Goal: Information Seeking & Learning: Check status

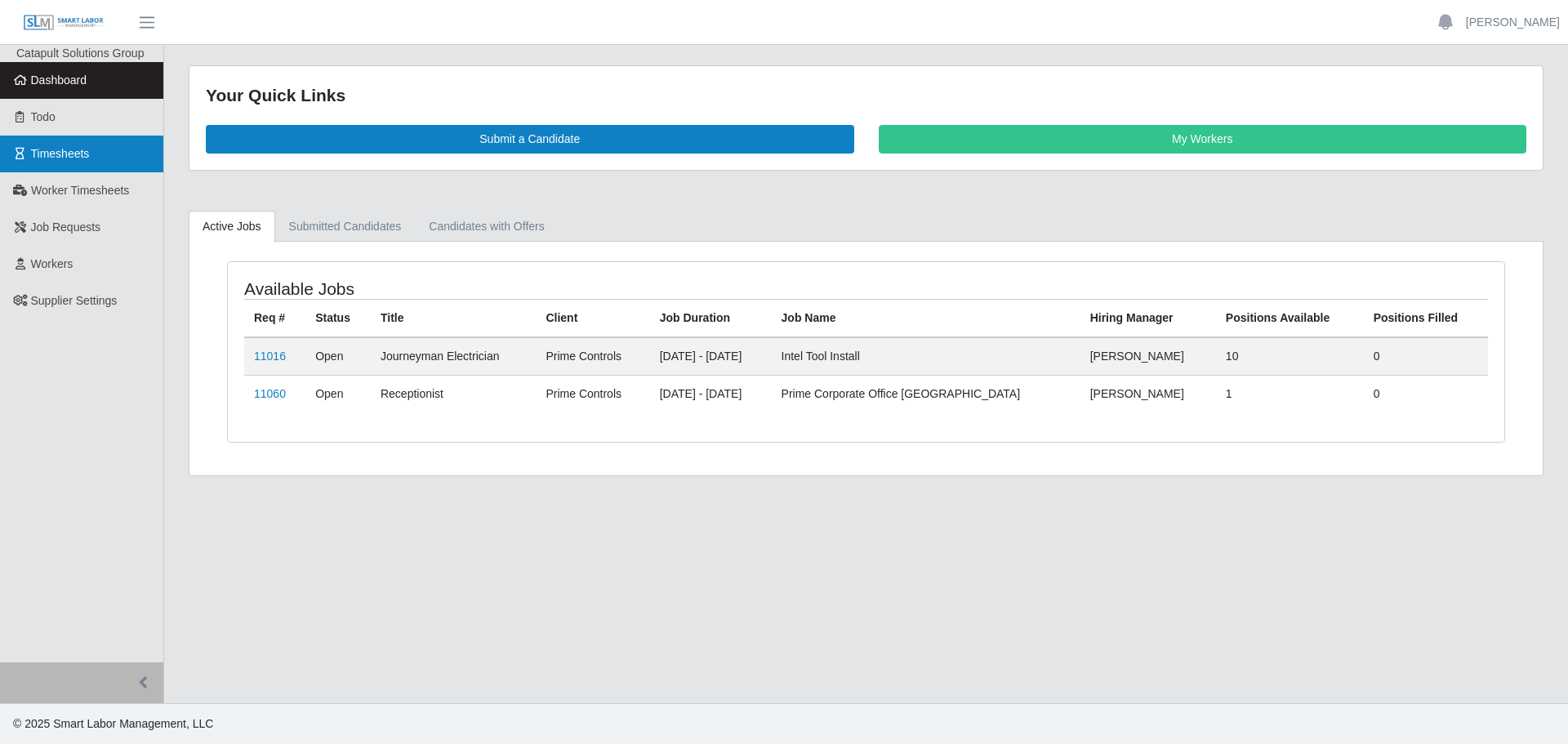
click at [76, 153] on span "Timesheets" at bounding box center [61, 153] width 59 height 13
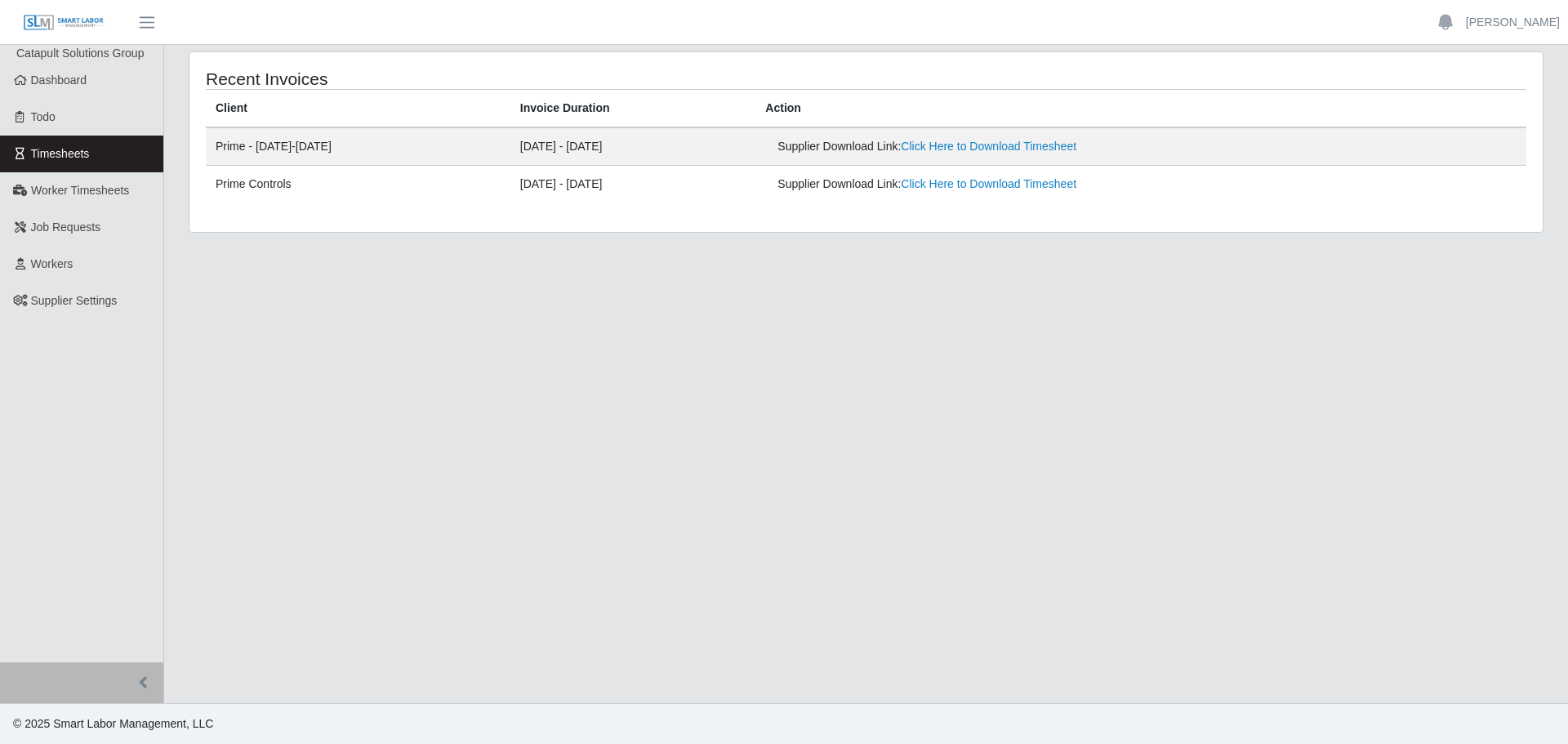
click at [1102, 155] on div "Supplier Download Link: Click Here to Download Timesheet" at bounding box center [1016, 146] width 476 height 17
click at [109, 204] on link "Worker Timesheets" at bounding box center [81, 191] width 164 height 37
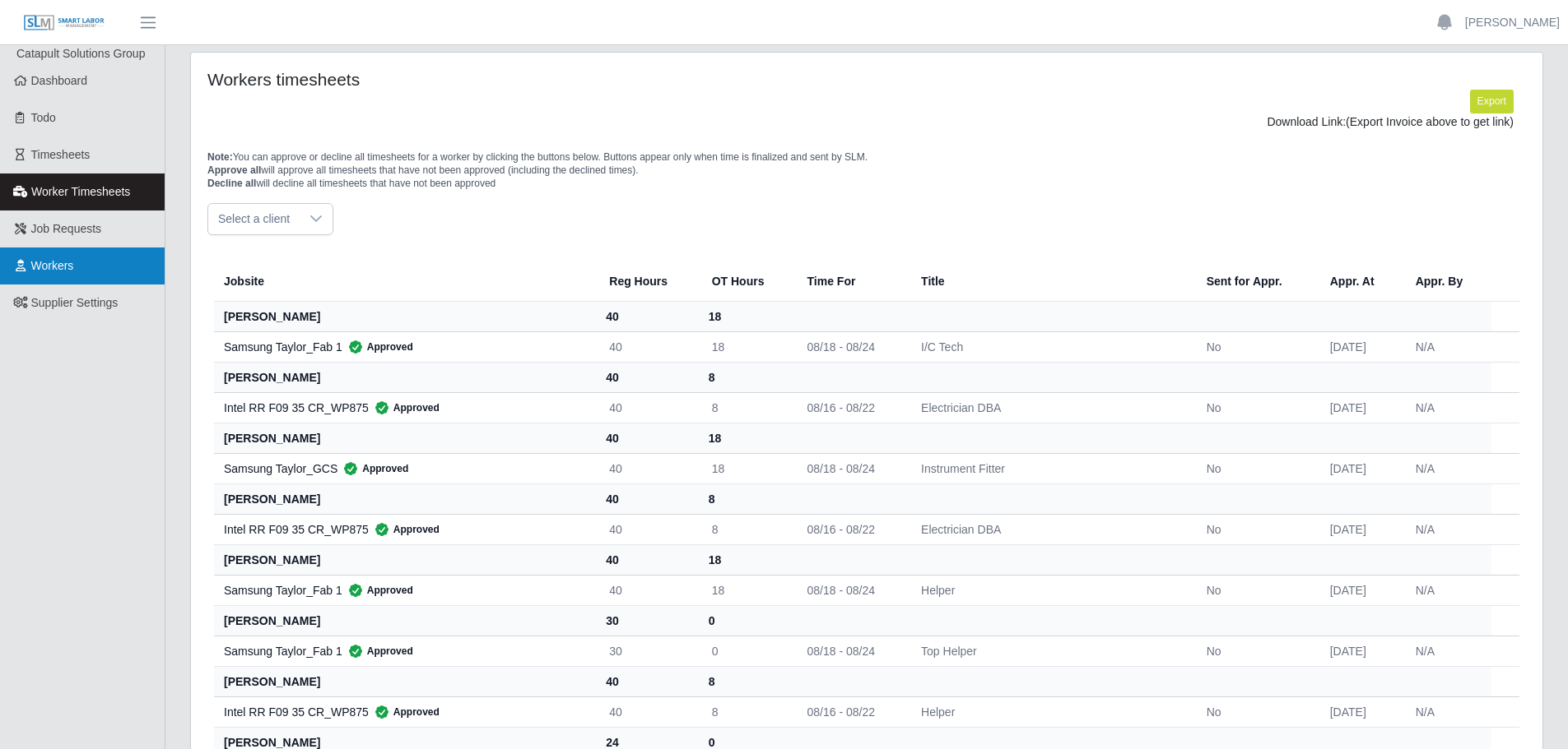
click at [81, 270] on link "Workers" at bounding box center [82, 266] width 165 height 37
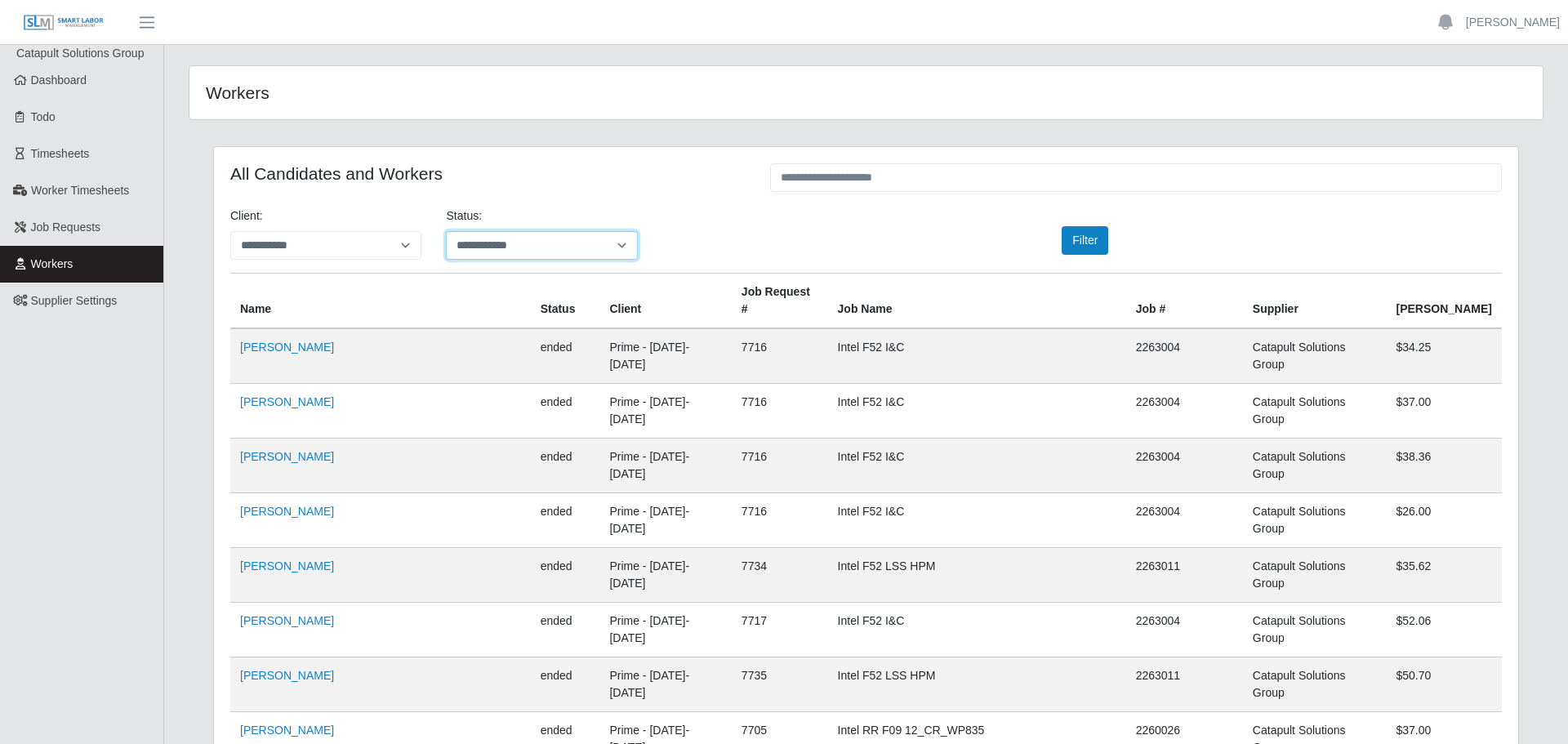
click at [514, 250] on select "**********" at bounding box center [541, 245] width 192 height 29
click at [445, 231] on select "**********" at bounding box center [540, 245] width 190 height 29
click at [509, 252] on select "**********" at bounding box center [540, 245] width 190 height 29
select select "*******"
click at [445, 231] on select "**********" at bounding box center [540, 245] width 190 height 29
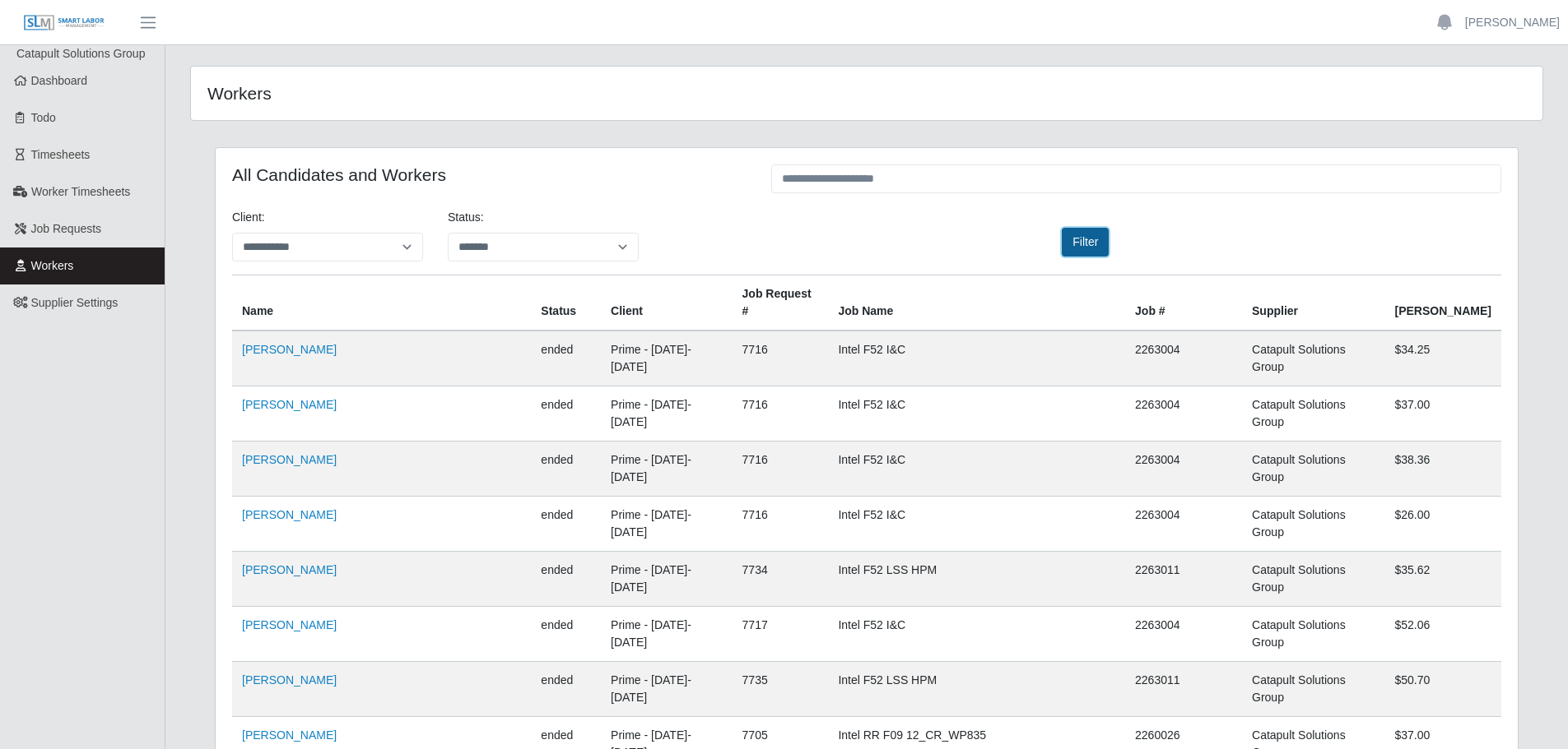
click at [1082, 247] on button "Filter" at bounding box center [1085, 242] width 47 height 29
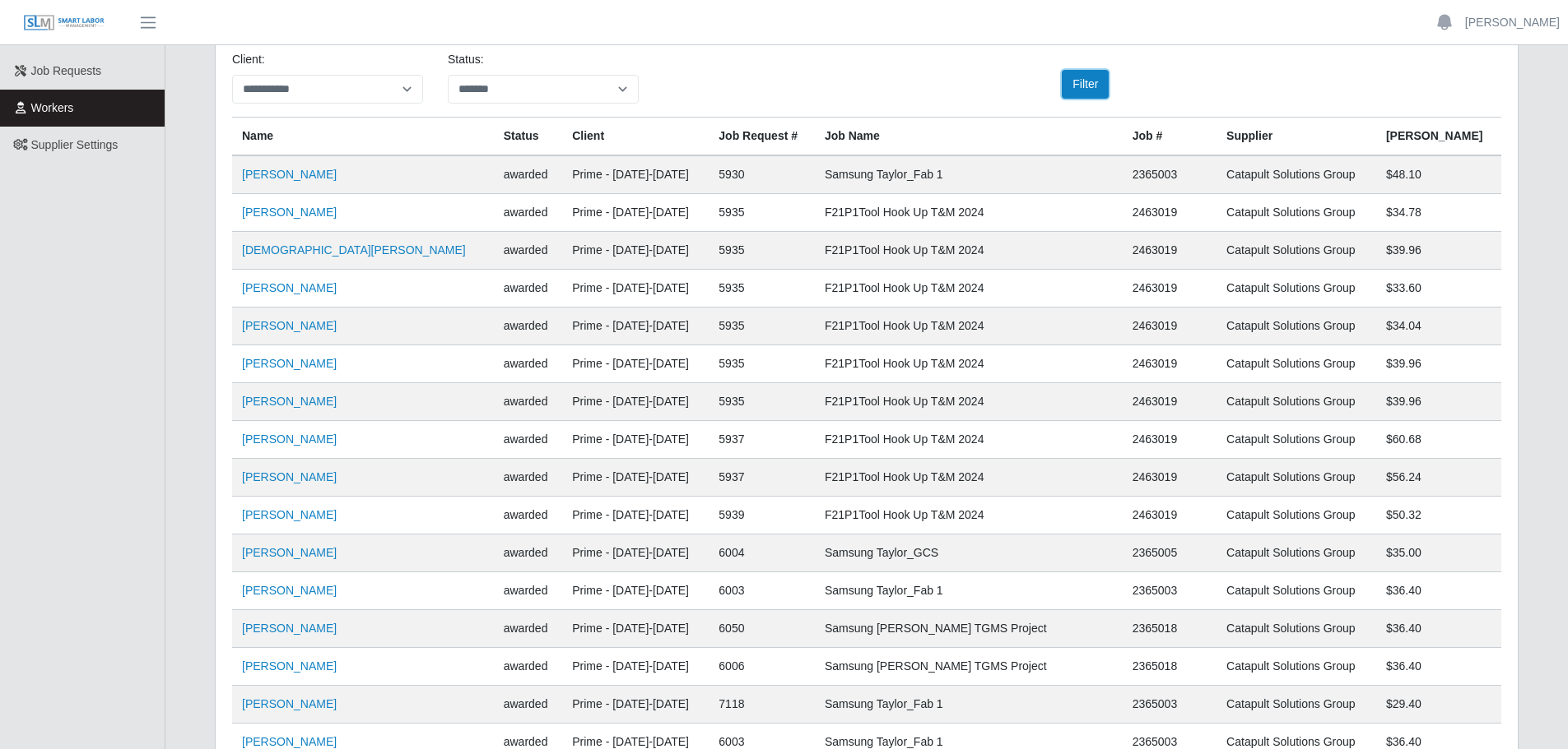
scroll to position [165, 0]
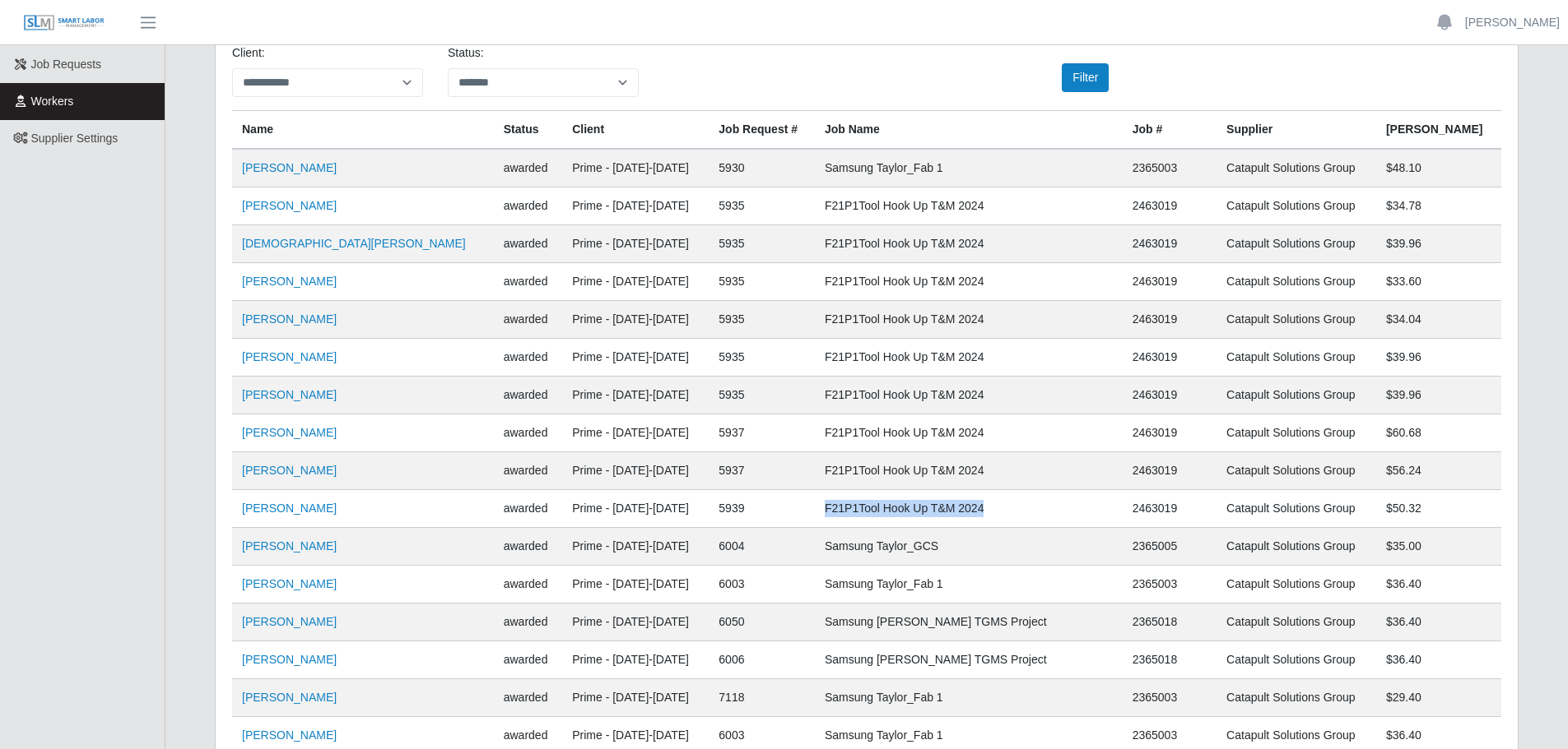
drag, startPoint x: 1041, startPoint y: 515, endPoint x: 839, endPoint y: 512, distance: 202.0
click at [839, 512] on td "F21P1Tool Hook Up T&M 2024" at bounding box center [968, 509] width 307 height 38
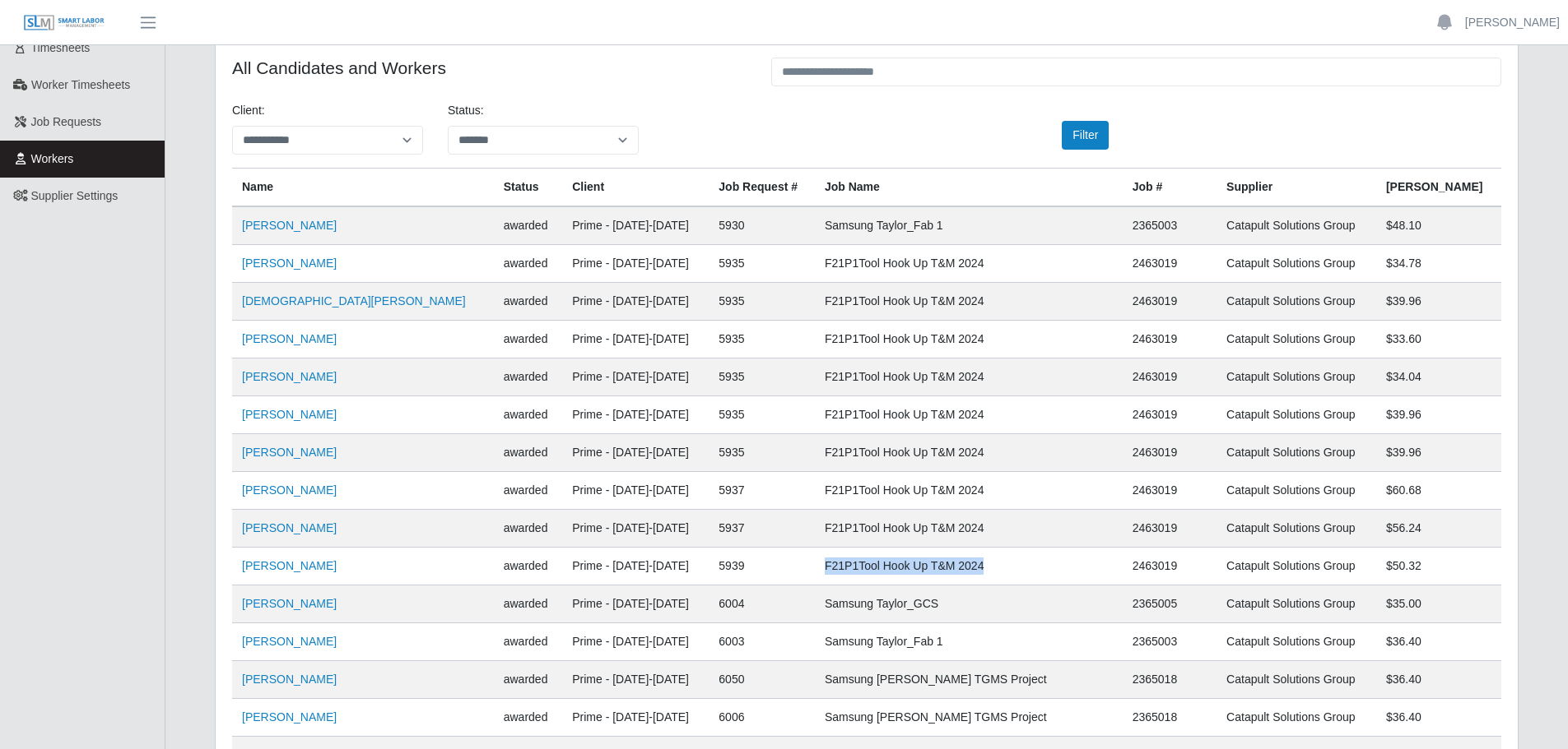
scroll to position [0, 0]
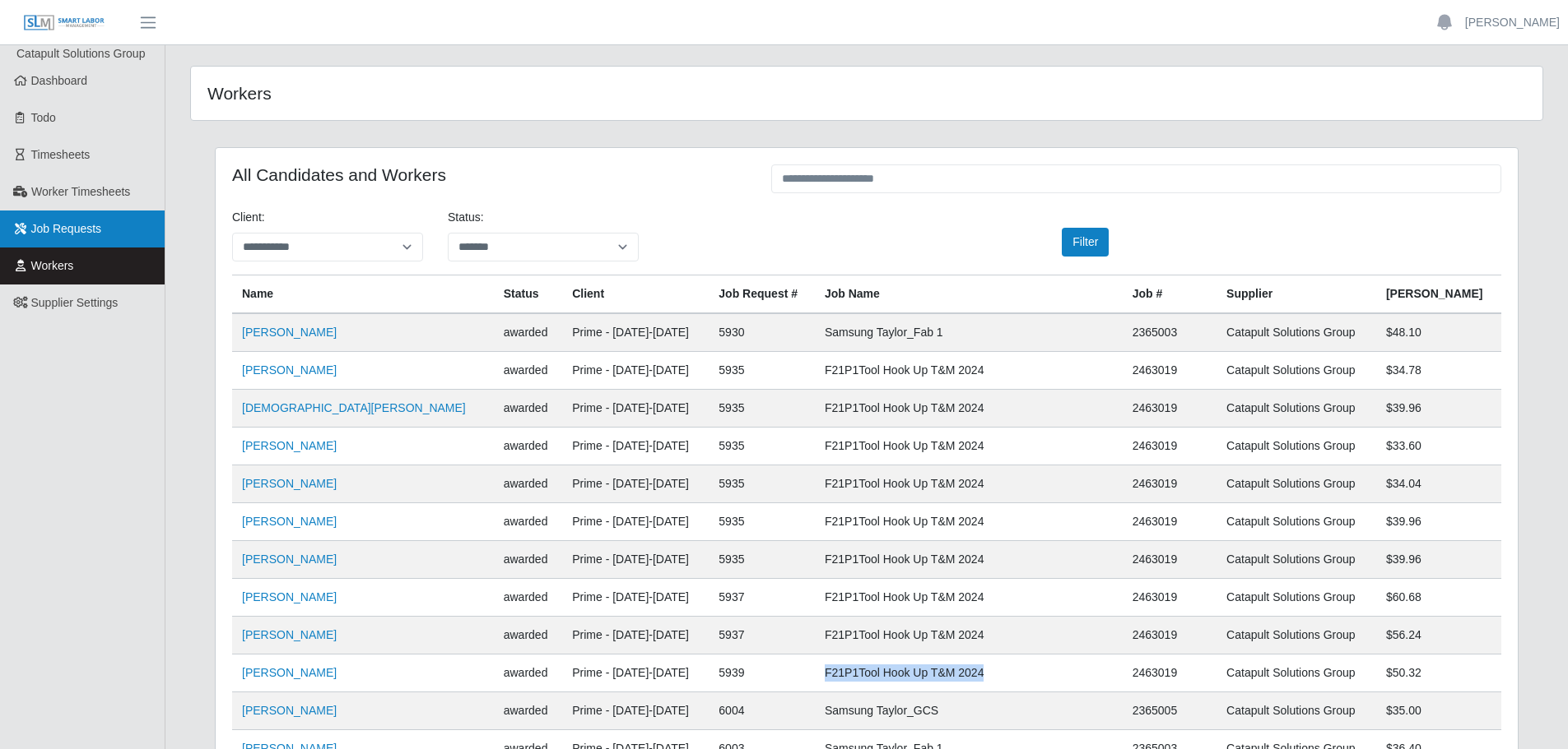
click at [70, 239] on link "Job Requests" at bounding box center [82, 229] width 165 height 37
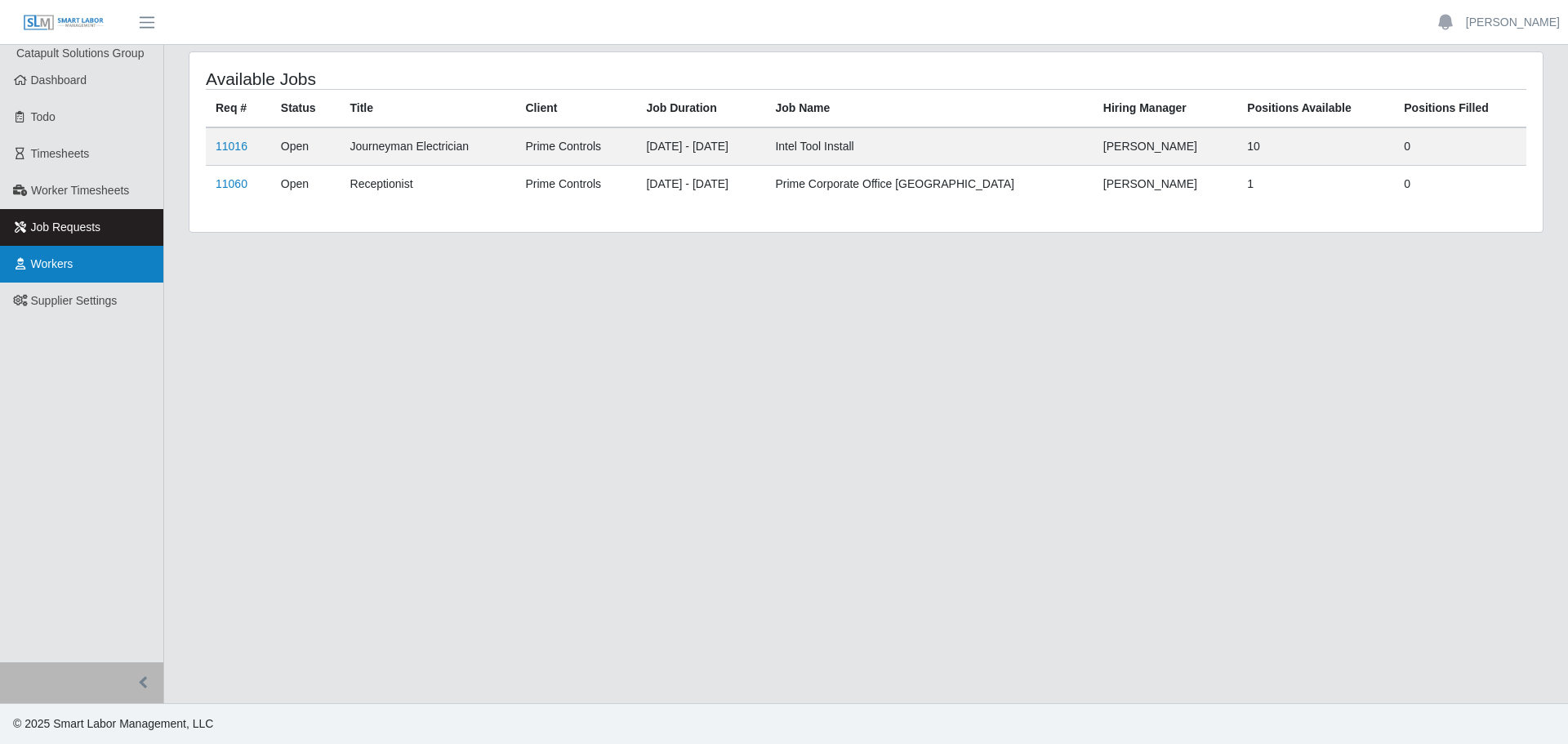
click at [91, 273] on link "Workers" at bounding box center [81, 264] width 164 height 37
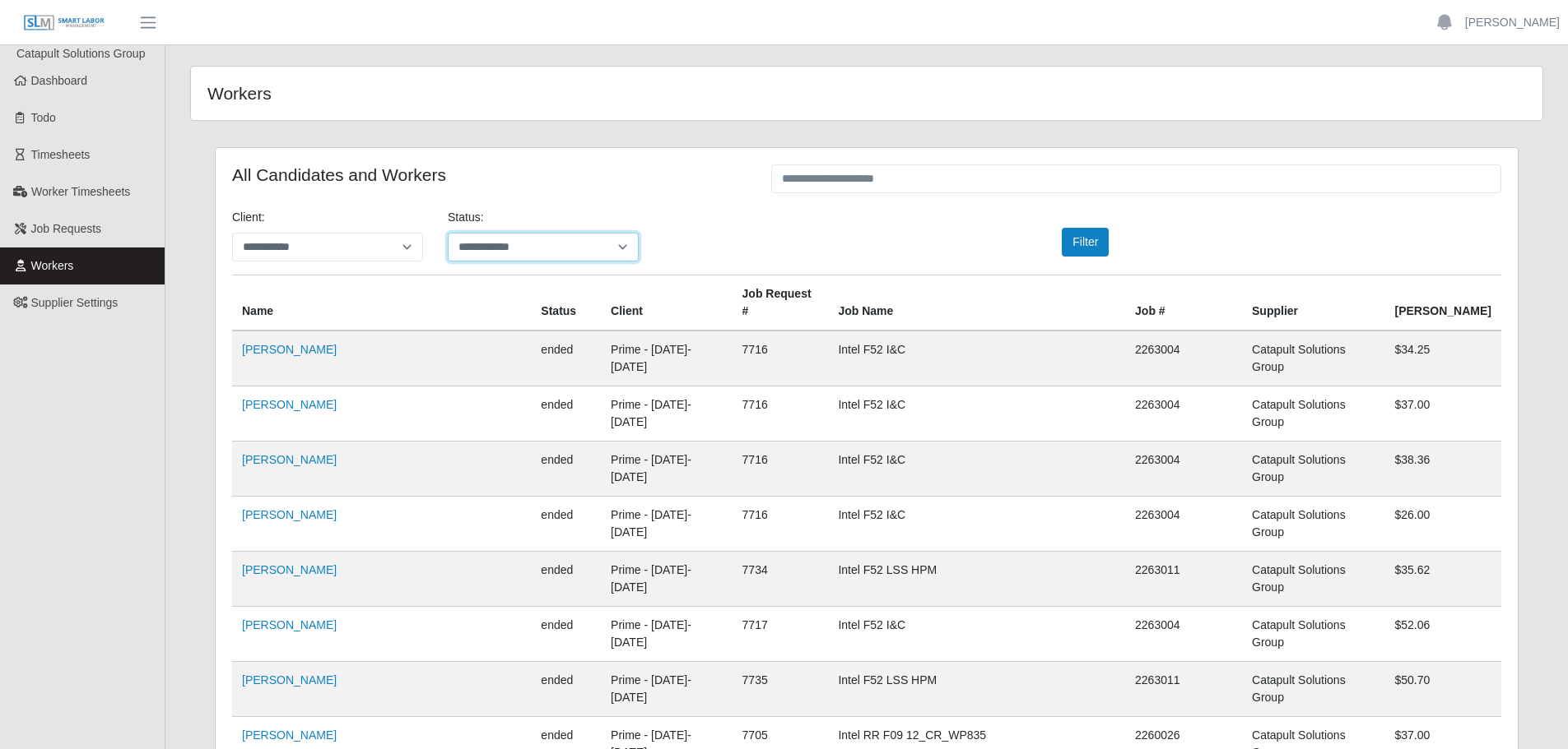
click at [490, 254] on select "**********" at bounding box center [544, 247] width 191 height 29
select select "*******"
click at [448, 233] on select "**********" at bounding box center [544, 247] width 191 height 29
click at [1077, 245] on button "Filter" at bounding box center [1085, 242] width 47 height 29
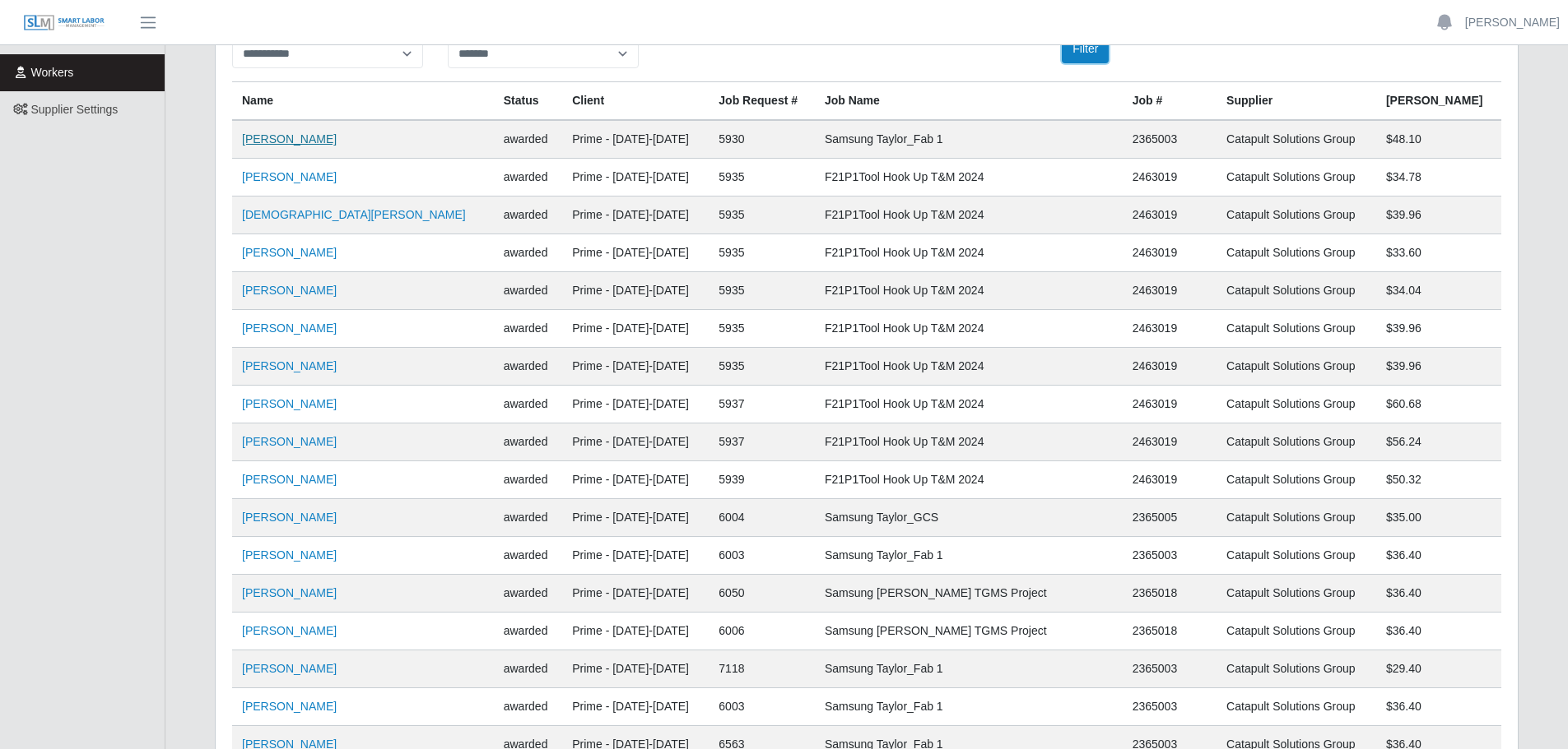
scroll to position [165, 0]
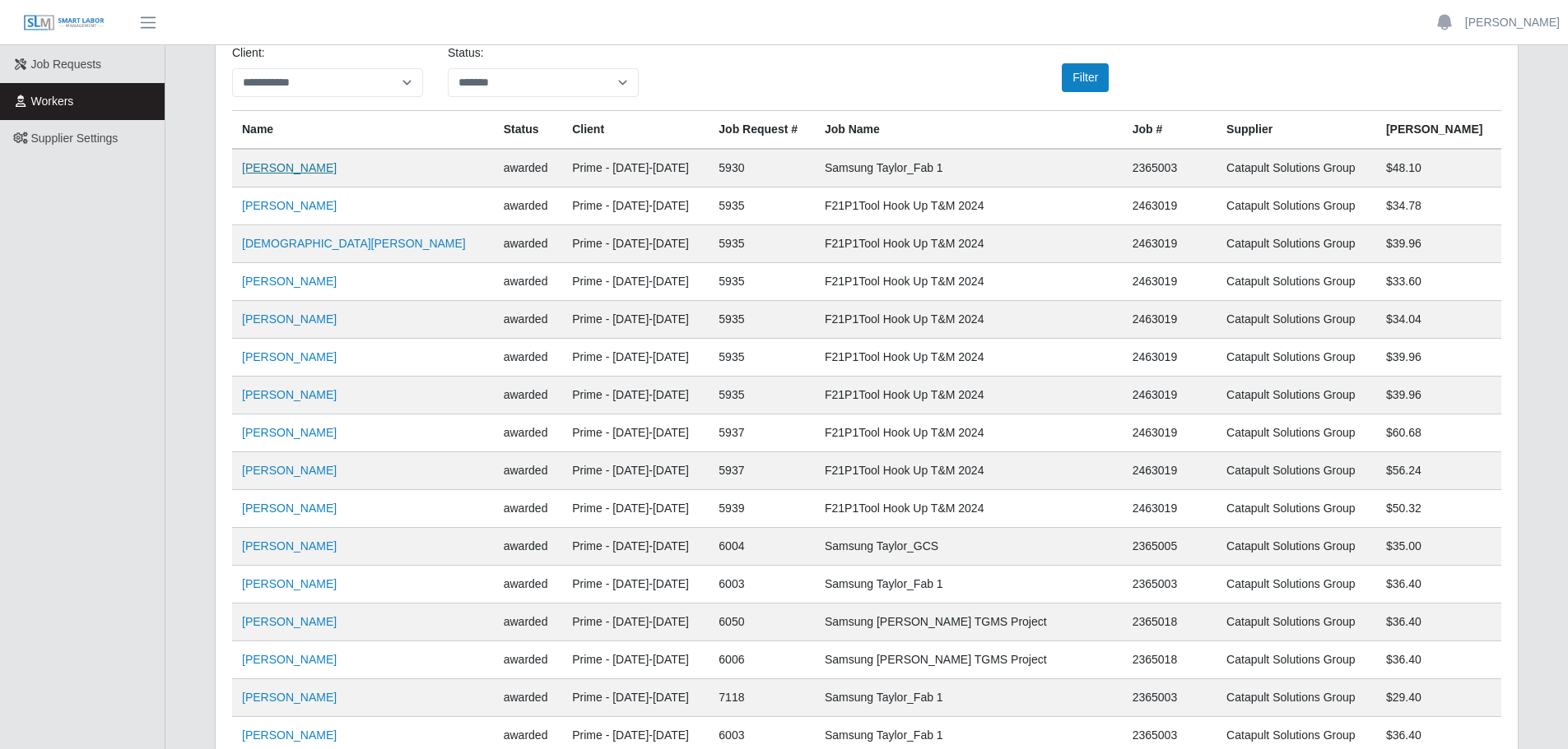
click at [276, 165] on link "Ciro Salinas" at bounding box center [289, 168] width 95 height 14
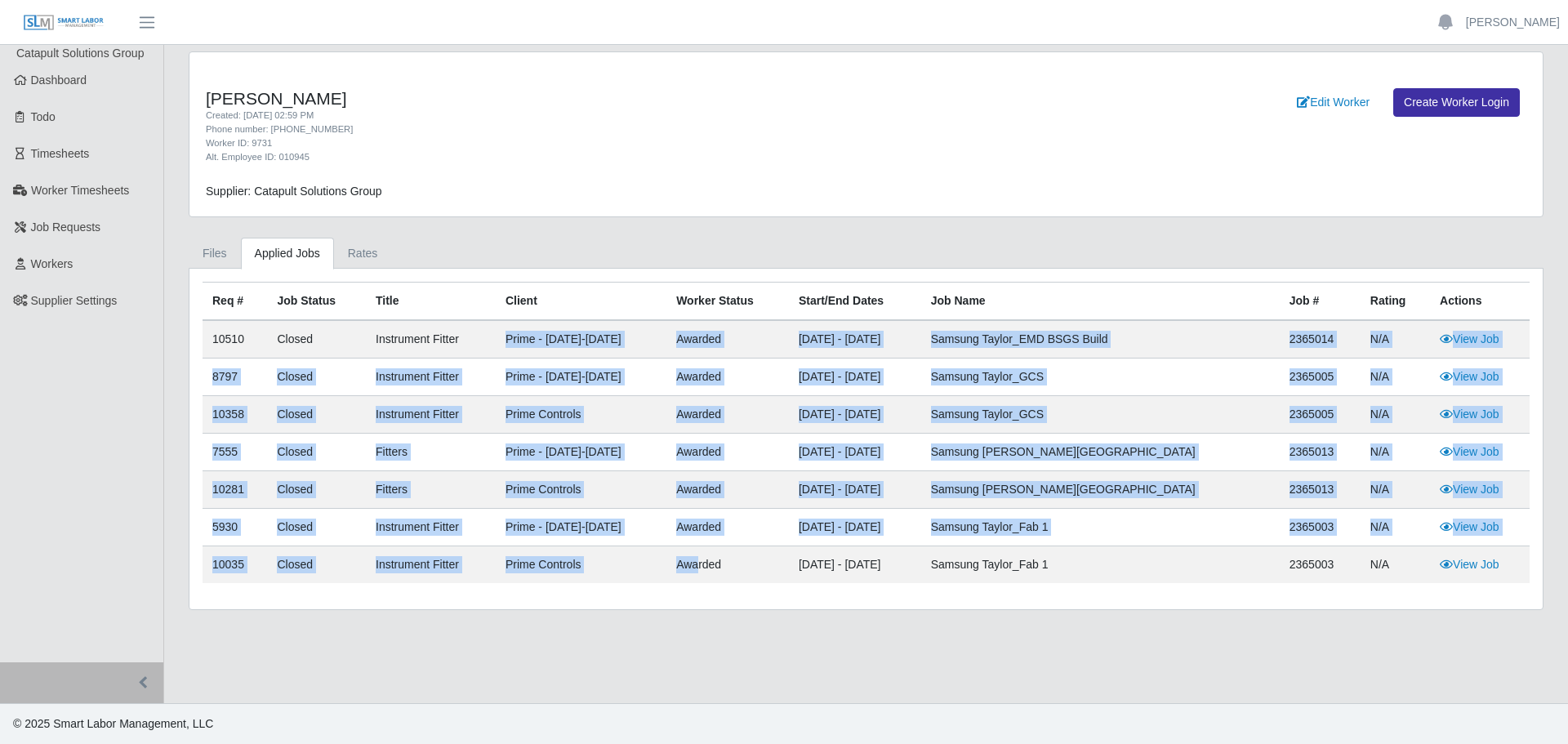
drag, startPoint x: 505, startPoint y: 342, endPoint x: 727, endPoint y: 574, distance: 321.1
click at [727, 574] on tbody "10510 Closed Instrument Fitter Prime - [DATE]-[DATE] awarded [DATE] - [DATE] Sa…" at bounding box center [865, 452] width 1327 height 263
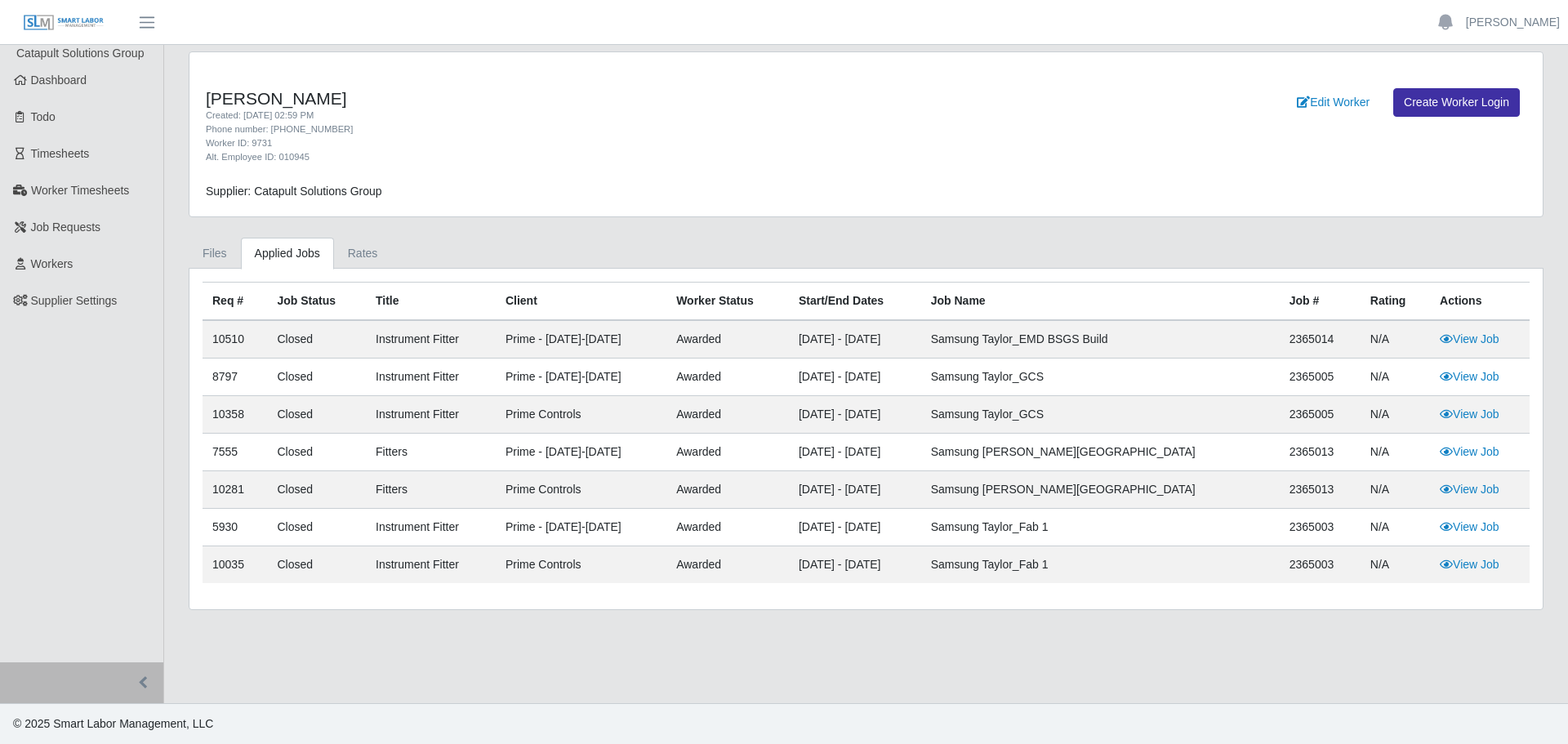
click at [798, 646] on main "[PERSON_NAME] Created: [DATE] 02:59 PM Phone number: [PHONE_NUMBER] Worker ID: …" at bounding box center [865, 374] width 1404 height 659
click at [1462, 334] on link "View Job" at bounding box center [1470, 338] width 60 height 13
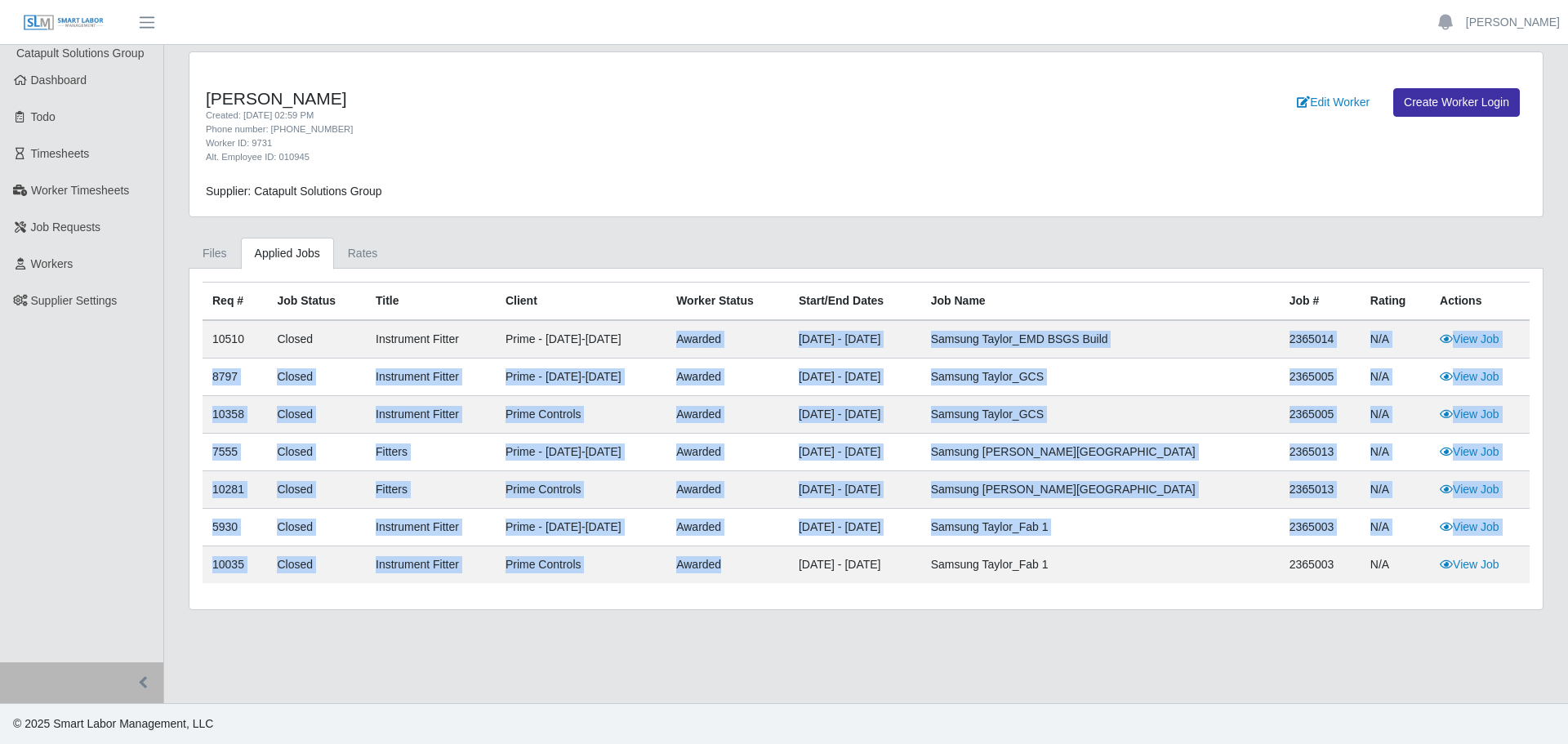
drag, startPoint x: 699, startPoint y: 336, endPoint x: 763, endPoint y: 554, distance: 227.2
click at [763, 554] on tbody "10510 Closed Instrument Fitter Prime - Monday-Sunday awarded 06/15/2025 - 06/28…" at bounding box center [865, 452] width 1327 height 263
click at [763, 554] on td "awarded" at bounding box center [728, 566] width 123 height 38
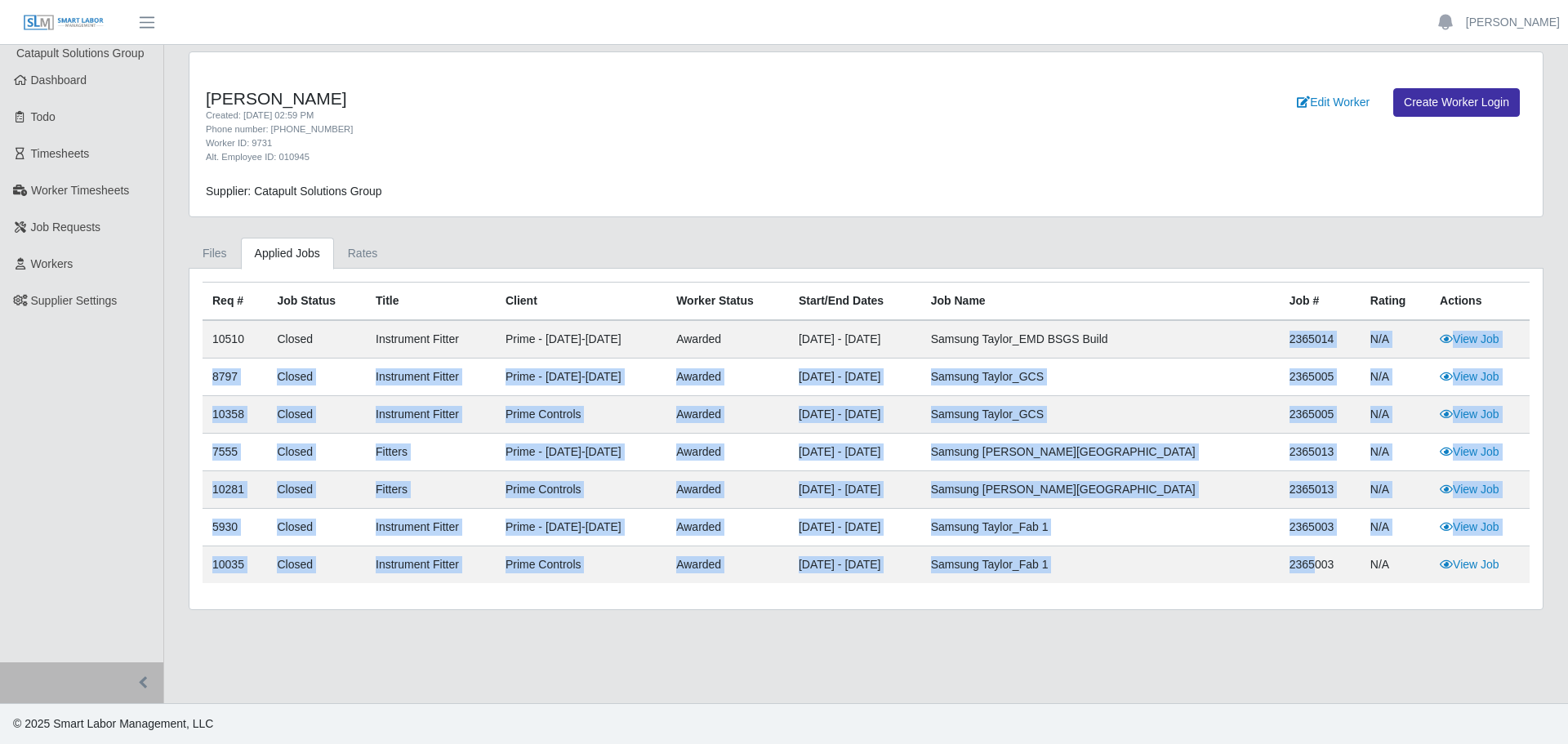
drag, startPoint x: 1267, startPoint y: 337, endPoint x: 1304, endPoint y: 562, distance: 228.0
click at [1304, 562] on tbody "10510 Closed Instrument Fitter Prime - Monday-Sunday awarded 06/15/2025 - 06/28…" at bounding box center [865, 452] width 1327 height 263
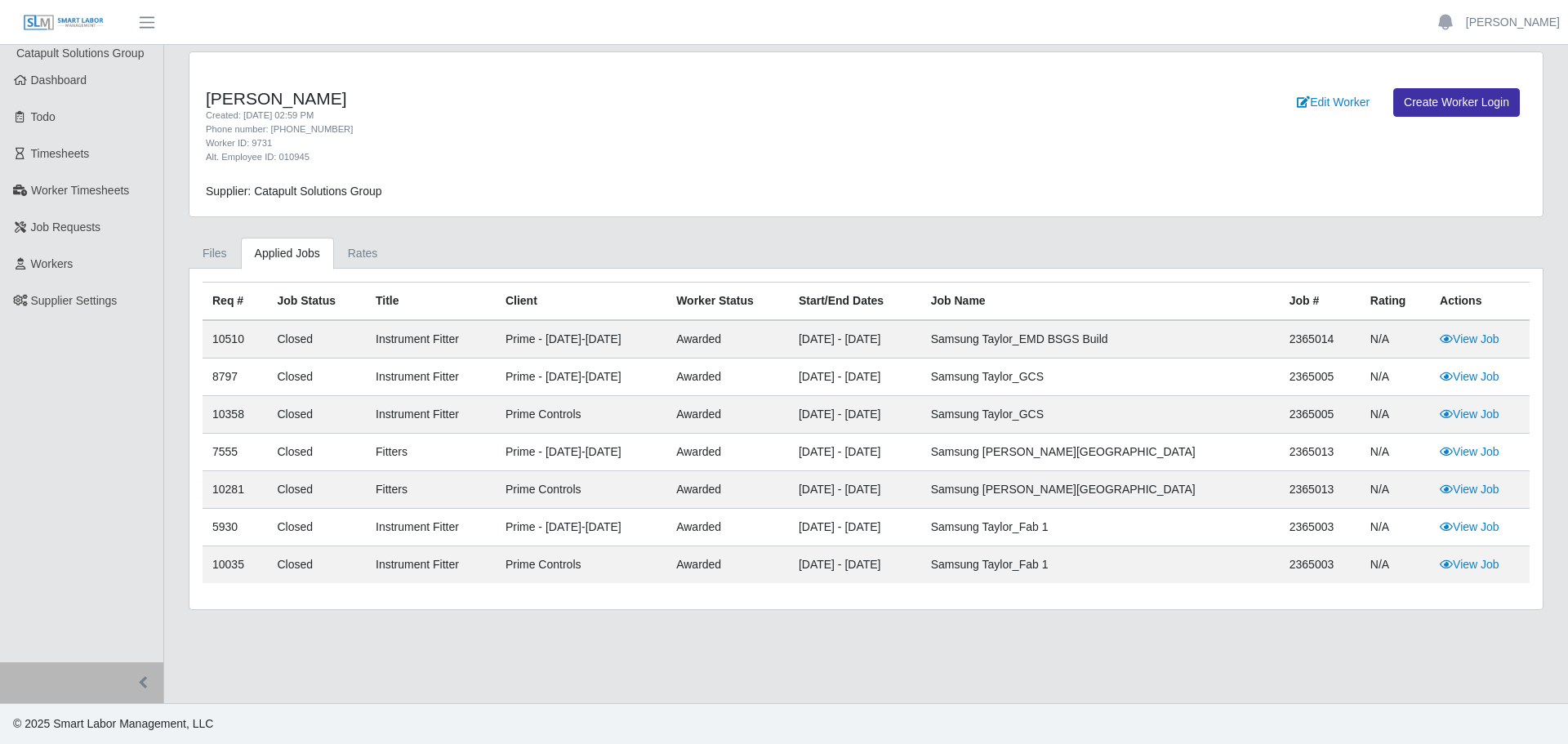
click at [1306, 613] on main "Ciro Salinas Created: 03/13/2024 02:59 PM Phone number: (956) 458-4898 Worker I…" at bounding box center [865, 374] width 1404 height 659
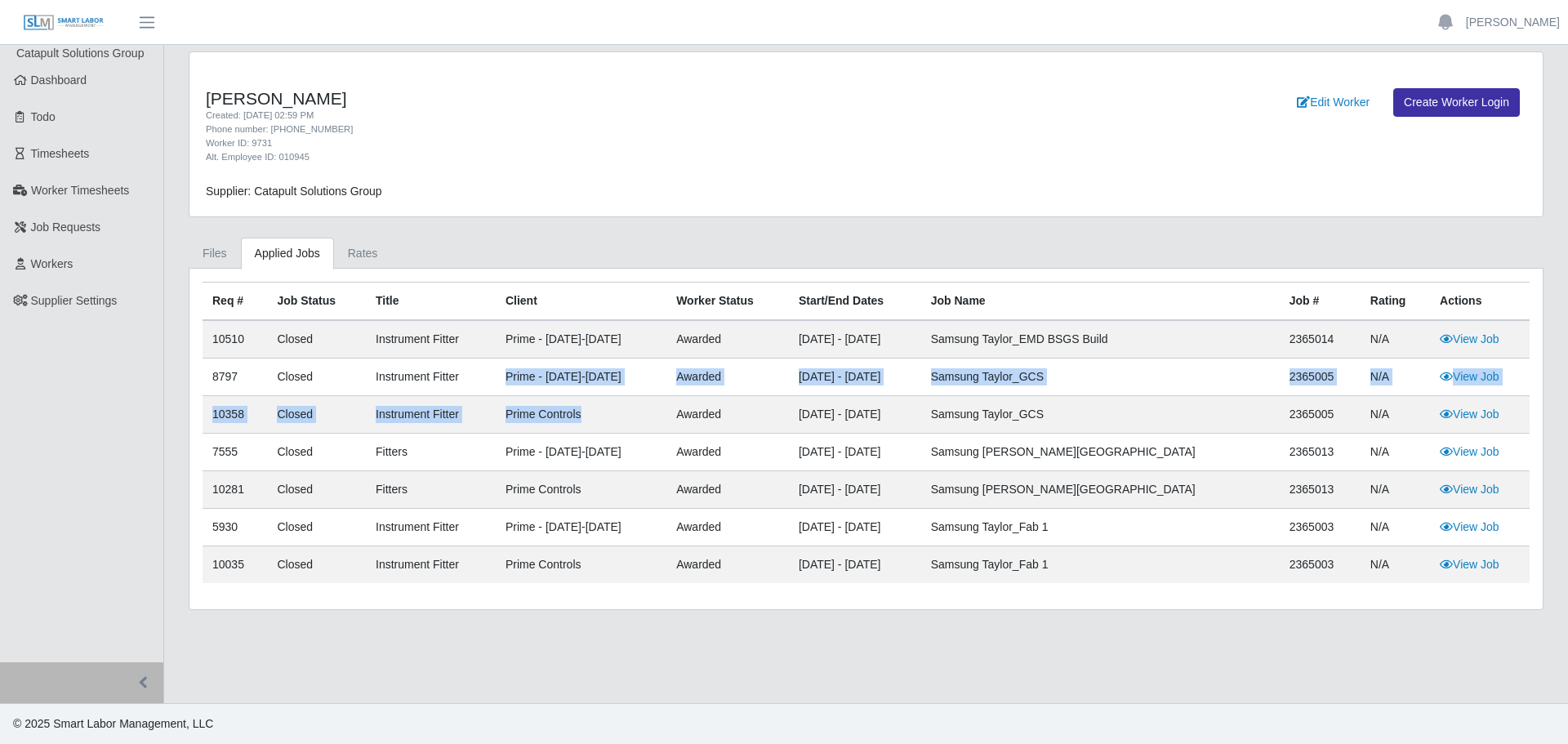
drag, startPoint x: 513, startPoint y: 373, endPoint x: 610, endPoint y: 416, distance: 106.1
click at [610, 416] on tbody "10510 Closed Instrument Fitter Prime - Monday-Sunday awarded 06/15/2025 - 06/28…" at bounding box center [865, 452] width 1327 height 263
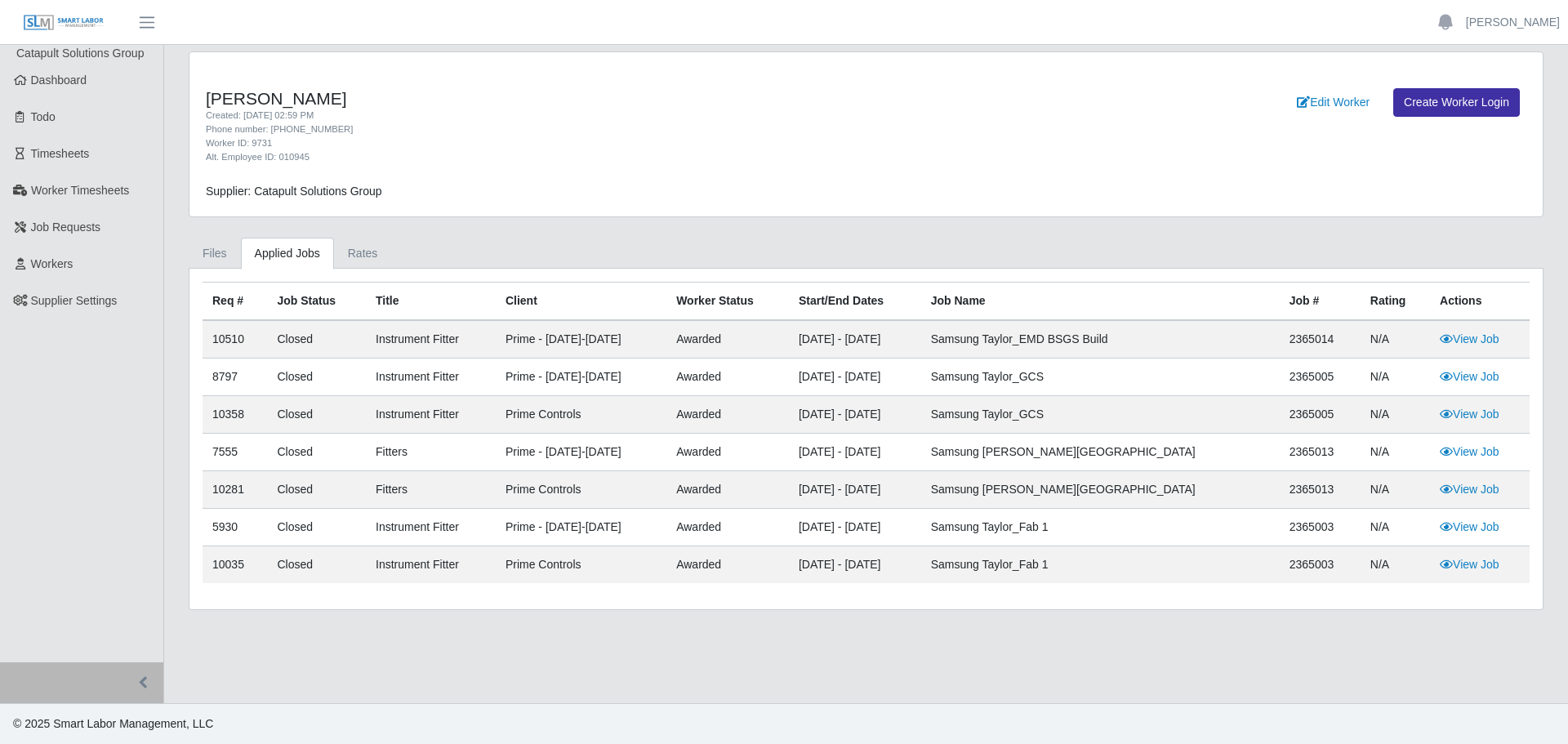
click at [1031, 500] on td "Samsung [PERSON_NAME][GEOGRAPHIC_DATA]" at bounding box center [1101, 491] width 359 height 38
drag, startPoint x: 694, startPoint y: 567, endPoint x: 800, endPoint y: 568, distance: 106.0
click at [800, 568] on tr "10035 Closed Instrument Fitter Prime Controls awarded 03/14/2024 - 06/28/2026 S…" at bounding box center [865, 566] width 1327 height 38
click at [789, 568] on td "awarded" at bounding box center [728, 566] width 123 height 38
drag, startPoint x: 800, startPoint y: 568, endPoint x: 669, endPoint y: 569, distance: 131.0
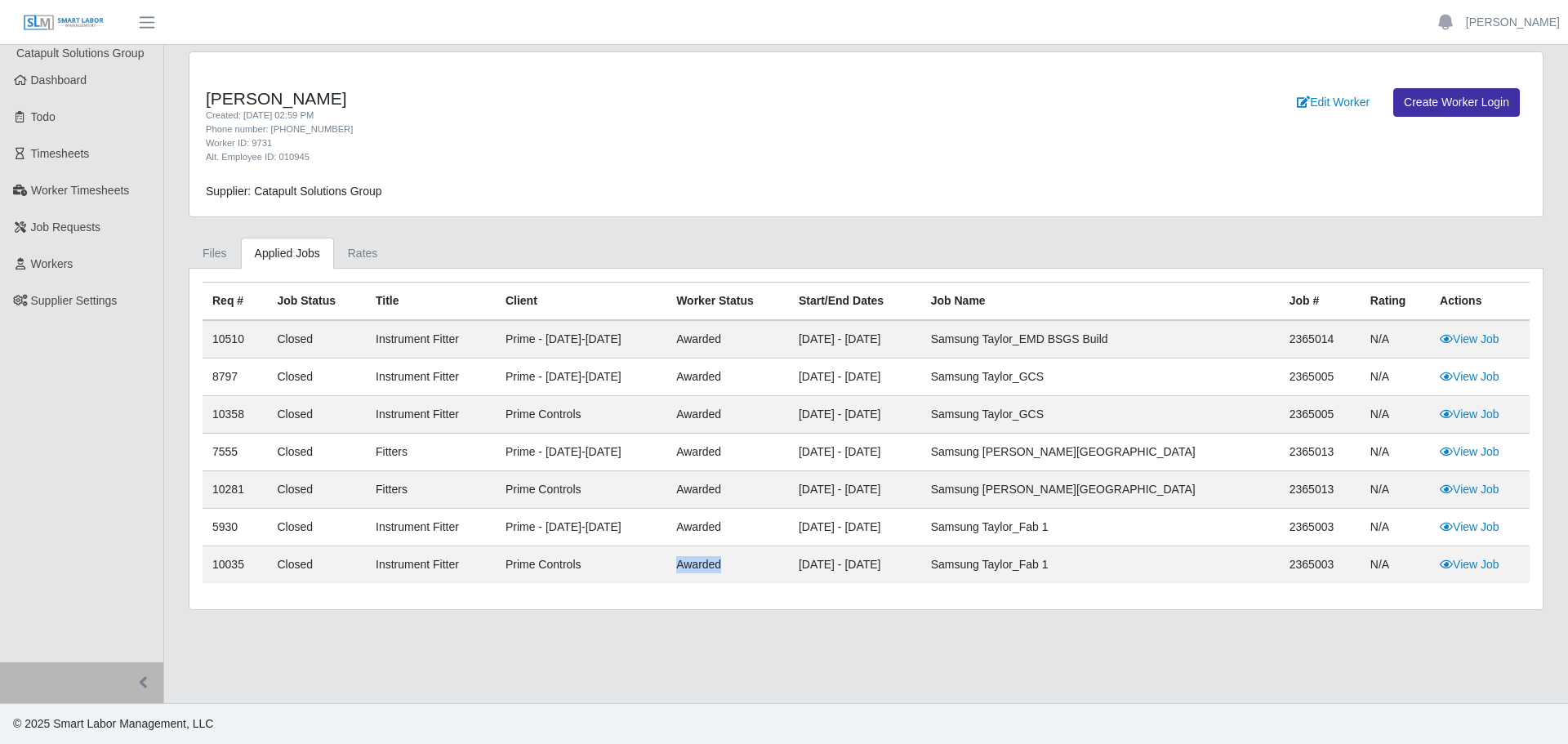
click at [669, 569] on tr "10035 Closed Instrument Fitter Prime Controls awarded 03/14/2024 - 06/28/2026 S…" at bounding box center [865, 566] width 1327 height 38
drag, startPoint x: 1011, startPoint y: 346, endPoint x: 1195, endPoint y: 349, distance: 184.0
click at [1195, 349] on tr "10510 Closed Instrument Fitter Prime - Monday-Sunday awarded 06/15/2025 - 06/28…" at bounding box center [865, 339] width 1327 height 38
drag, startPoint x: 697, startPoint y: 568, endPoint x: 769, endPoint y: 561, distance: 72.3
click at [769, 561] on td "awarded" at bounding box center [728, 566] width 123 height 38
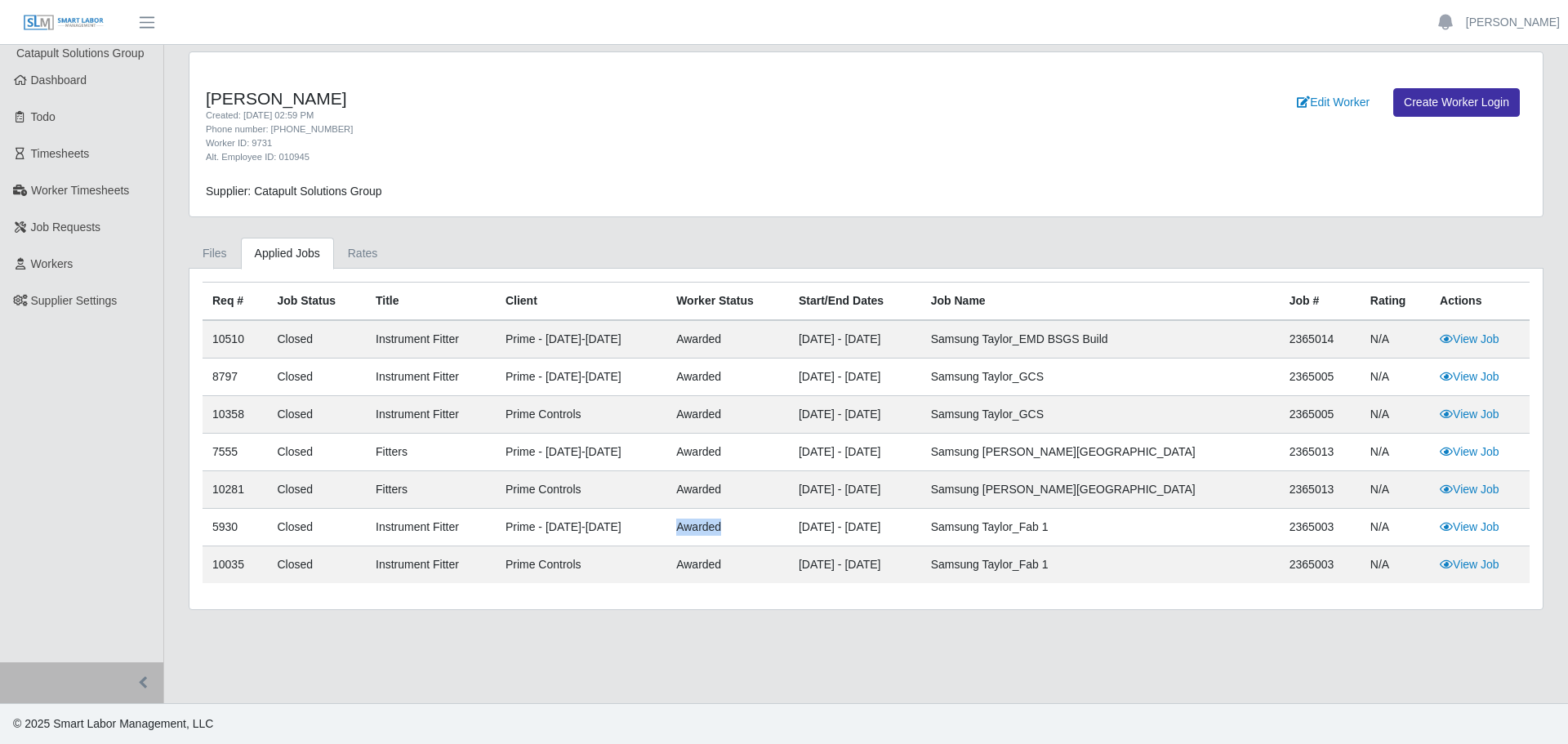
drag, startPoint x: 703, startPoint y: 533, endPoint x: 763, endPoint y: 536, distance: 60.1
click at [763, 536] on td "awarded" at bounding box center [728, 528] width 123 height 38
click at [56, 267] on span "Workers" at bounding box center [52, 264] width 42 height 13
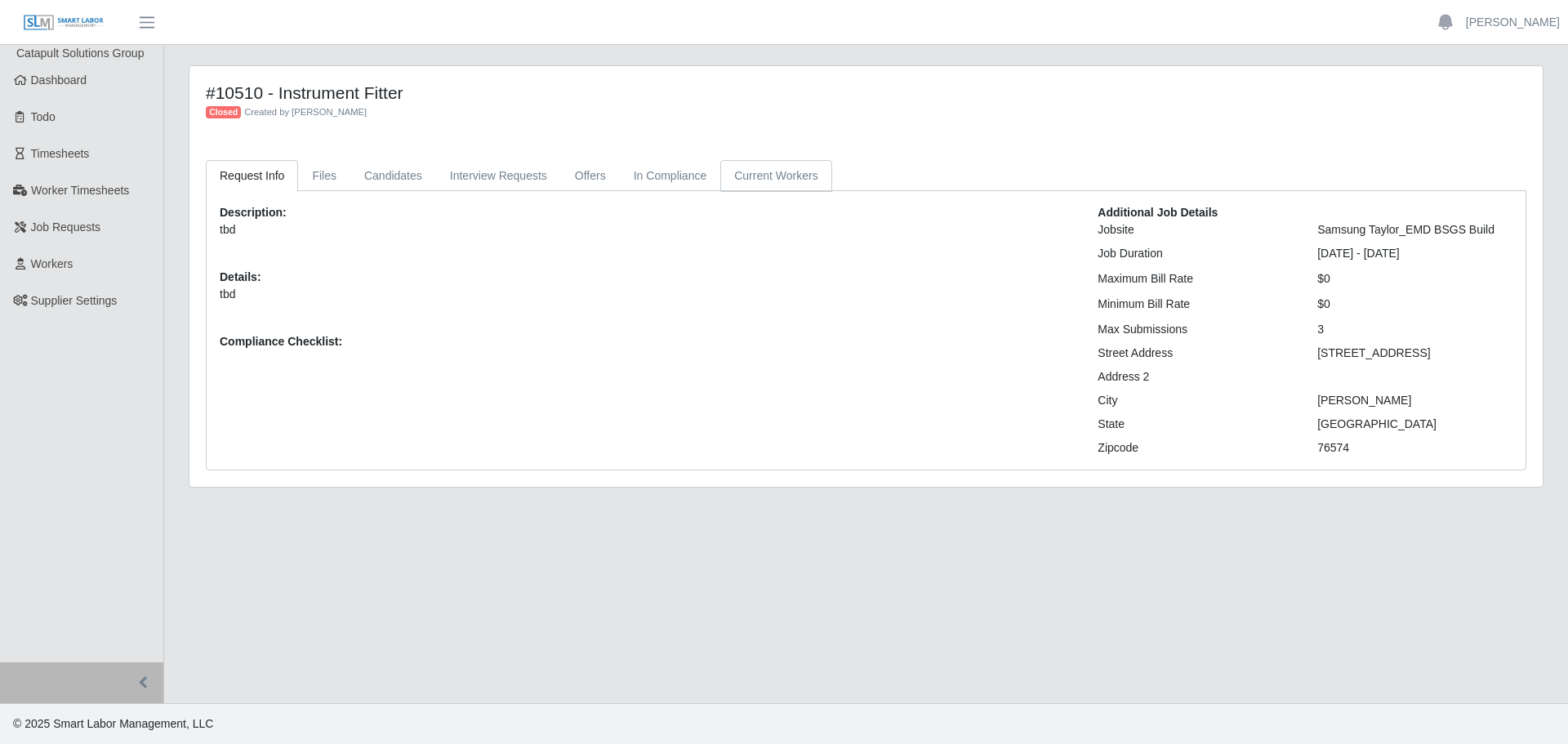
click at [795, 182] on link "Current Workers" at bounding box center [776, 176] width 111 height 32
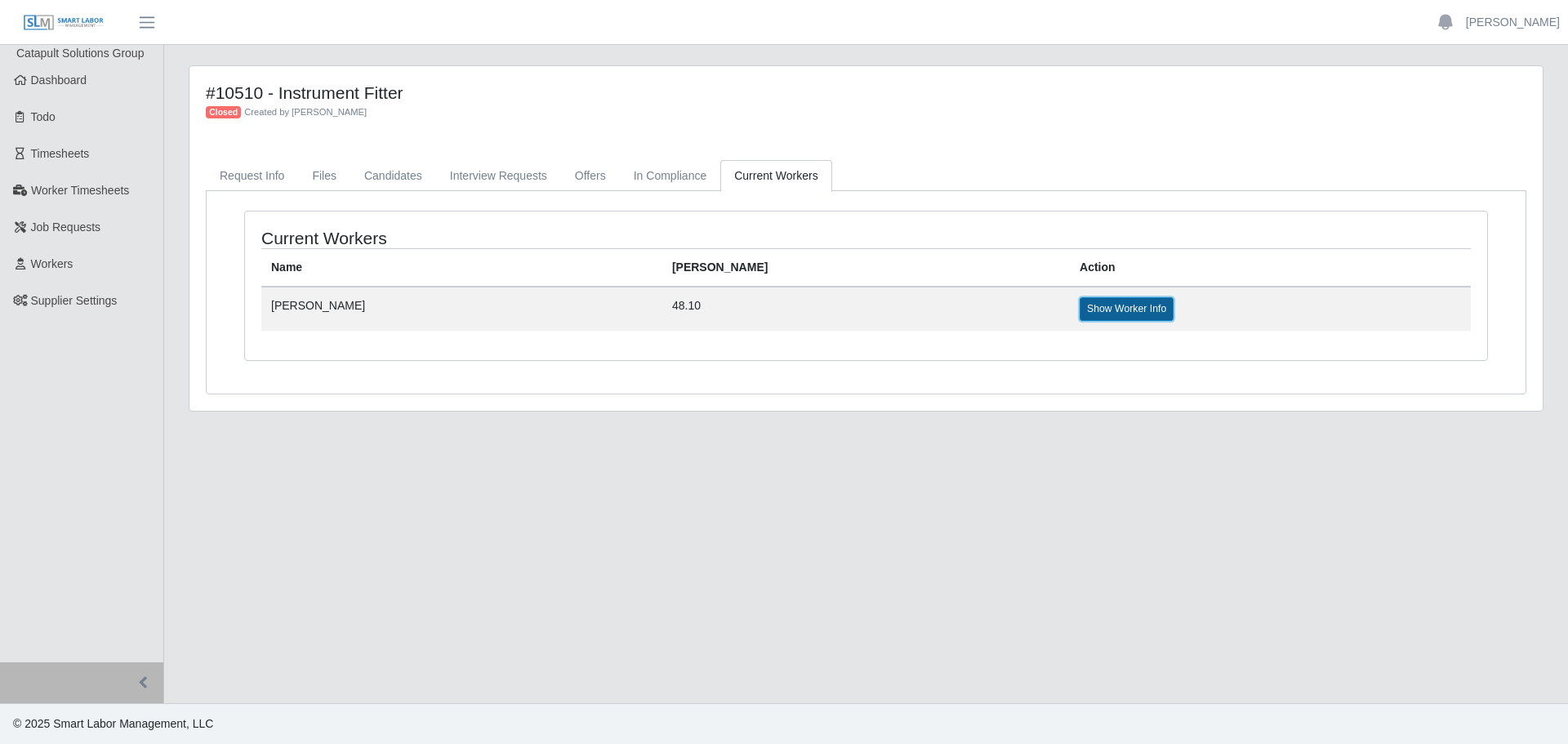
click at [1080, 302] on link "Show Worker Info" at bounding box center [1127, 309] width 94 height 23
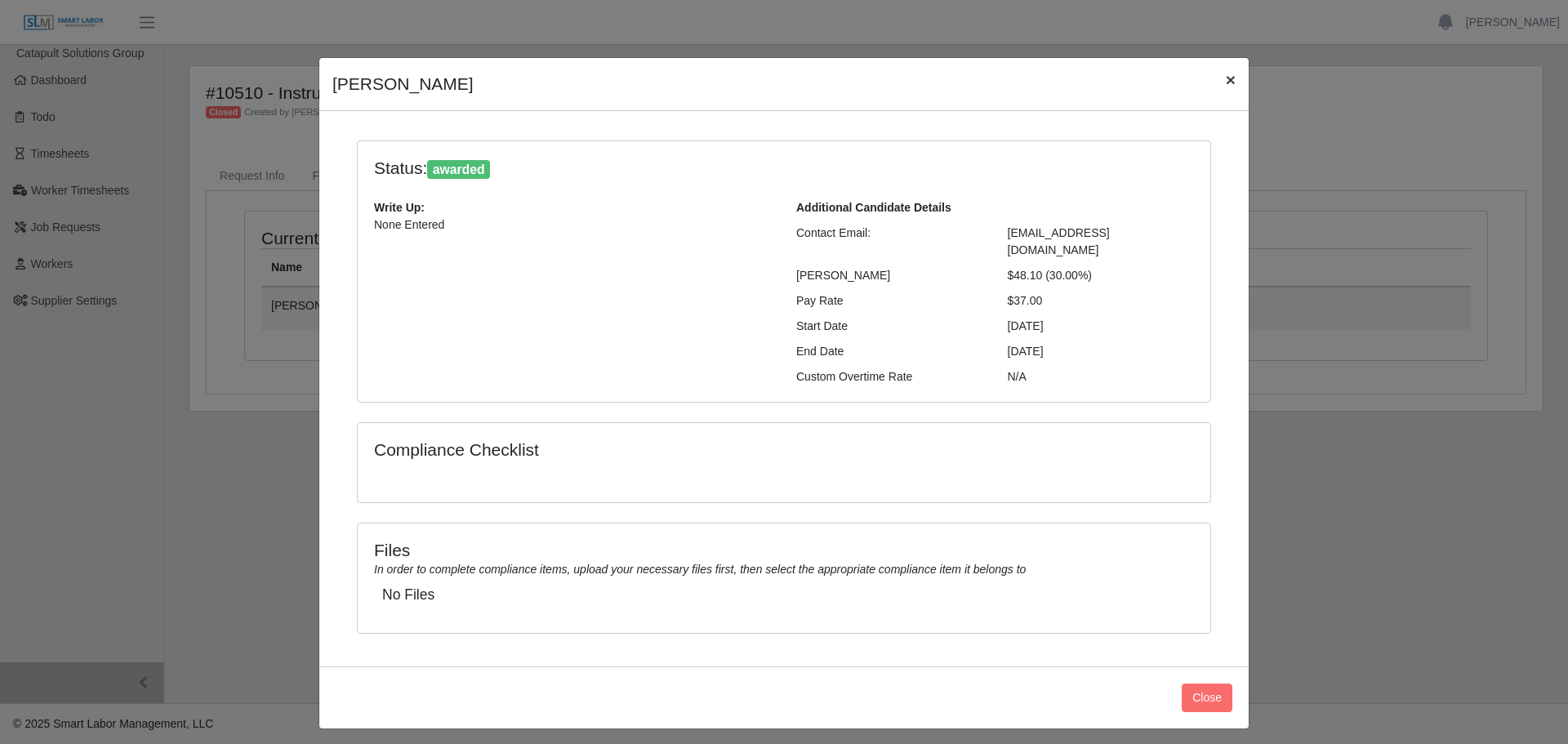
click at [1226, 85] on span "×" at bounding box center [1231, 79] width 10 height 19
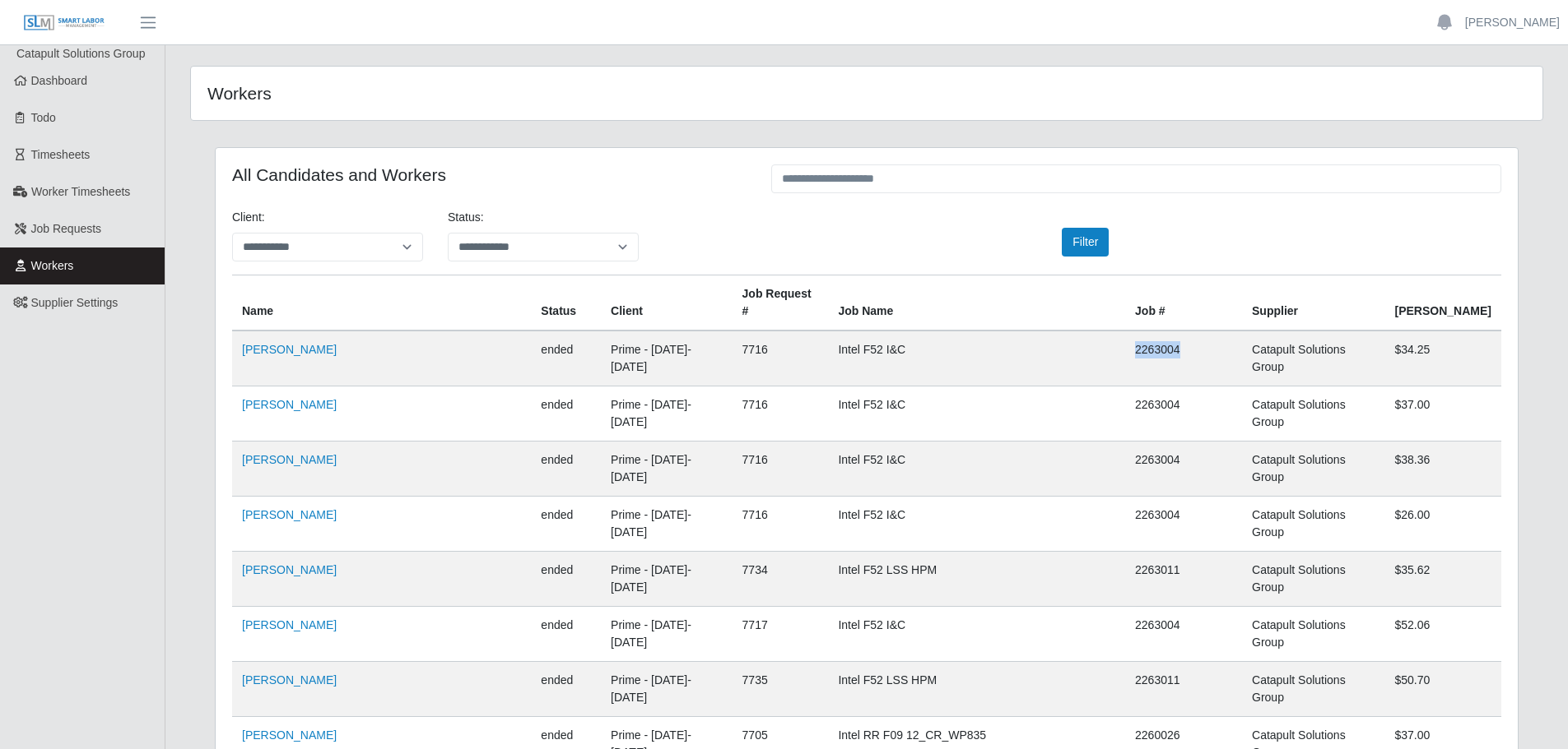
drag, startPoint x: 1114, startPoint y: 332, endPoint x: 1182, endPoint y: 335, distance: 68.1
click at [1182, 335] on td "2263004" at bounding box center [1184, 359] width 117 height 56
drag, startPoint x: 821, startPoint y: 326, endPoint x: 924, endPoint y: 338, distance: 103.7
click at [924, 338] on td "Intel F52 I&C" at bounding box center [976, 359] width 297 height 56
click at [87, 217] on link "Job Requests" at bounding box center [82, 229] width 165 height 37
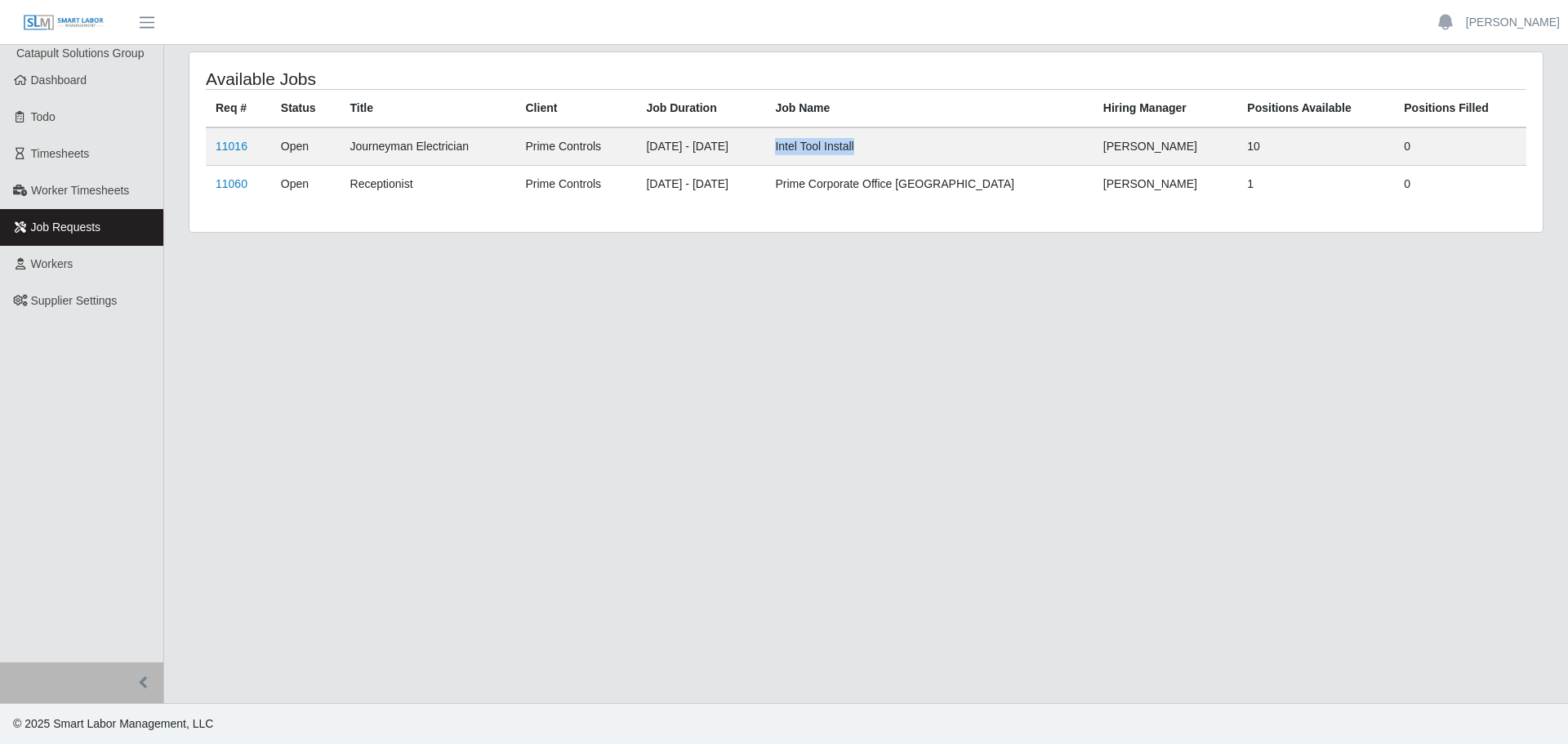
drag, startPoint x: 947, startPoint y: 143, endPoint x: 853, endPoint y: 150, distance: 94.3
click at [853, 150] on td "Intel Tool Install" at bounding box center [929, 146] width 328 height 38
copy td "Intel Tool Install"
drag, startPoint x: 1182, startPoint y: 182, endPoint x: 1078, endPoint y: 150, distance: 108.8
click at [1078, 150] on tbody "11016 Open Journeyman Electrician Prime Controls [DATE] - [DATE] Intel Tool Ins…" at bounding box center [866, 165] width 1321 height 75
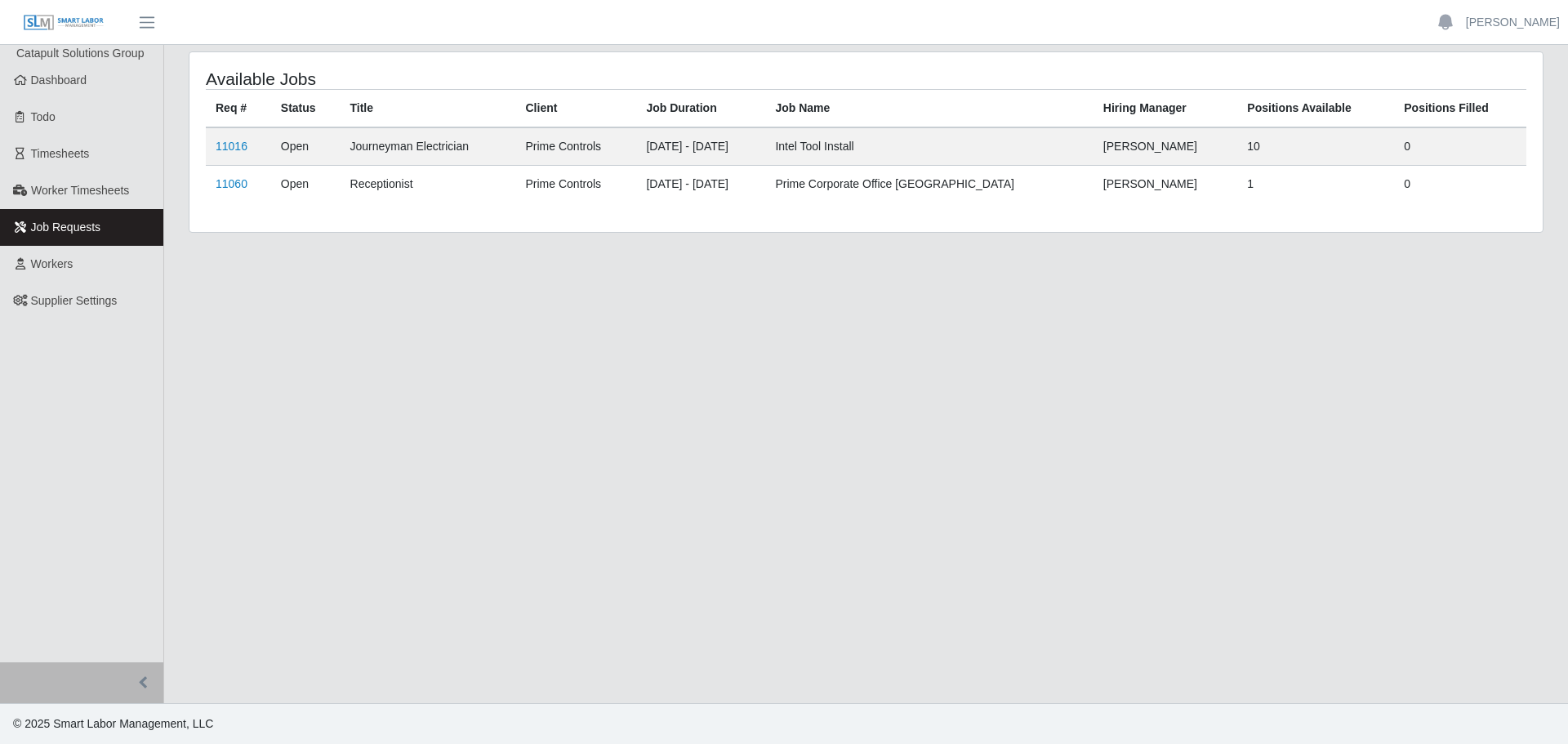
drag, startPoint x: 1156, startPoint y: 232, endPoint x: 1156, endPoint y: 15, distance: 217.0
click at [1156, 229] on div "Available Jobs Req # Status Title Client Job Duration Job Name Hiring Manager P…" at bounding box center [866, 141] width 1353 height 180
click at [247, 145] on td "11016" at bounding box center [238, 146] width 65 height 38
click at [240, 150] on link "11016" at bounding box center [232, 146] width 32 height 13
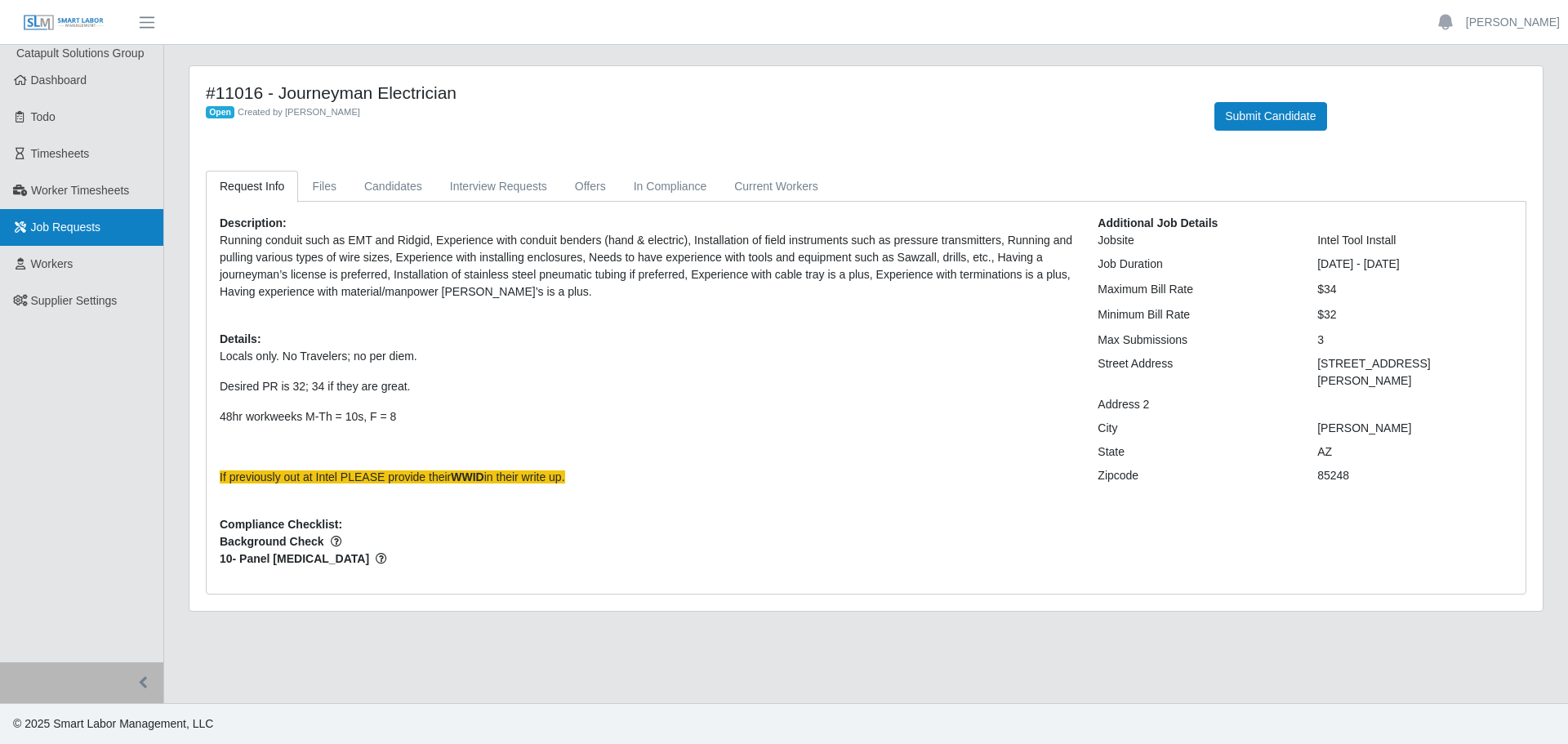
click at [74, 227] on span "Job Requests" at bounding box center [66, 227] width 70 height 13
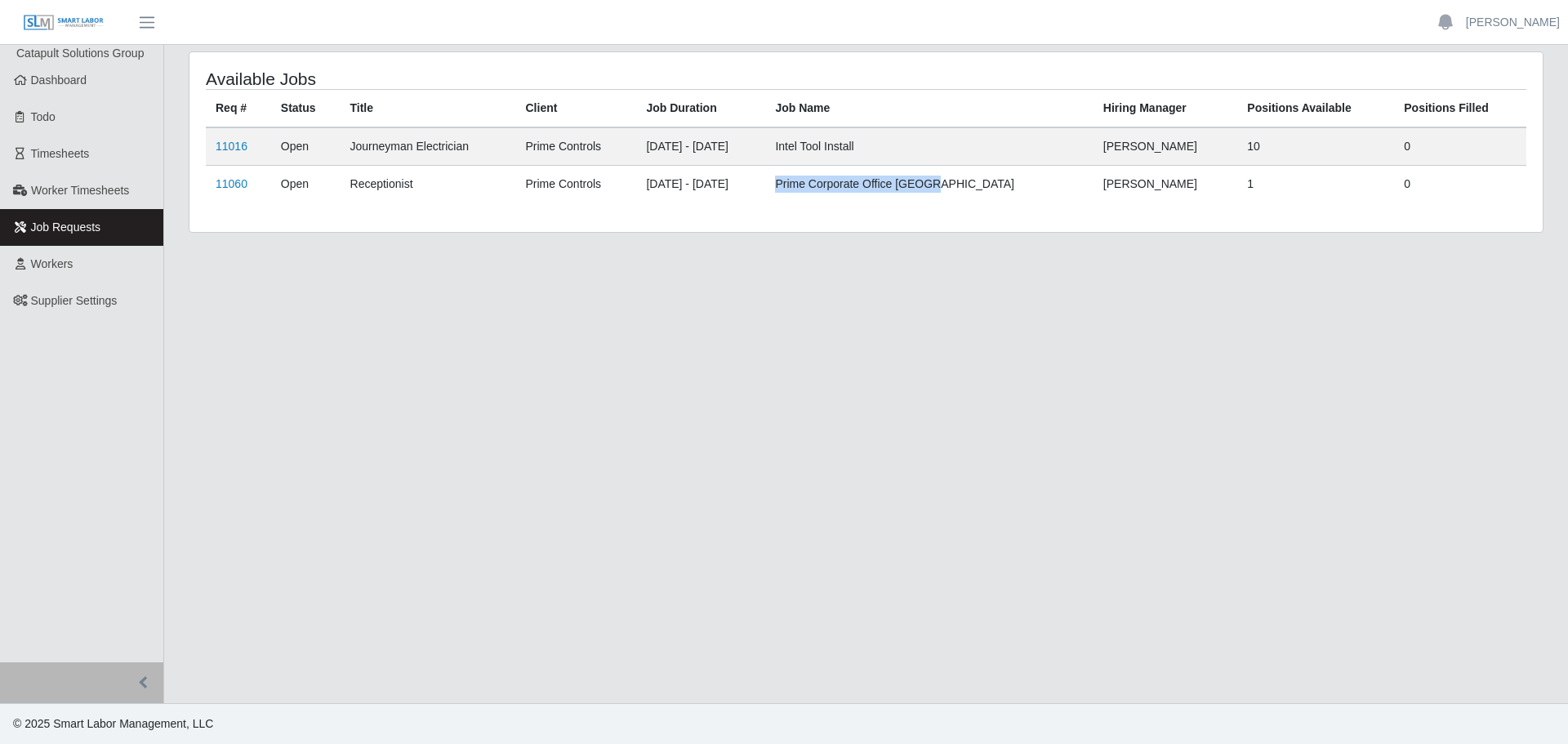
drag, startPoint x: 858, startPoint y: 187, endPoint x: 1031, endPoint y: 191, distance: 173.0
click at [1031, 191] on td "Prime Corporate Office [GEOGRAPHIC_DATA]" at bounding box center [929, 184] width 328 height 38
click at [882, 189] on td "Prime Corporate Office [GEOGRAPHIC_DATA]" at bounding box center [929, 184] width 328 height 38
drag, startPoint x: 856, startPoint y: 188, endPoint x: 1022, endPoint y: 188, distance: 166.0
click at [1022, 188] on td "Prime Corporate Office [GEOGRAPHIC_DATA]" at bounding box center [929, 184] width 328 height 38
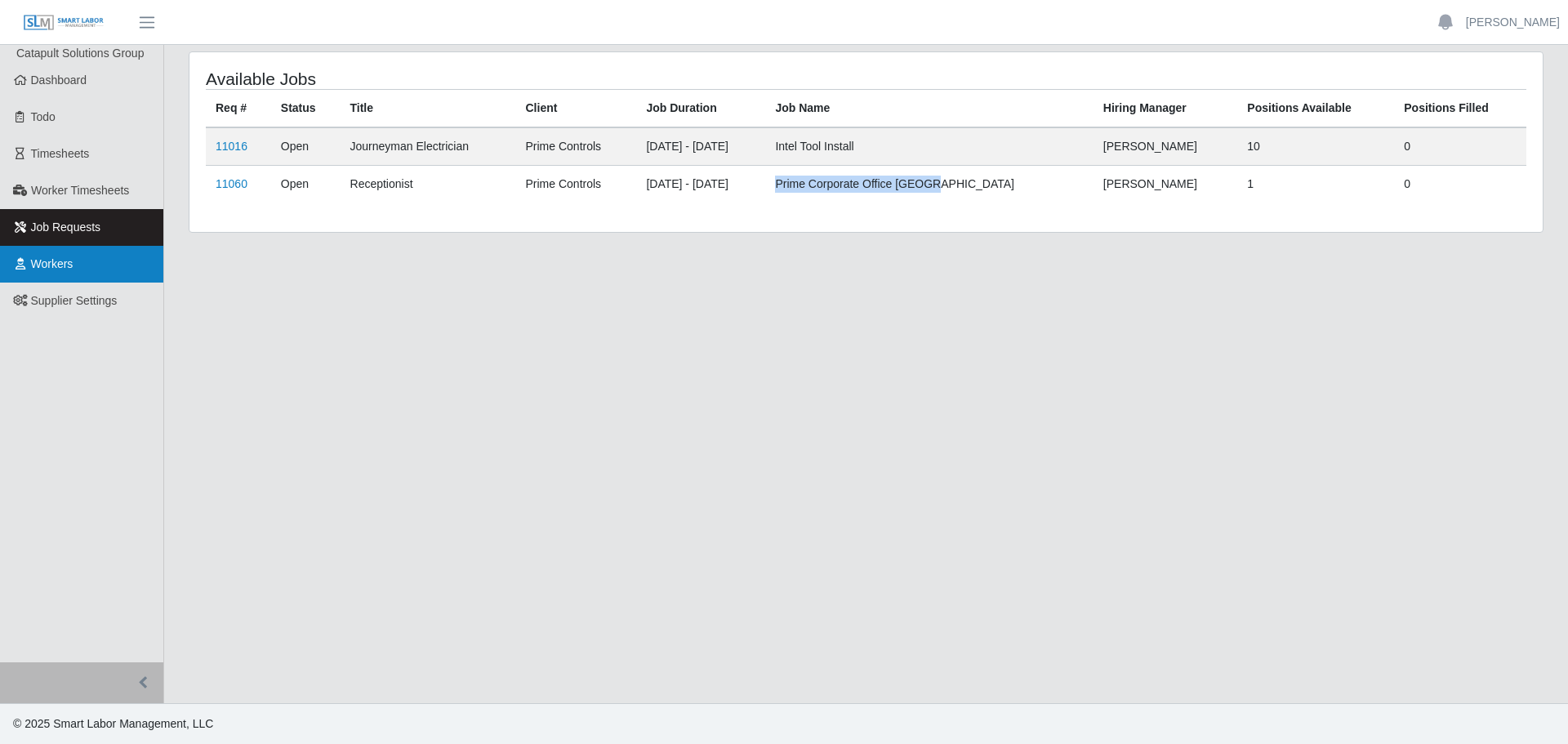
click at [44, 265] on span "Workers" at bounding box center [52, 264] width 42 height 13
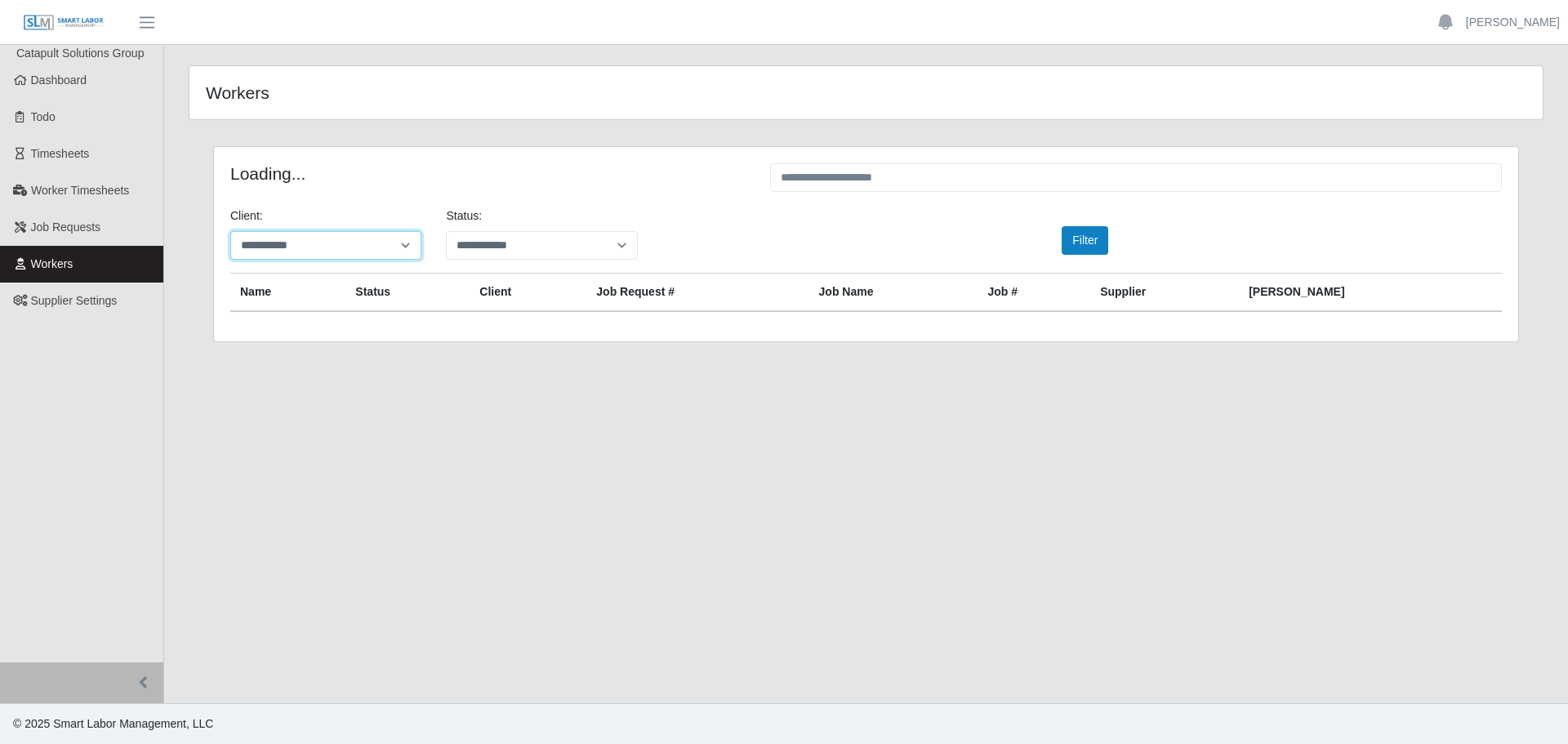
click at [382, 255] on select "**********" at bounding box center [326, 245] width 192 height 29
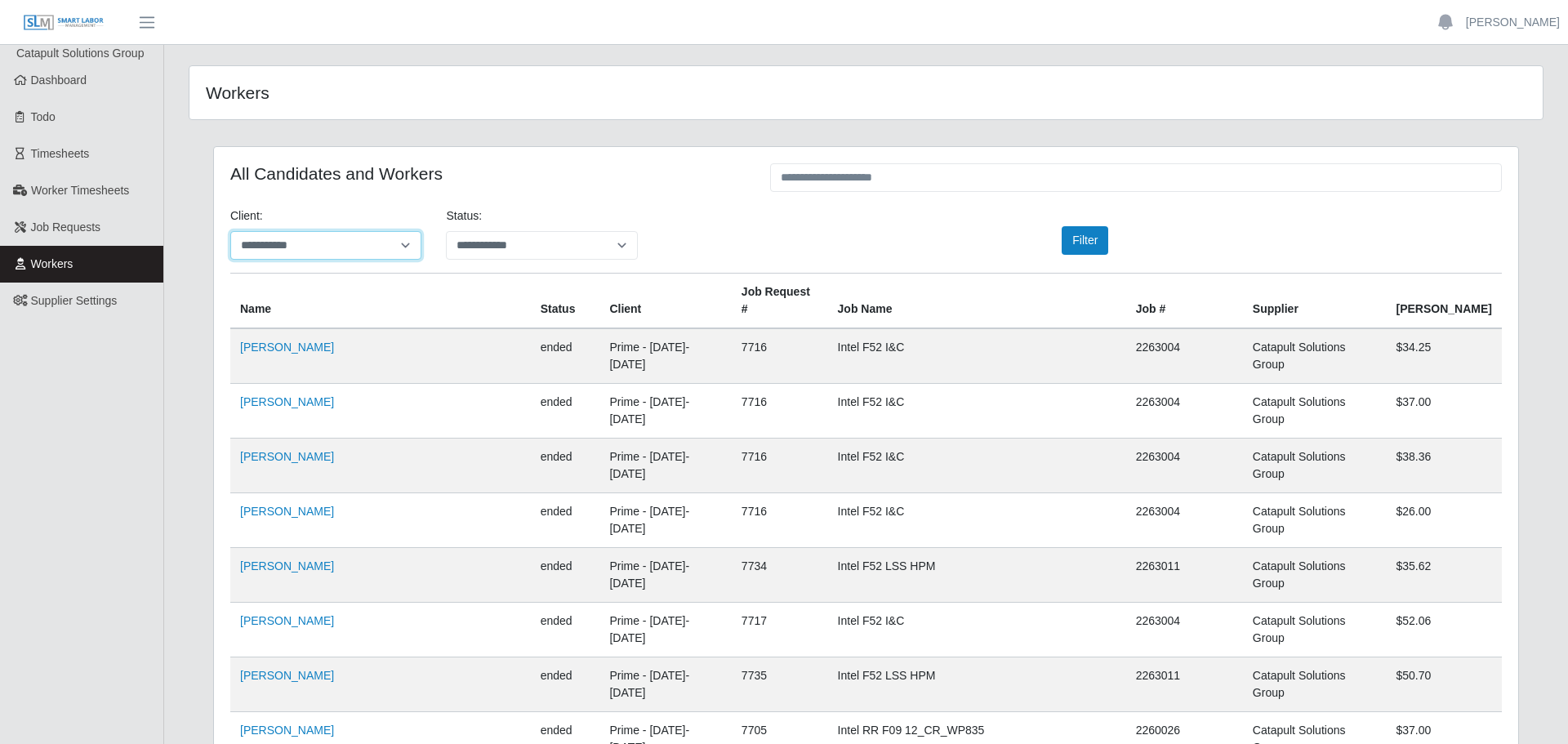
drag, startPoint x: 387, startPoint y: 241, endPoint x: 417, endPoint y: 241, distance: 30.0
click at [387, 241] on select "**********" at bounding box center [326, 245] width 192 height 29
click at [326, 252] on select "**********" at bounding box center [325, 245] width 190 height 29
select select "**********"
click at [230, 231] on select "**********" at bounding box center [325, 245] width 190 height 29
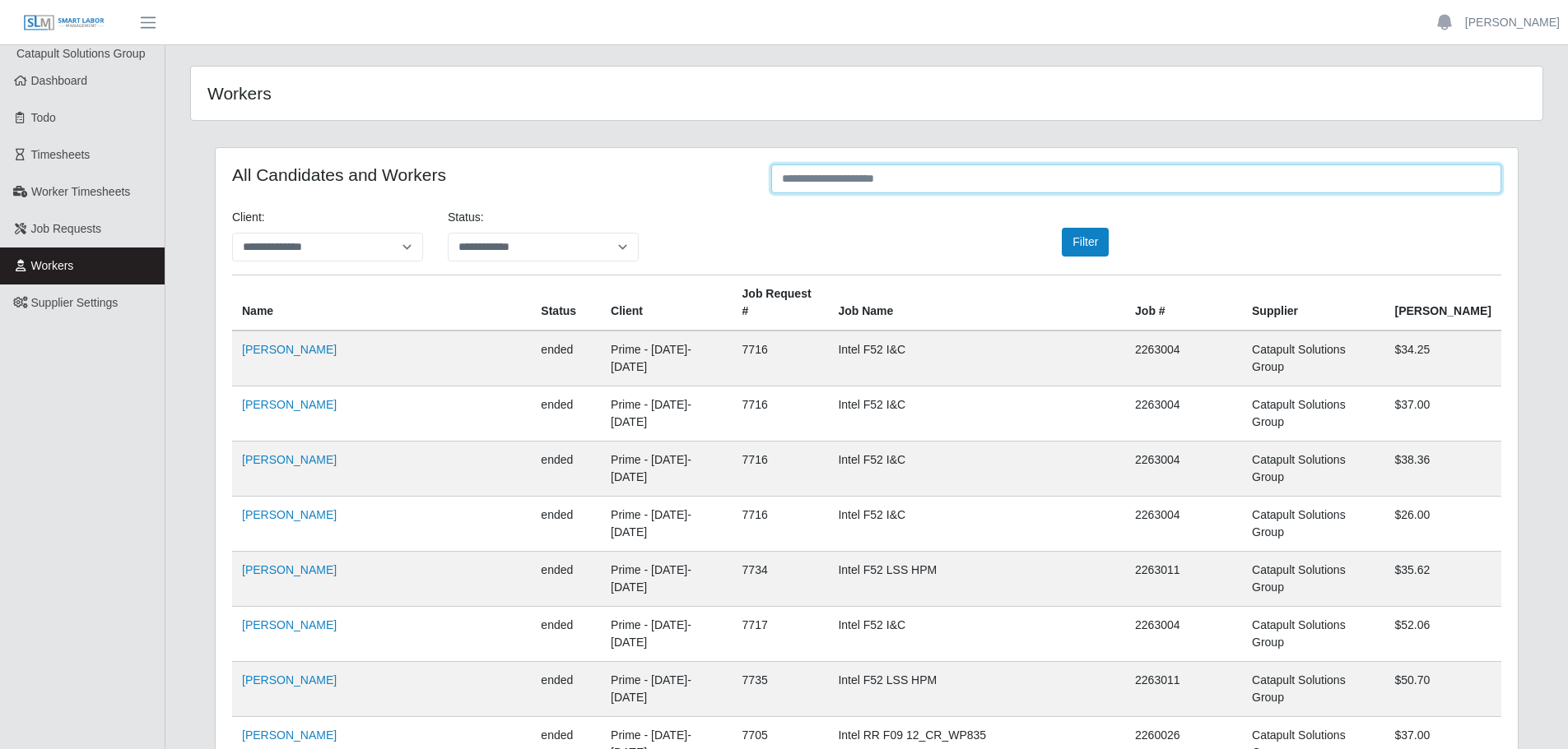
click at [948, 177] on input "text" at bounding box center [1136, 179] width 730 height 29
type input "*****"
click at [1097, 239] on button "Filter" at bounding box center [1085, 242] width 47 height 29
click at [500, 241] on select "**********" at bounding box center [544, 247] width 191 height 29
click at [448, 233] on select "**********" at bounding box center [544, 247] width 191 height 29
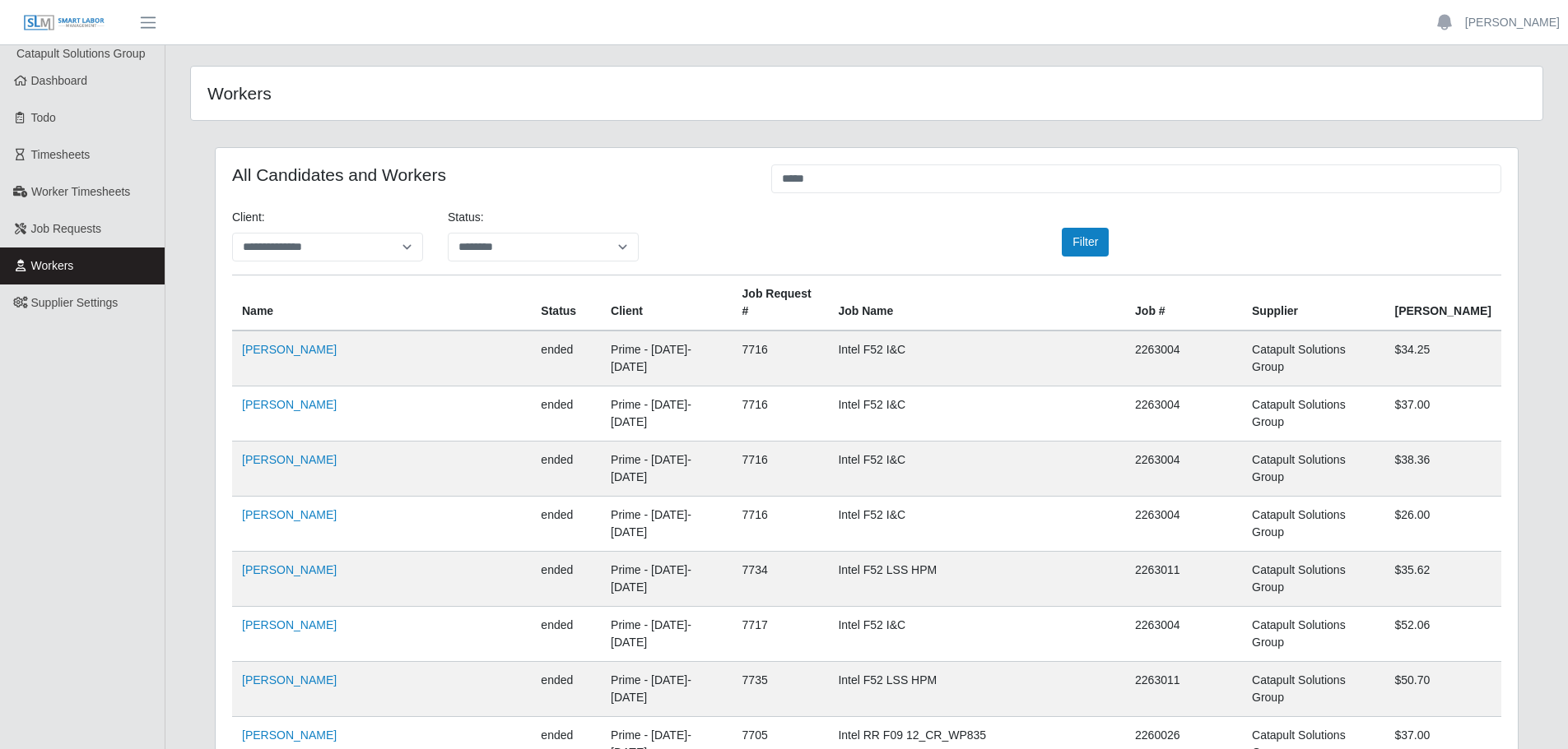
click at [511, 264] on div "**********" at bounding box center [543, 242] width 215 height 66
click at [513, 263] on div "**********" at bounding box center [543, 242] width 215 height 66
drag, startPoint x: 523, startPoint y: 242, endPoint x: 518, endPoint y: 255, distance: 13.9
click at [523, 242] on select "**********" at bounding box center [544, 247] width 191 height 29
click at [448, 233] on select "**********" at bounding box center [544, 247] width 191 height 29
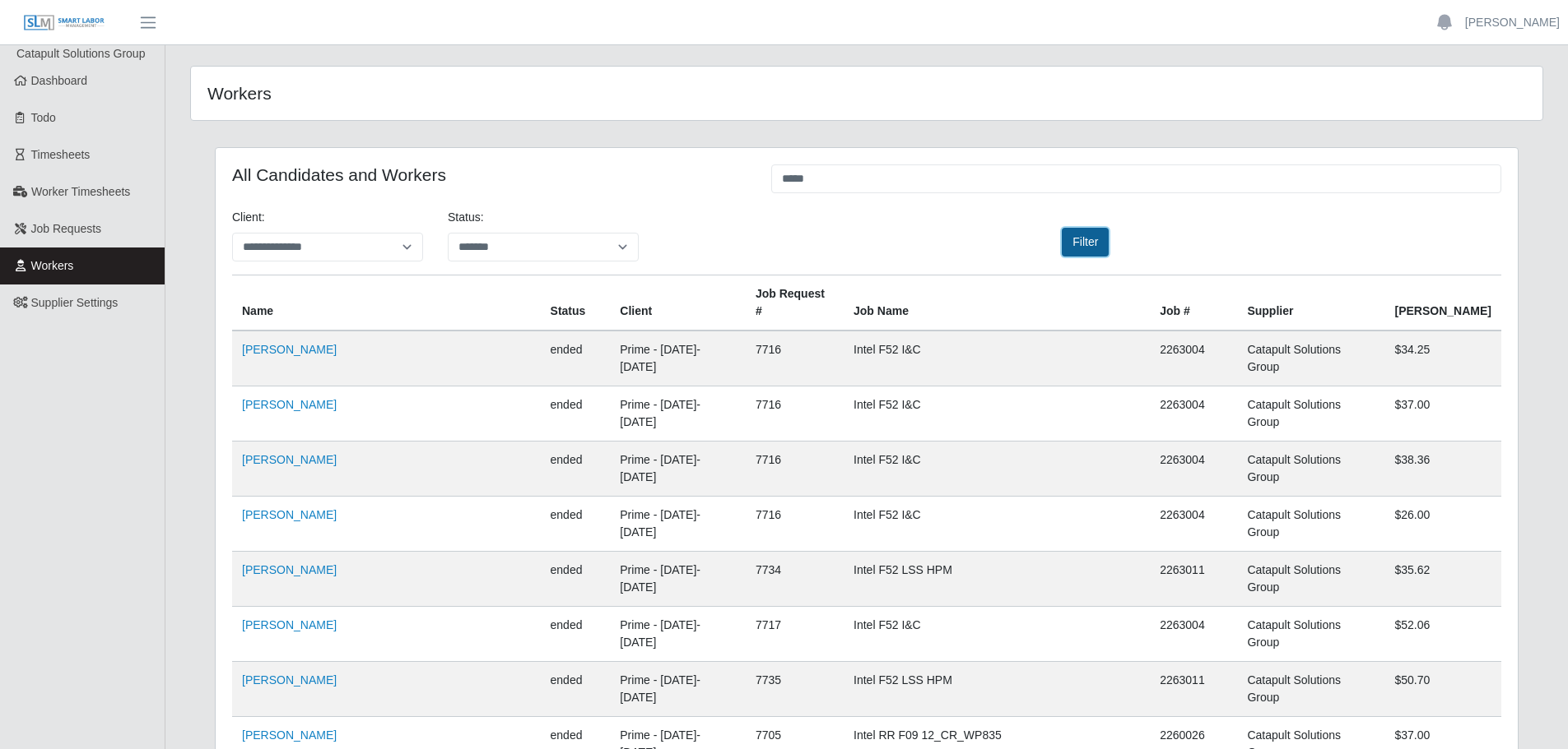
click at [1087, 248] on button "Filter" at bounding box center [1085, 242] width 47 height 29
click at [535, 246] on select "**********" at bounding box center [544, 247] width 191 height 29
select select "*****"
click at [448, 233] on select "**********" at bounding box center [544, 247] width 191 height 29
click at [1086, 244] on button "Filter" at bounding box center [1085, 242] width 47 height 29
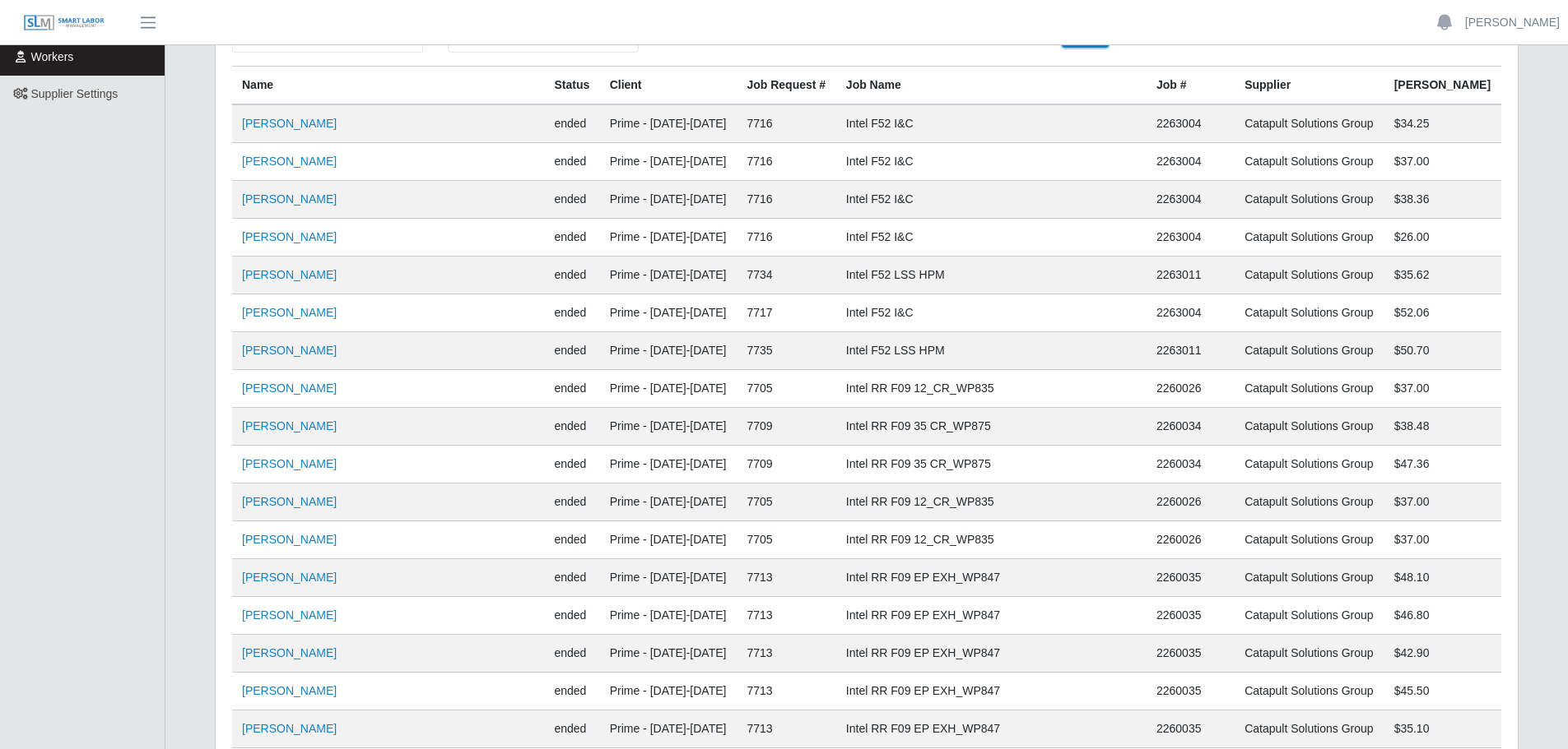
scroll to position [247, 0]
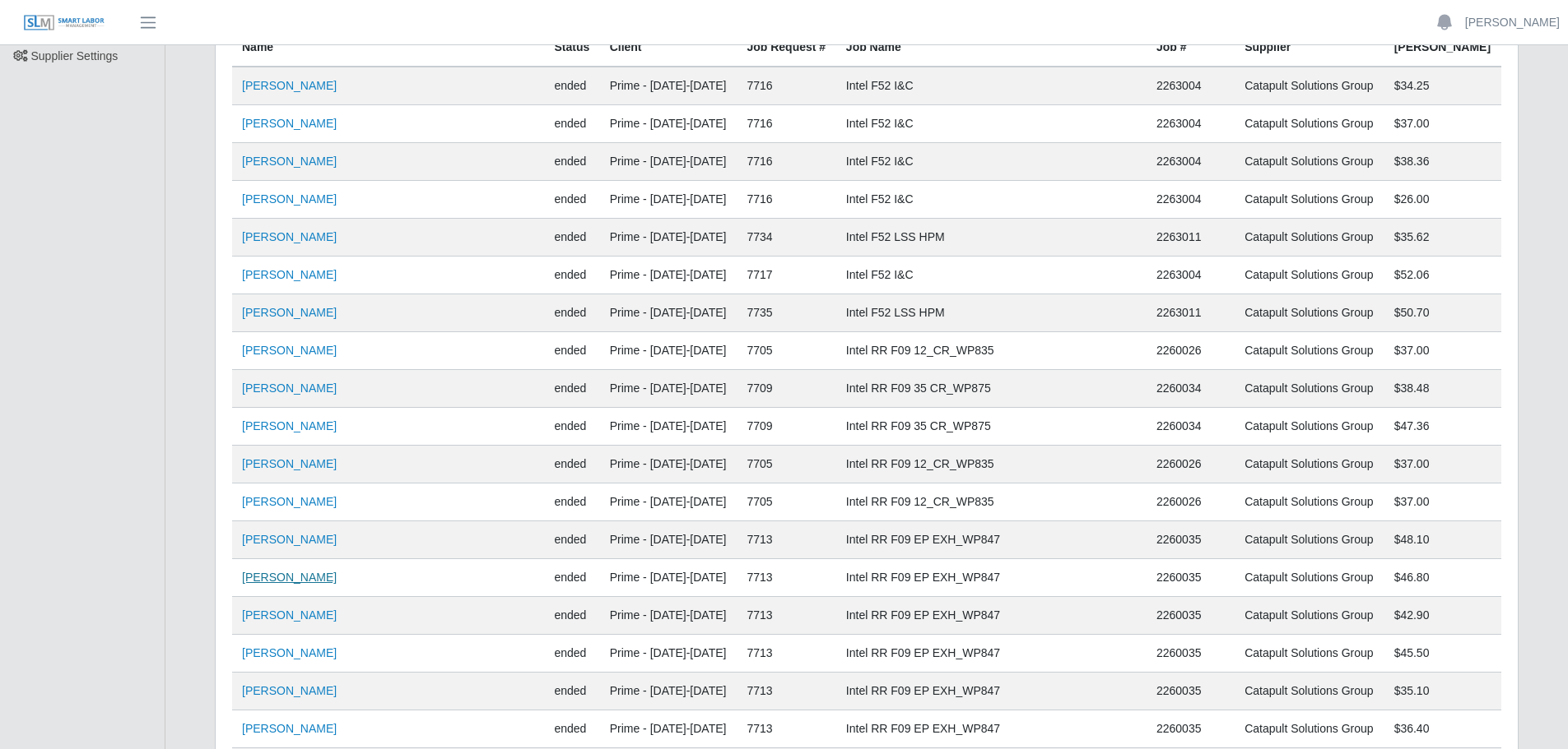
click at [273, 577] on link "Emmanuel Esparza Derma" at bounding box center [289, 577] width 95 height 14
click at [263, 542] on link "Johnathan Armendariz" at bounding box center [289, 539] width 95 height 14
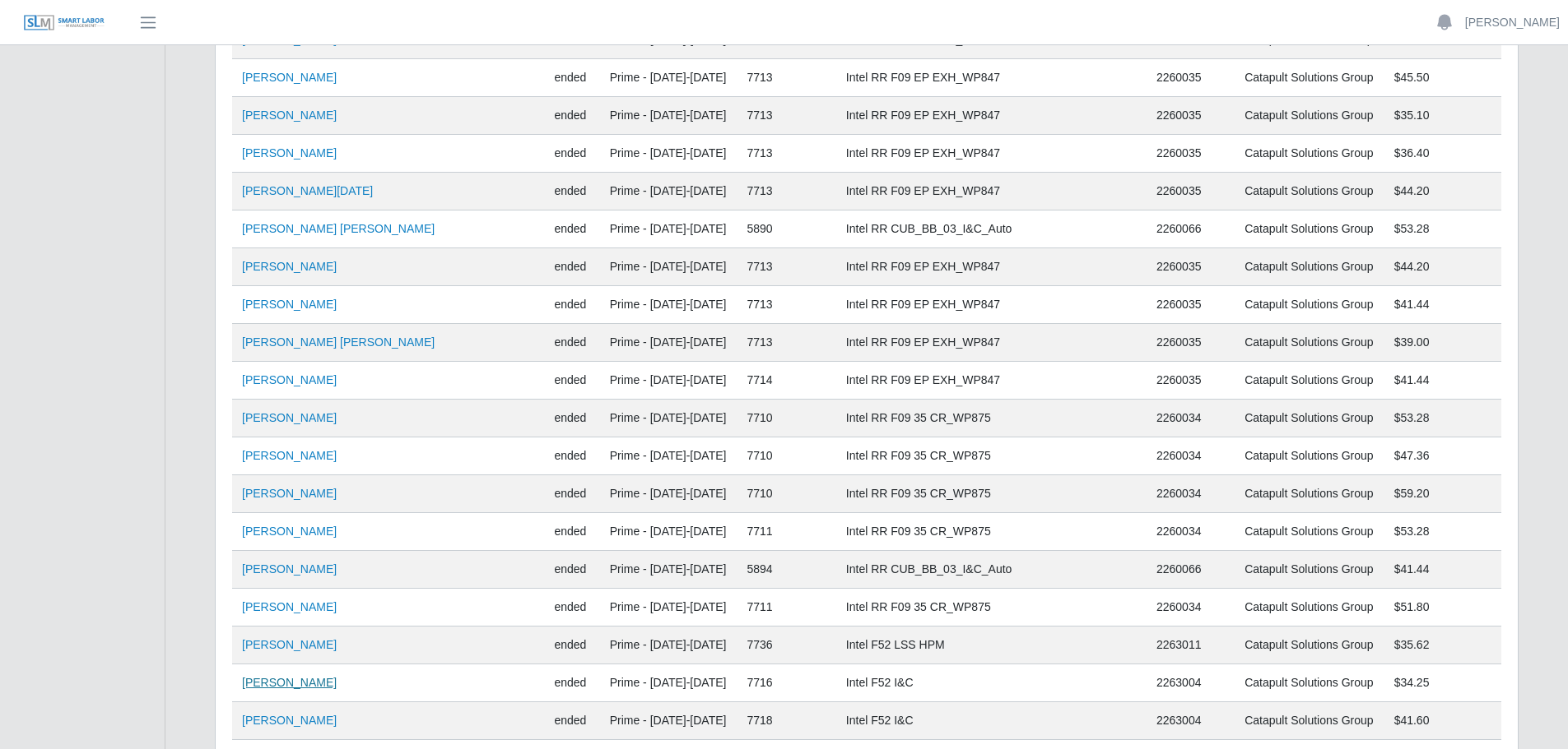
click at [296, 690] on link "Andre Bryant" at bounding box center [289, 682] width 95 height 14
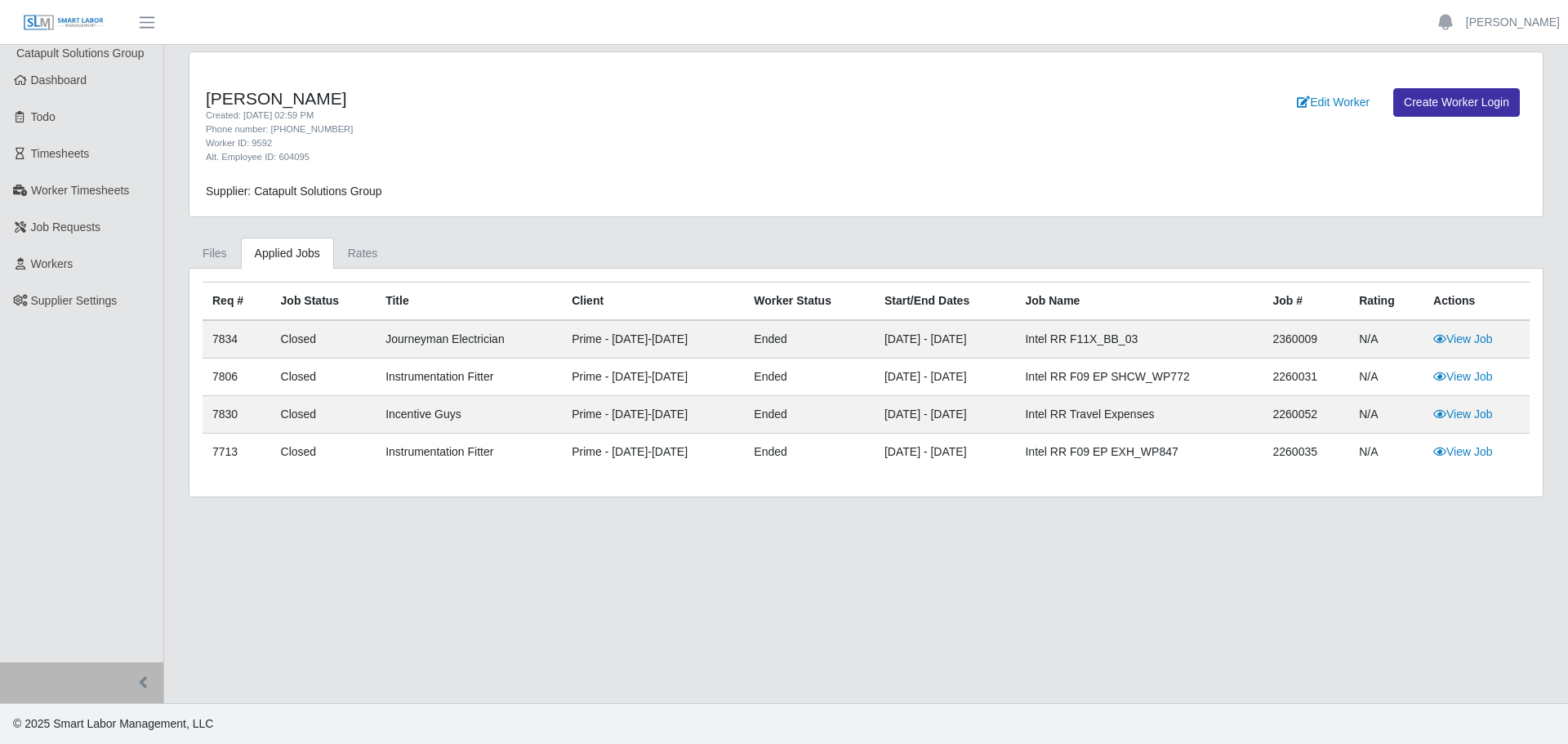
drag, startPoint x: 68, startPoint y: 252, endPoint x: 557, endPoint y: 356, distance: 499.9
click at [68, 252] on link "Workers" at bounding box center [81, 264] width 164 height 37
click at [226, 263] on link "Files" at bounding box center [215, 254] width 52 height 32
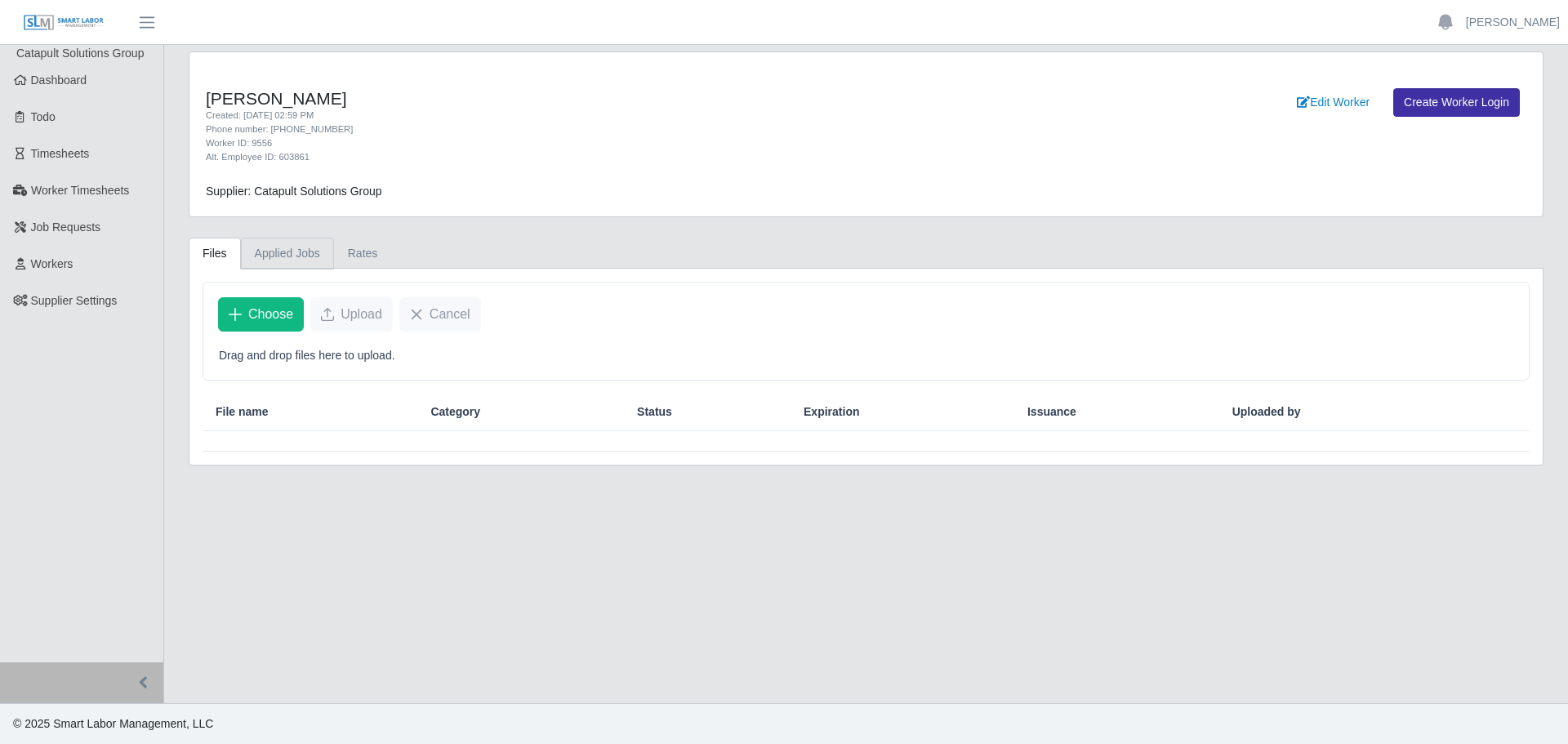
click at [267, 262] on link "Applied Jobs" at bounding box center [287, 254] width 93 height 32
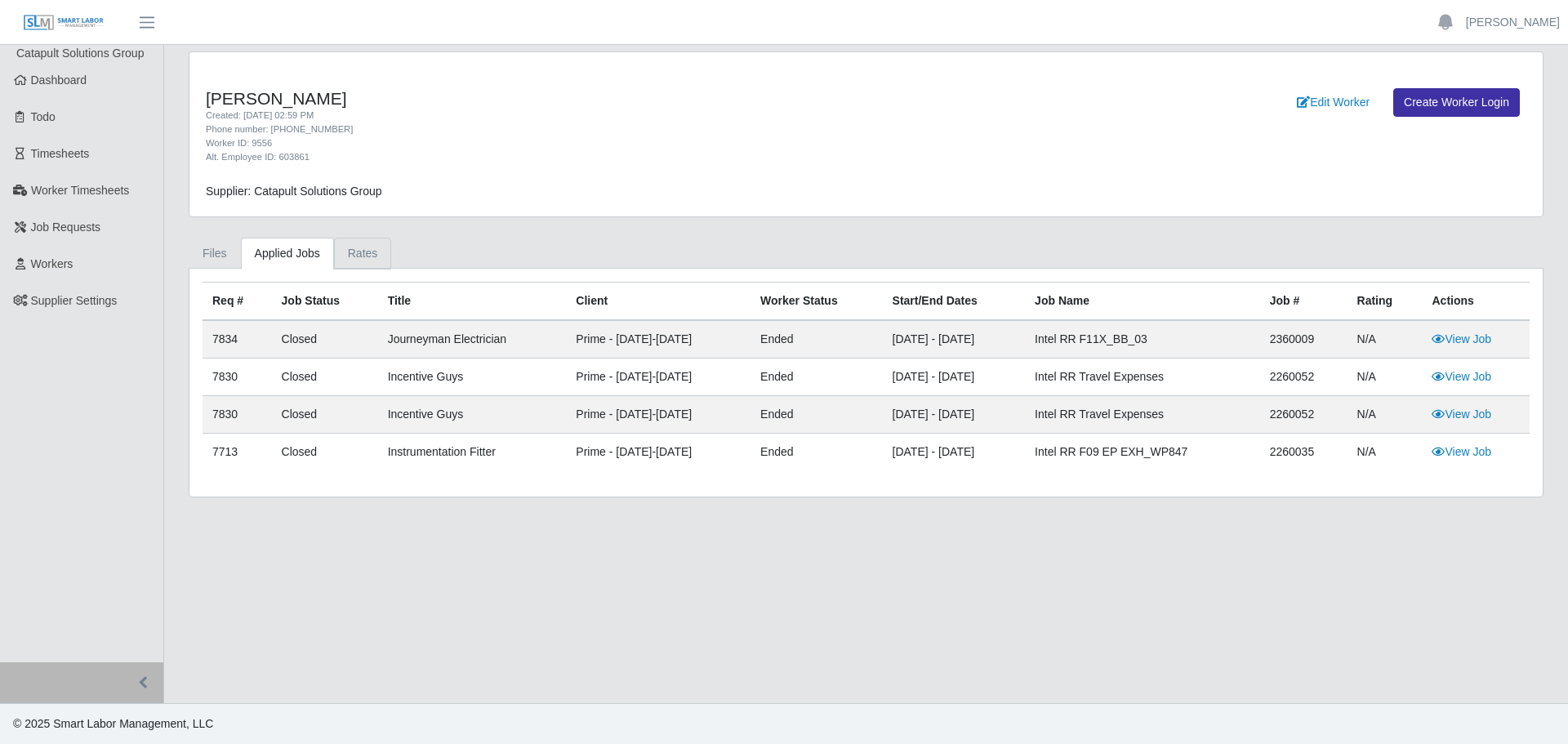
click at [343, 261] on link "Rates" at bounding box center [362, 254] width 58 height 32
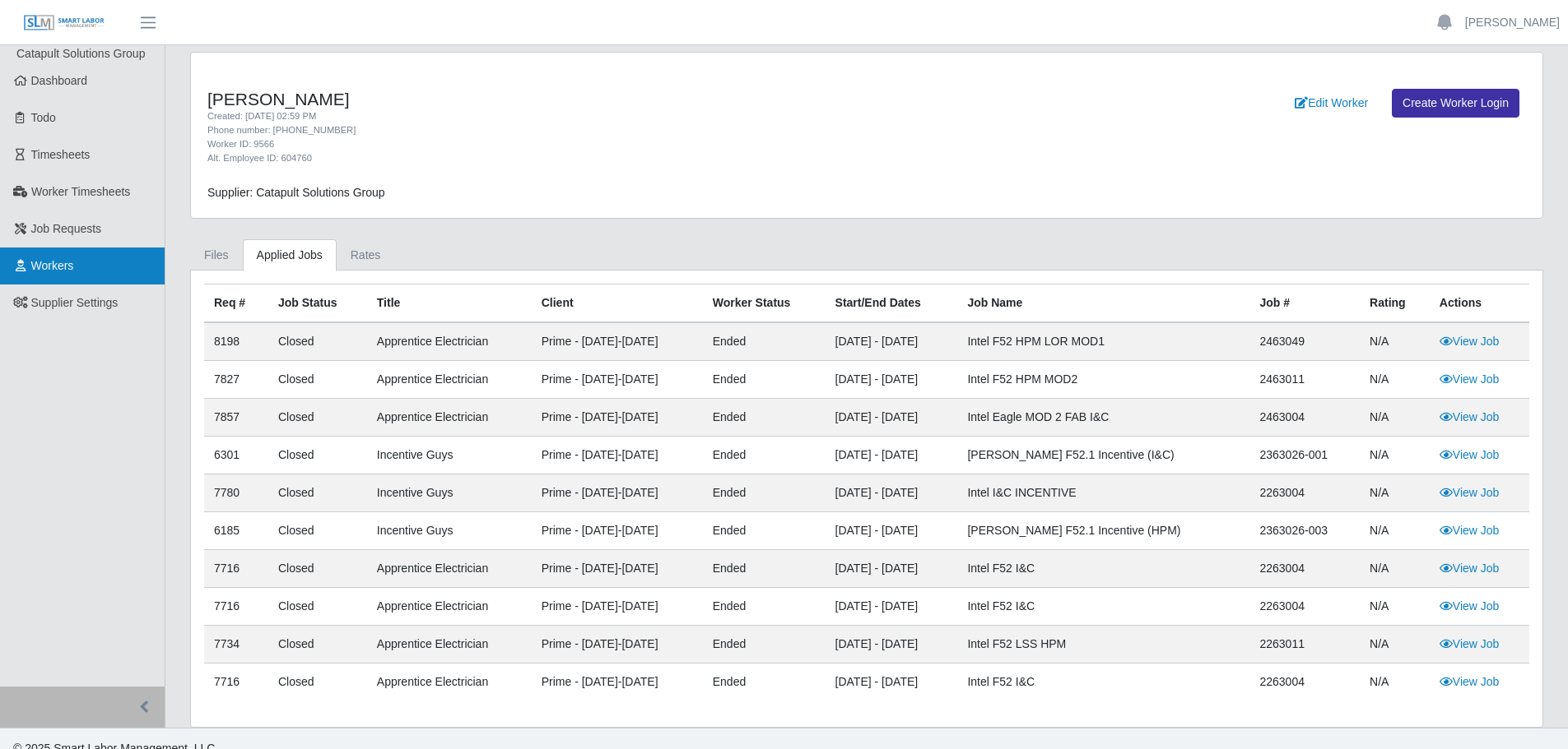
click at [78, 269] on link "Workers" at bounding box center [82, 266] width 165 height 37
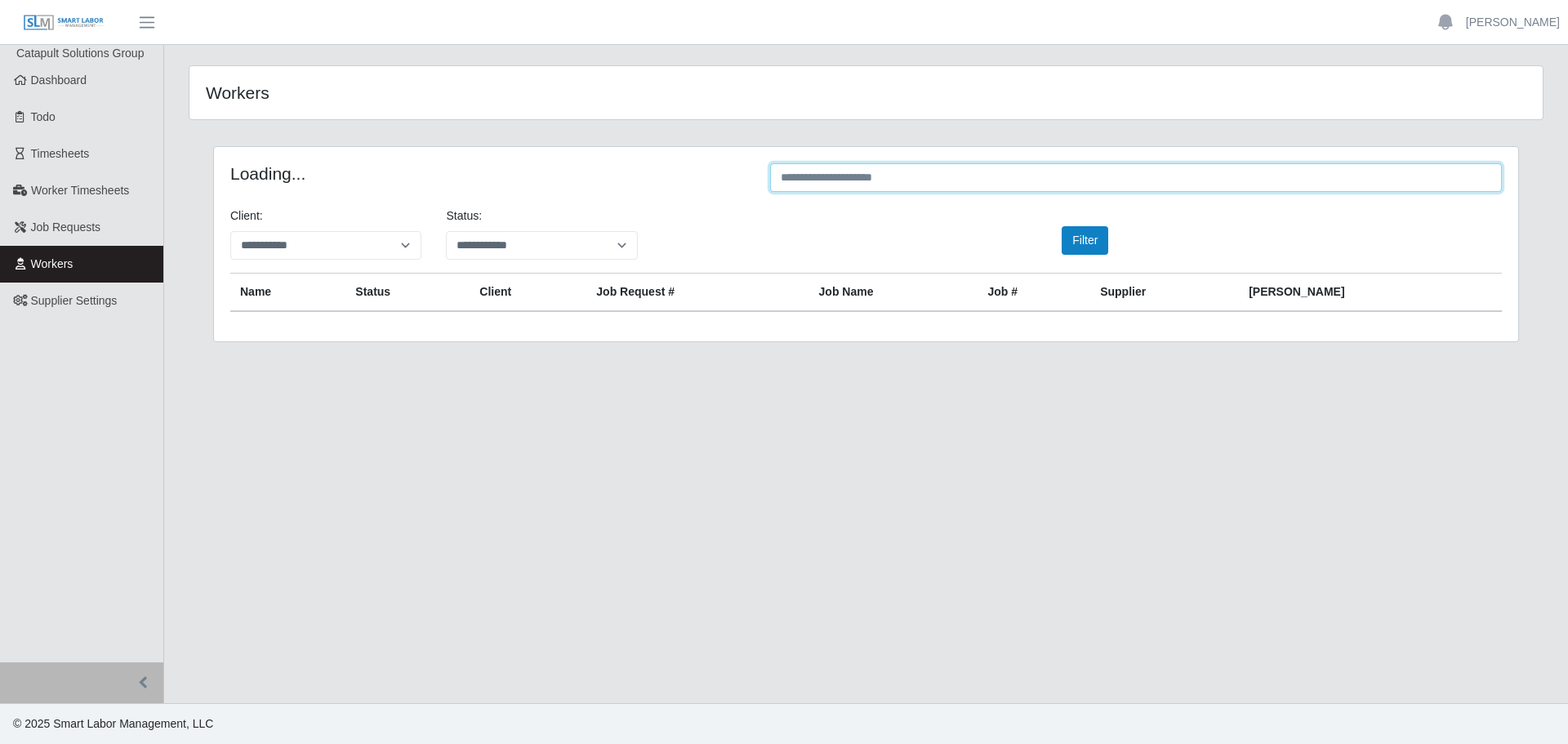
click at [1052, 182] on input "text" at bounding box center [1137, 178] width 732 height 29
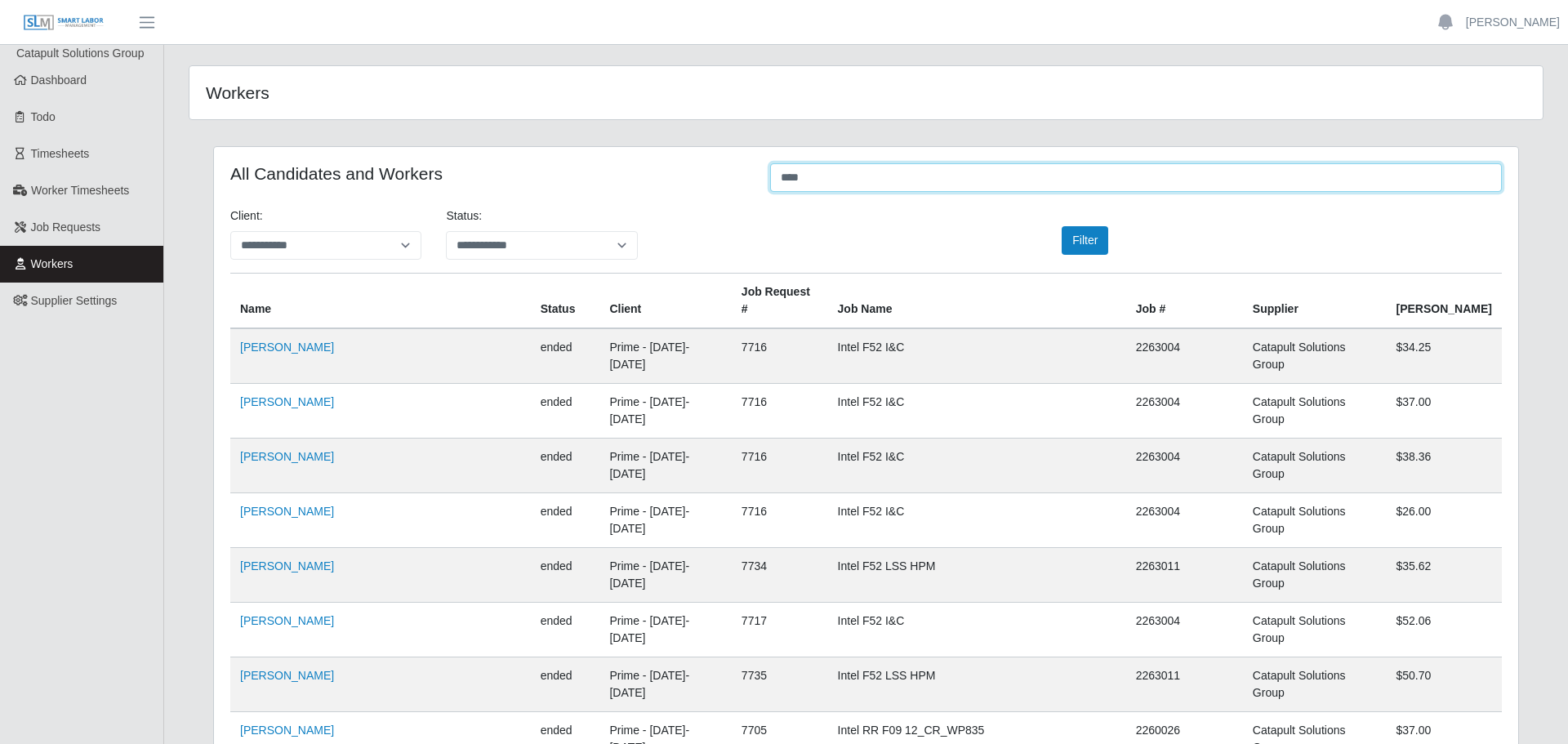
type input "****"
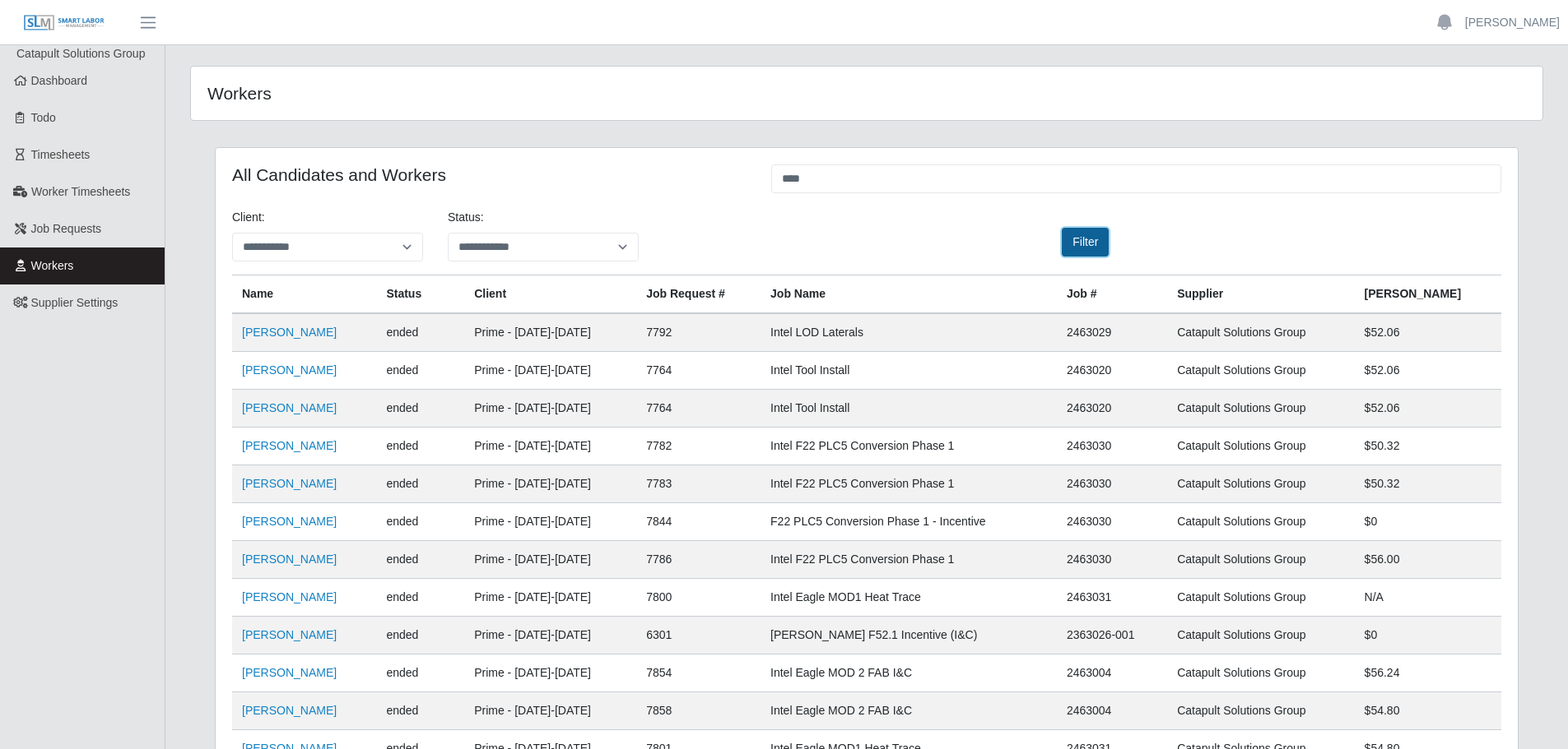
click at [1089, 241] on button "Filter" at bounding box center [1085, 242] width 47 height 29
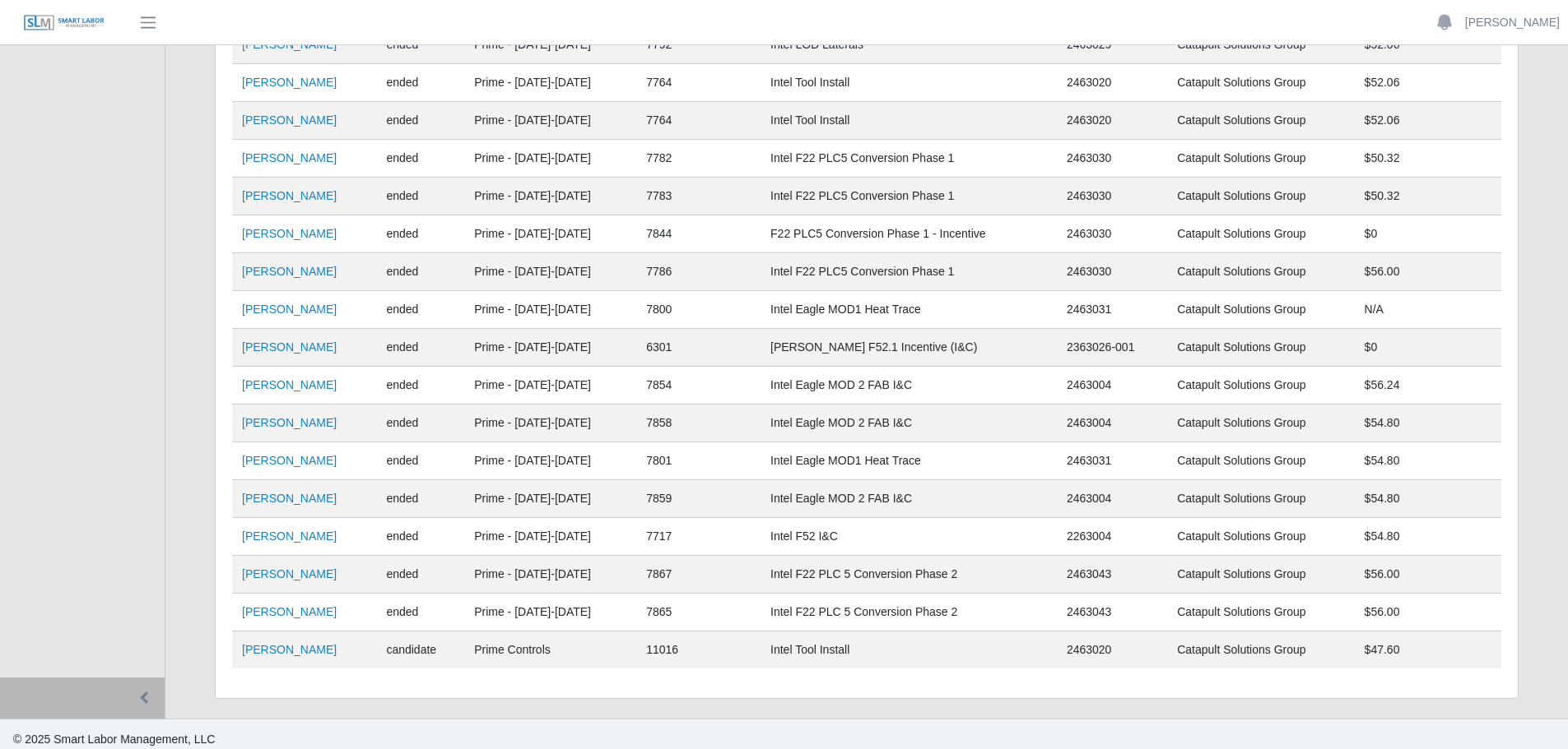
scroll to position [298, 0]
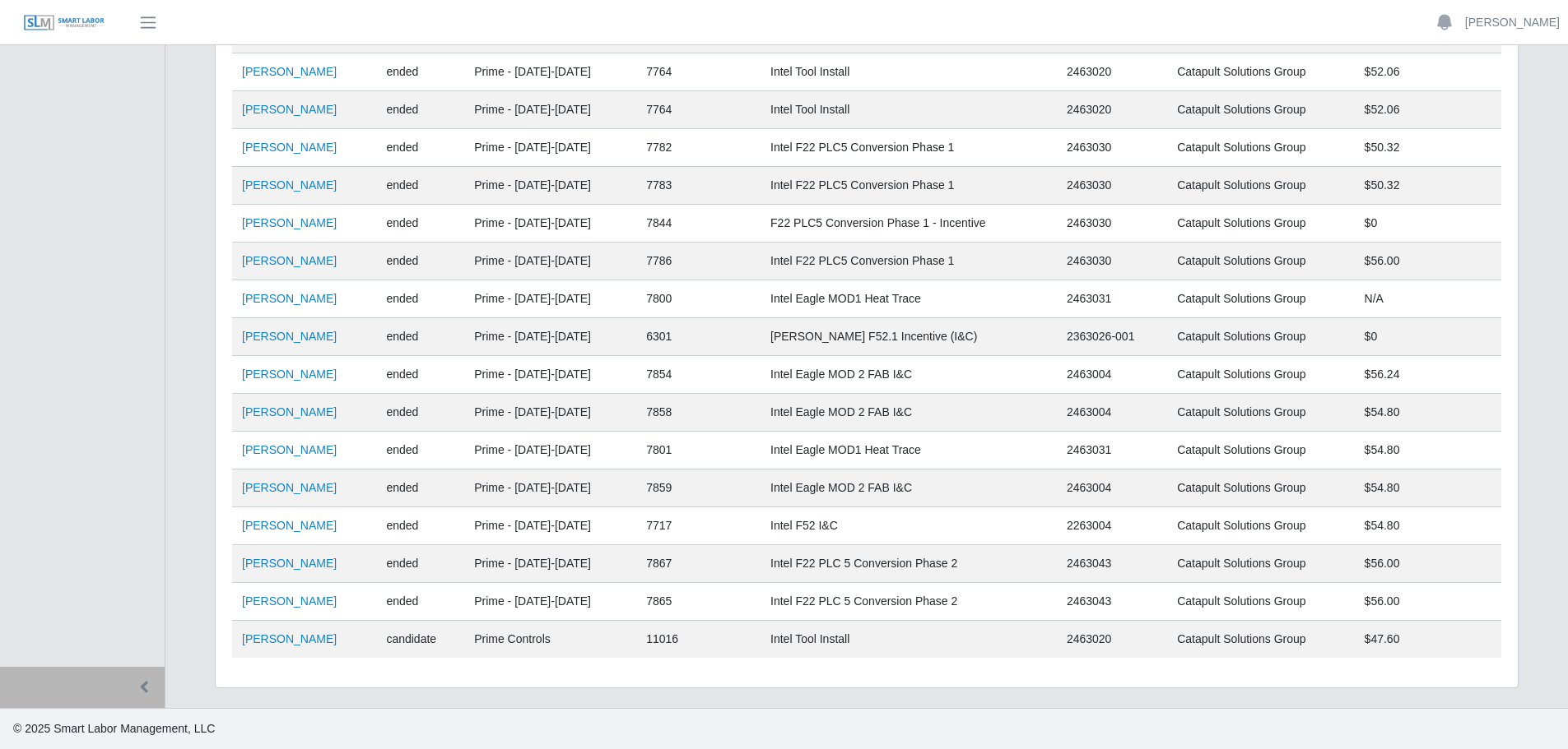
click at [1120, 640] on td "2463020" at bounding box center [1112, 640] width 110 height 38
click at [663, 634] on td "11016" at bounding box center [699, 640] width 124 height 38
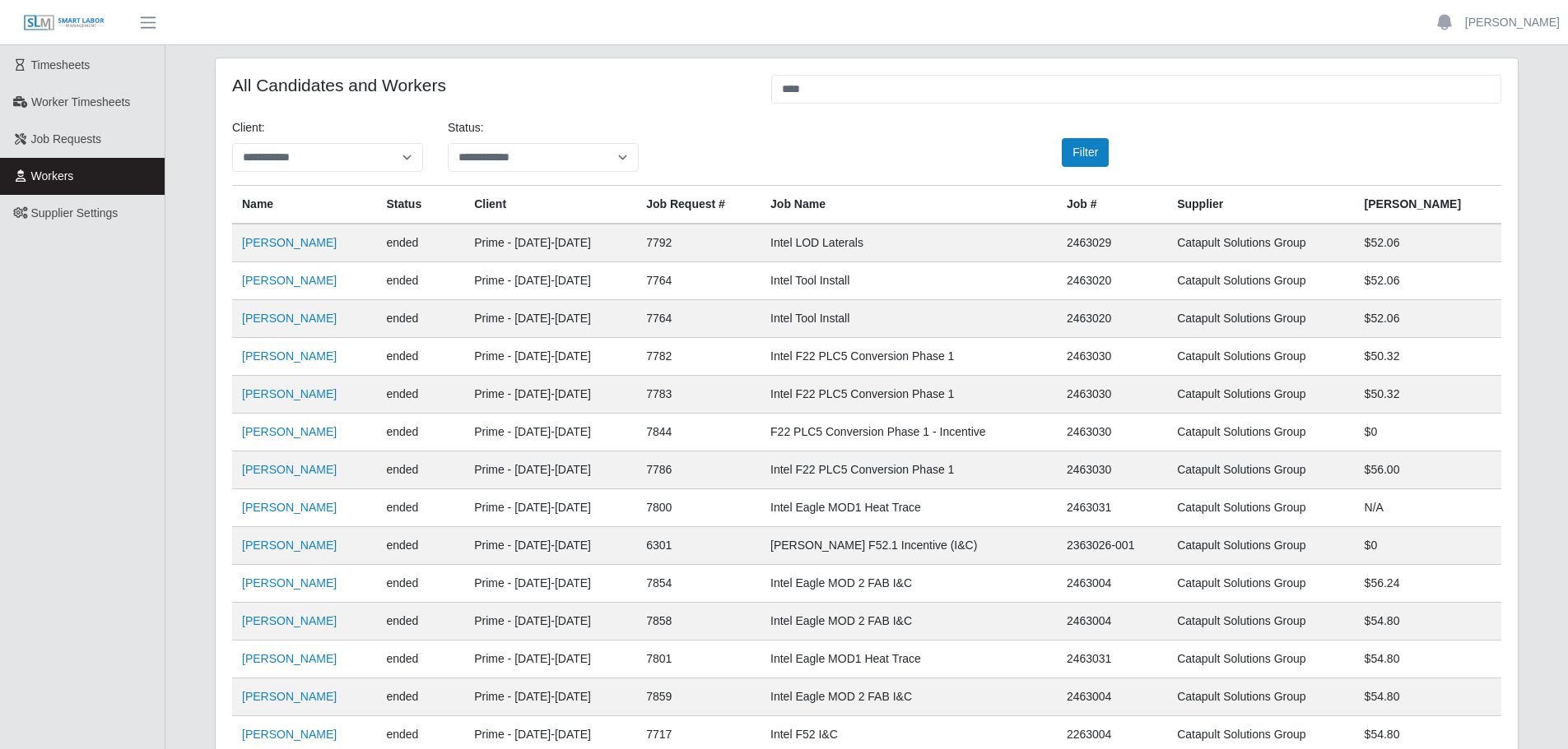
scroll to position [0, 0]
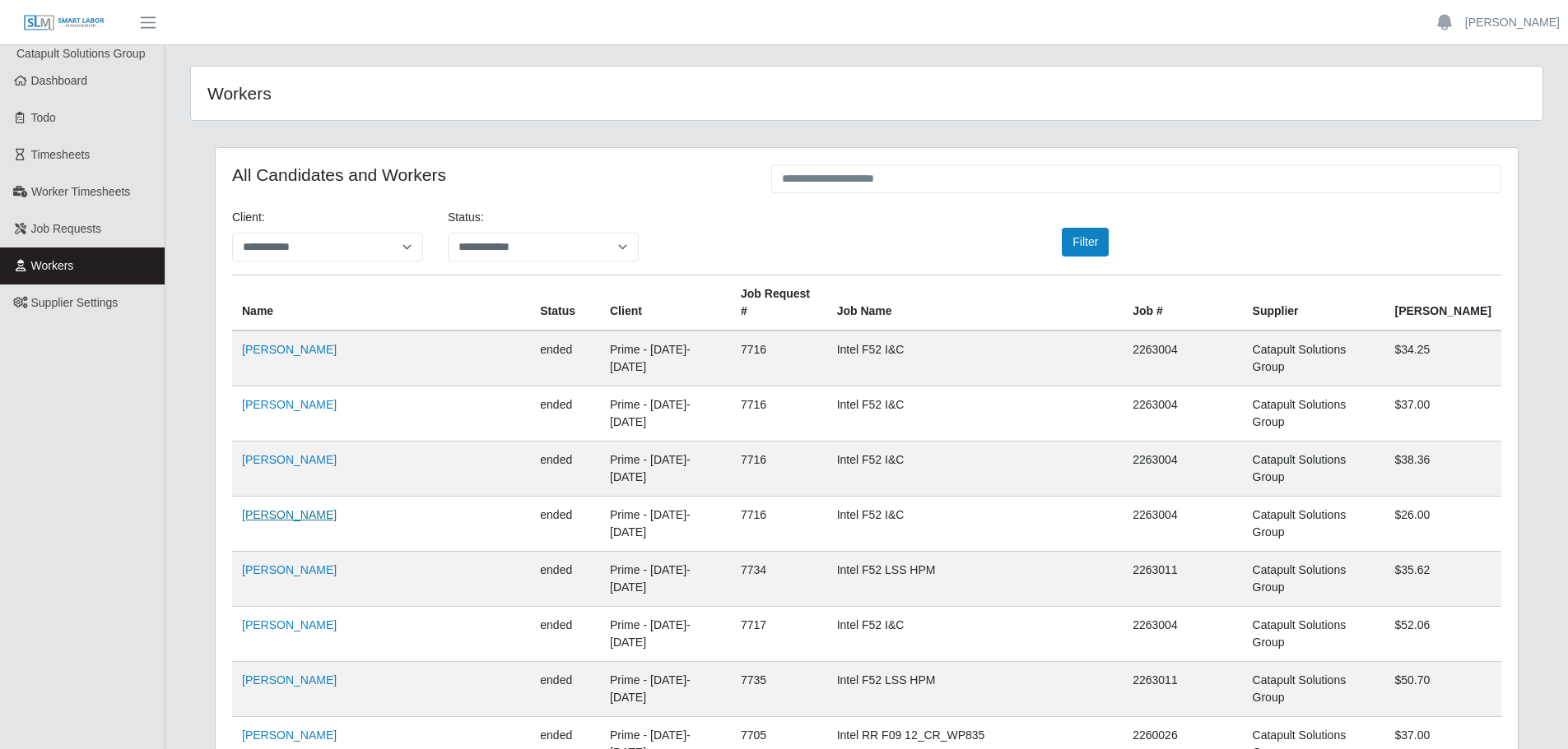
click at [280, 508] on link "Alonzo Juarez" at bounding box center [289, 515] width 95 height 14
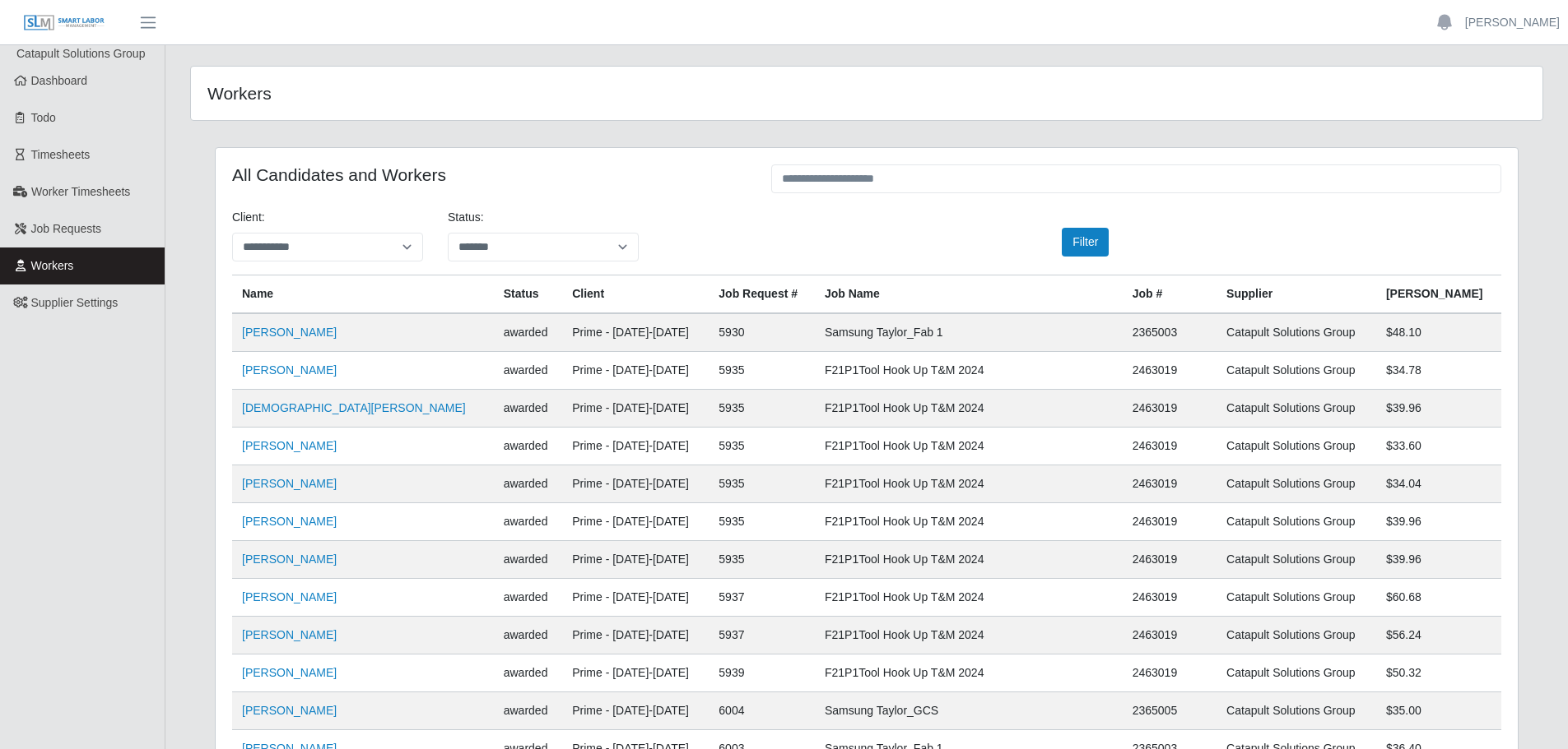
select select "*******"
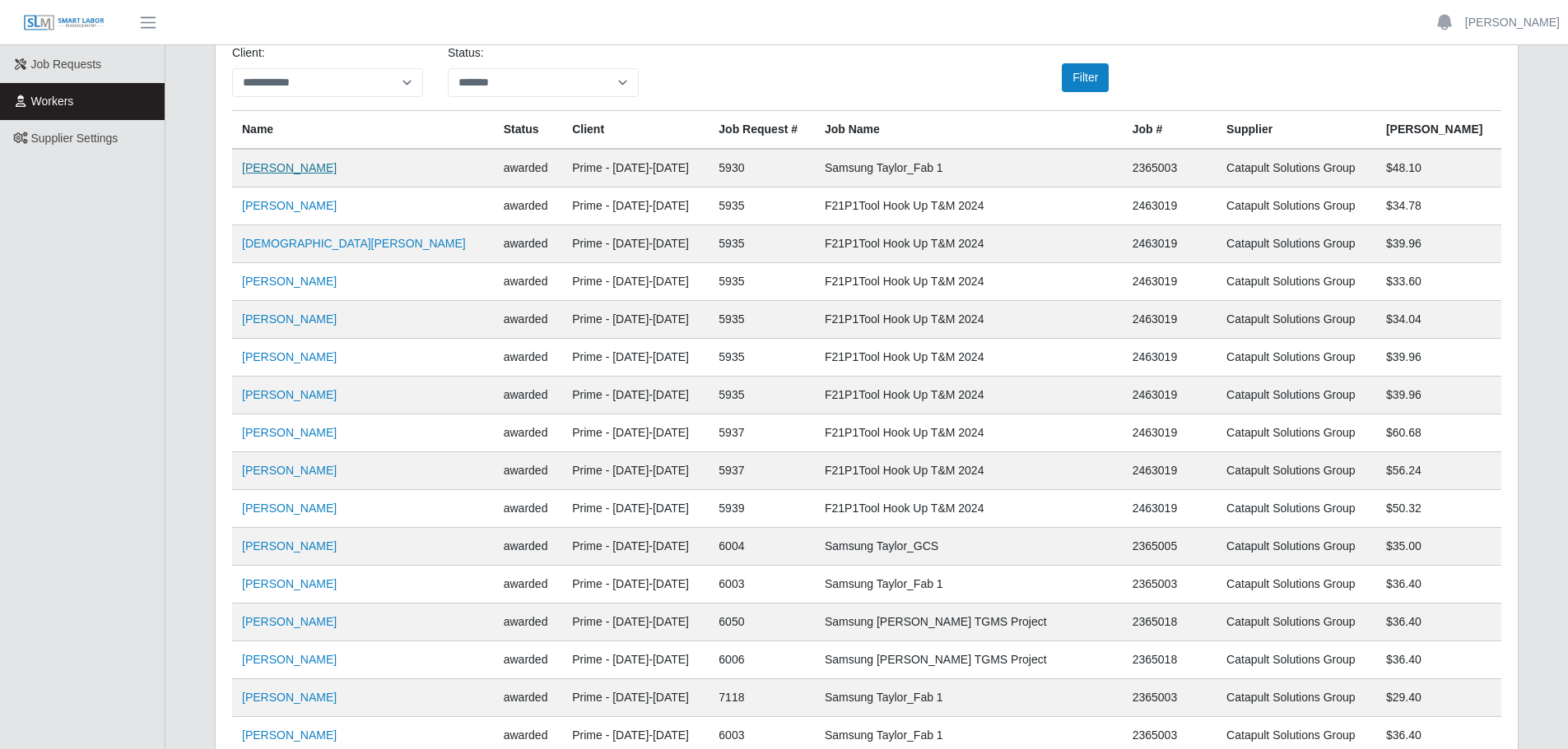
click at [261, 170] on link "Ciro Salinas" at bounding box center [289, 168] width 95 height 14
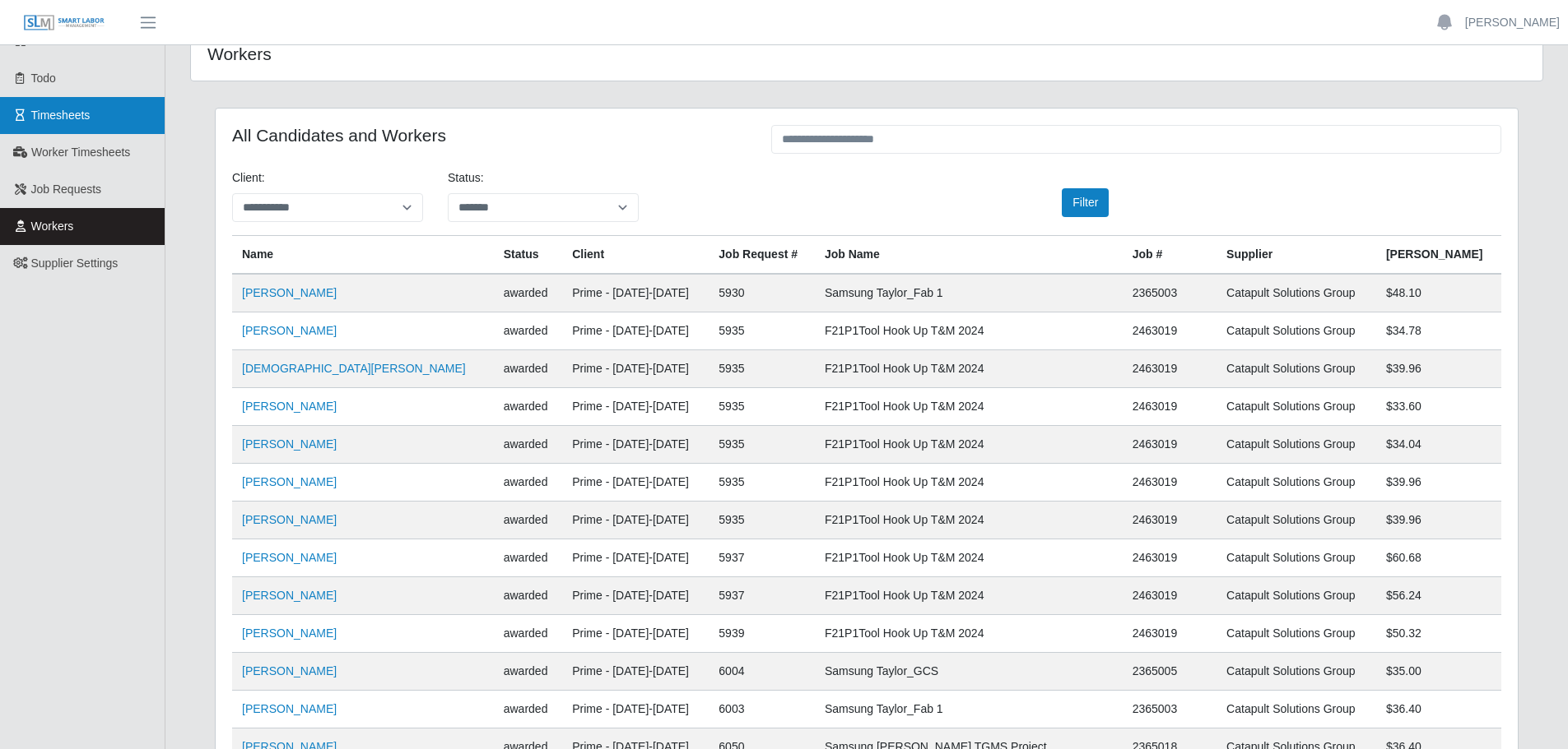
scroll to position [0, 0]
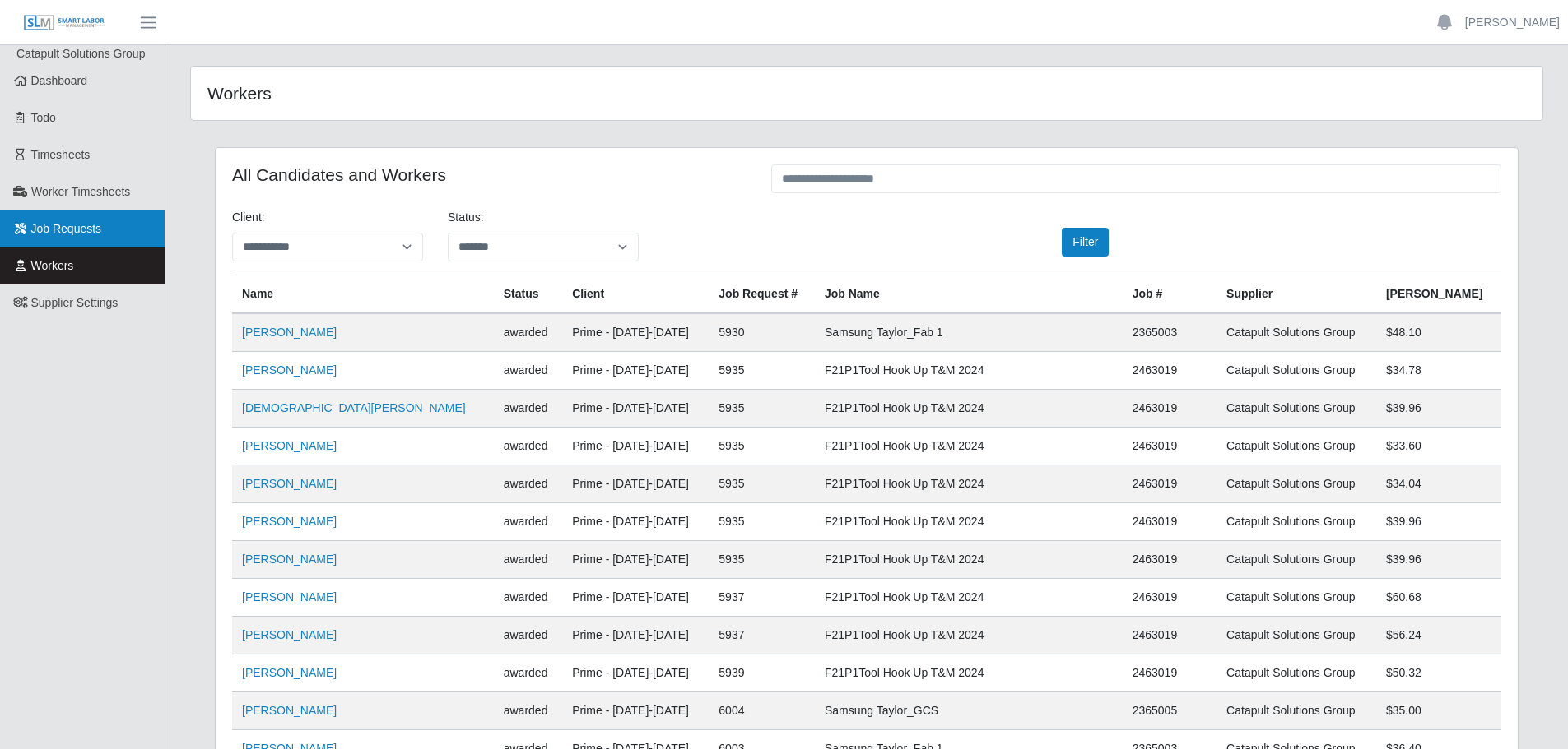
click at [82, 235] on span "Job Requests" at bounding box center [67, 228] width 70 height 14
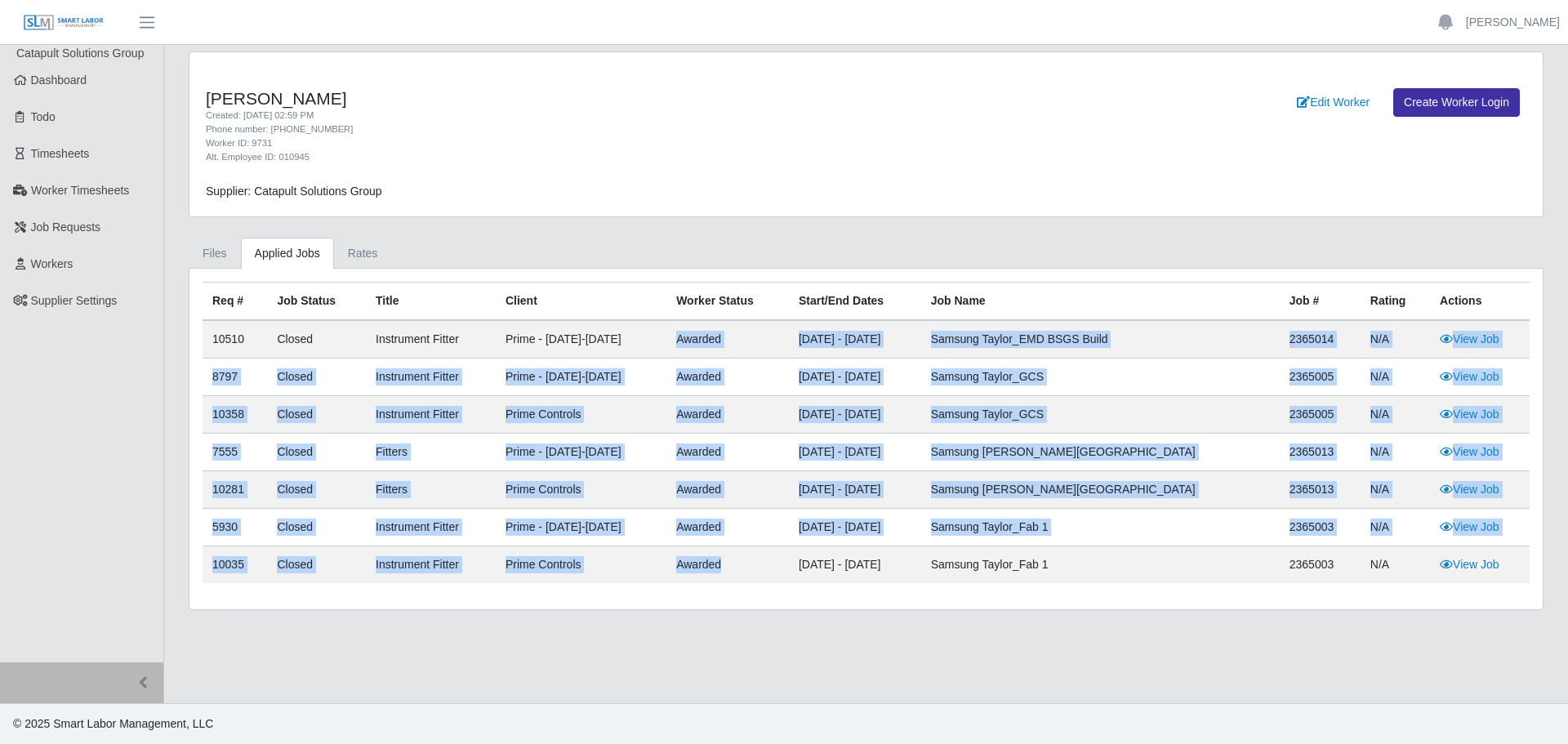
drag, startPoint x: 701, startPoint y: 339, endPoint x: 760, endPoint y: 569, distance: 237.4
click at [760, 569] on tbody "10510 Closed Instrument Fitter Prime - [DATE]-[DATE] awarded [DATE] - [DATE] Sa…" at bounding box center [865, 452] width 1327 height 263
click at [773, 569] on td "awarded" at bounding box center [728, 566] width 123 height 38
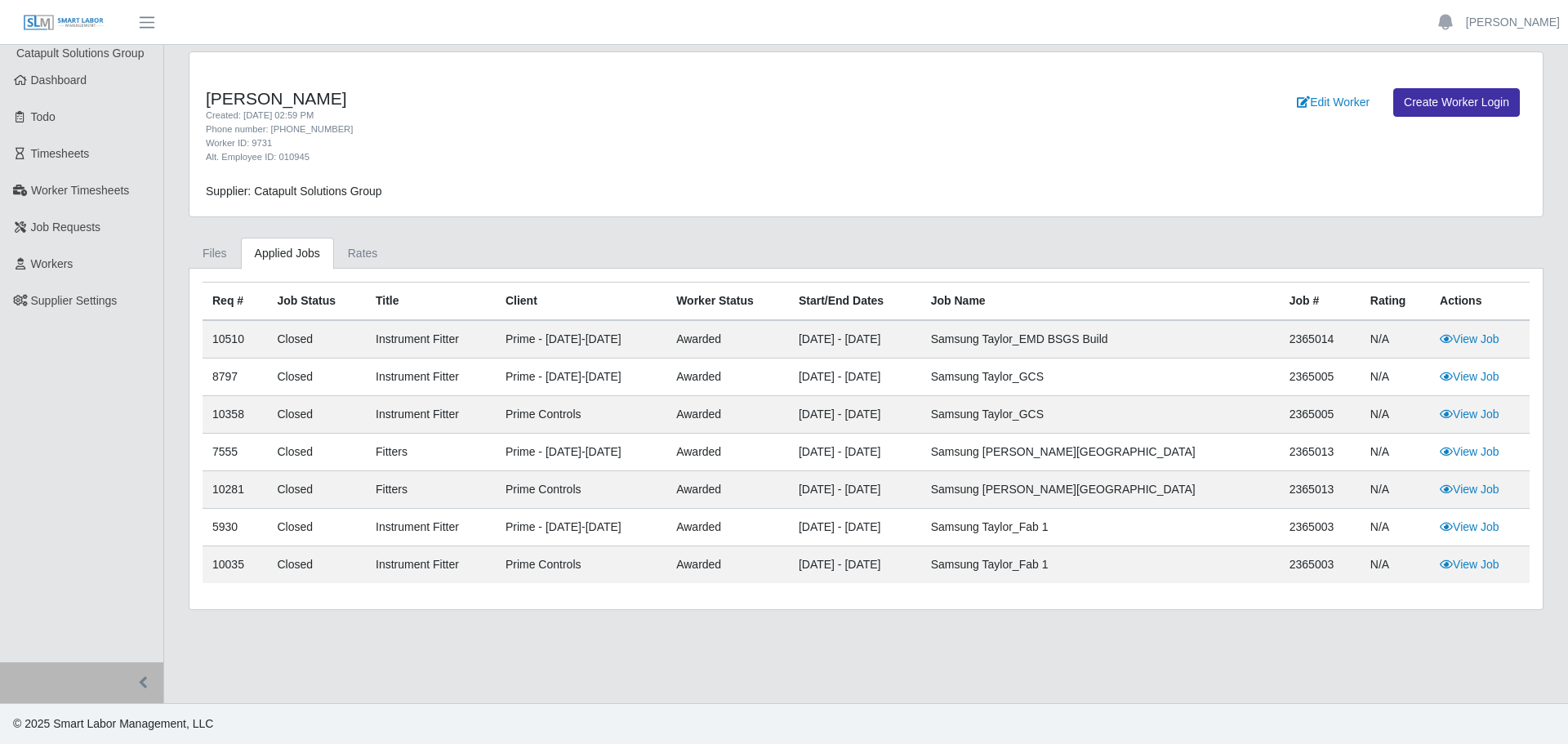
drag, startPoint x: 1011, startPoint y: 455, endPoint x: 1174, endPoint y: 454, distance: 163.0
click at [1245, 454] on tr "7555 Closed Fitters Prime - [DATE]-[DATE] awarded [DATE] - [DATE] Samsung [PERS…" at bounding box center [865, 453] width 1327 height 38
drag, startPoint x: 1035, startPoint y: 423, endPoint x: 1147, endPoint y: 422, distance: 112.0
click at [1147, 422] on td "Samsung Taylor_GCS" at bounding box center [1101, 415] width 359 height 38
drag, startPoint x: 1032, startPoint y: 530, endPoint x: 1194, endPoint y: 517, distance: 162.5
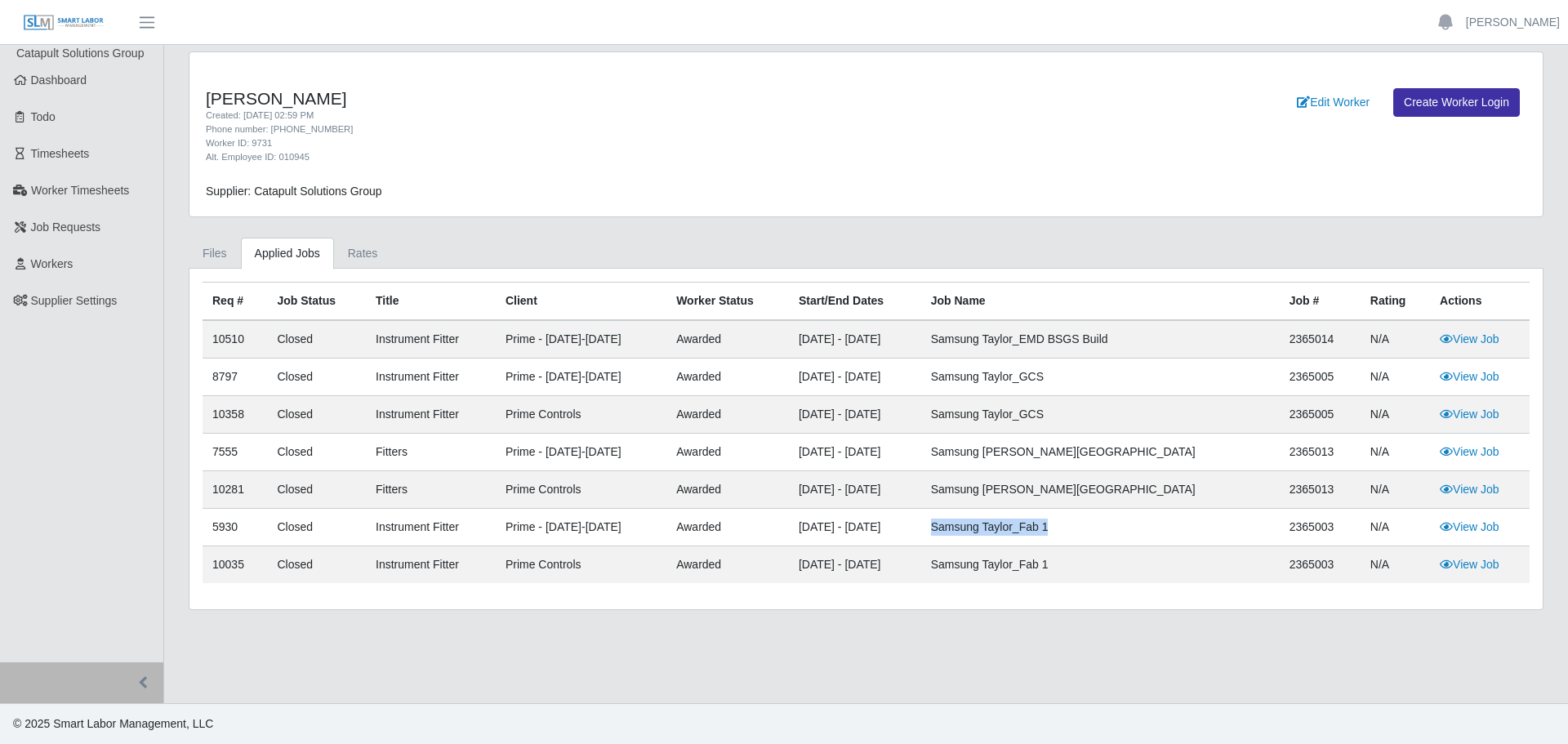
click at [1194, 517] on td "Samsung Taylor_Fab 1" at bounding box center [1101, 528] width 359 height 38
click at [1146, 618] on main "[PERSON_NAME] Created: [DATE] 02:59 PM Phone number: [PHONE_NUMBER] Worker ID: …" at bounding box center [865, 374] width 1404 height 659
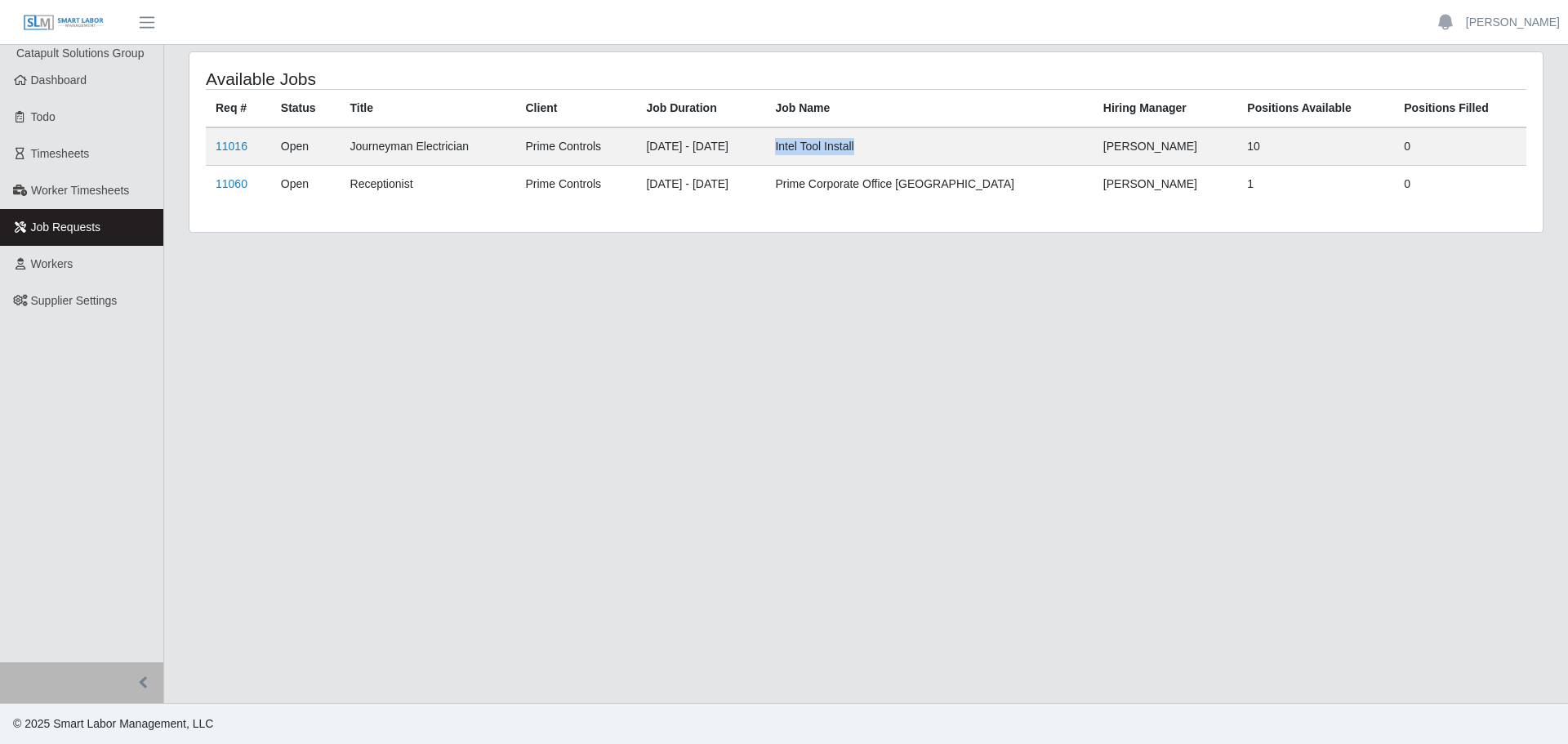
drag, startPoint x: 858, startPoint y: 149, endPoint x: 1000, endPoint y: 139, distance: 142.4
click at [1000, 139] on td "Intel Tool Install" at bounding box center [929, 146] width 328 height 38
